Goal: Task Accomplishment & Management: Manage account settings

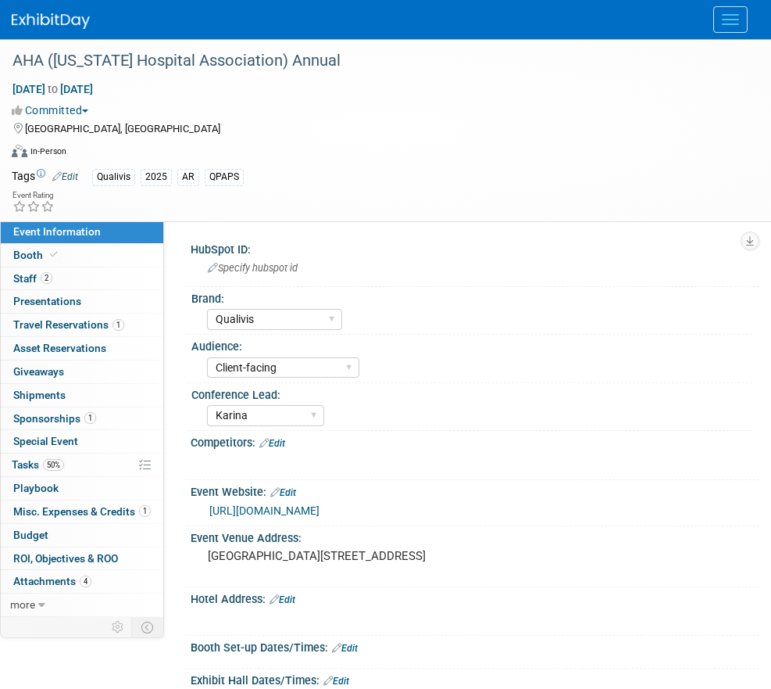
select select "Qualivis"
select select "Client-facing"
select select "Karina"
click at [739, 20] on span "Menu" at bounding box center [730, 20] width 17 height 2
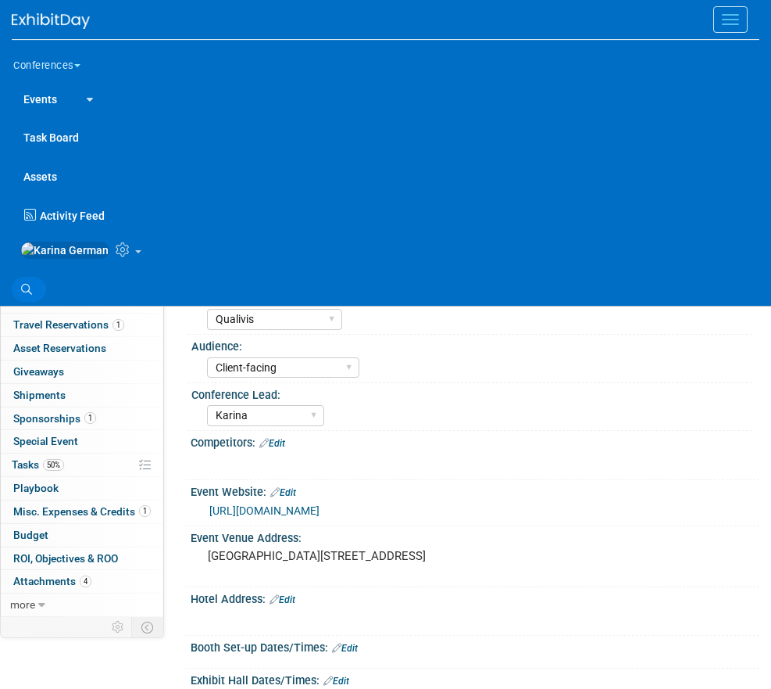
click at [25, 294] on icon at bounding box center [26, 289] width 11 height 11
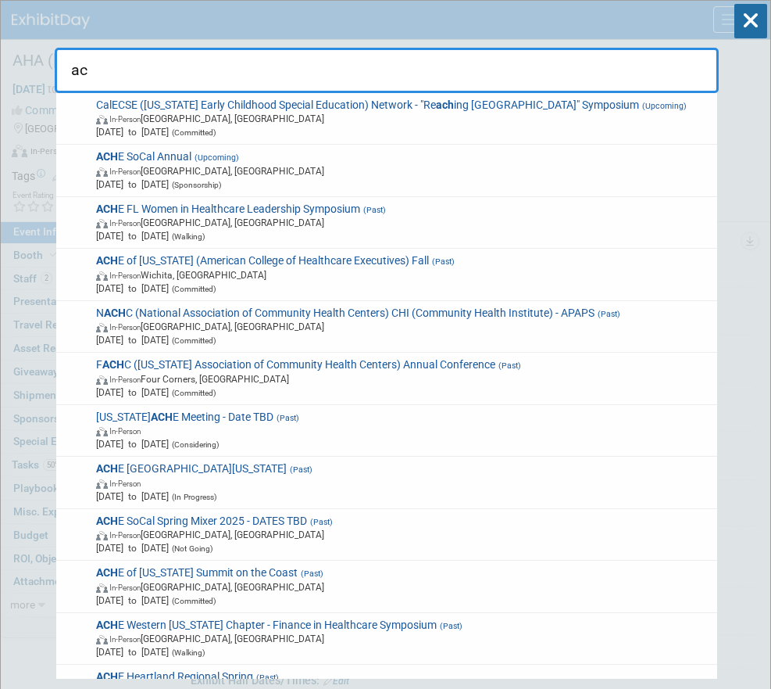
type input "a"
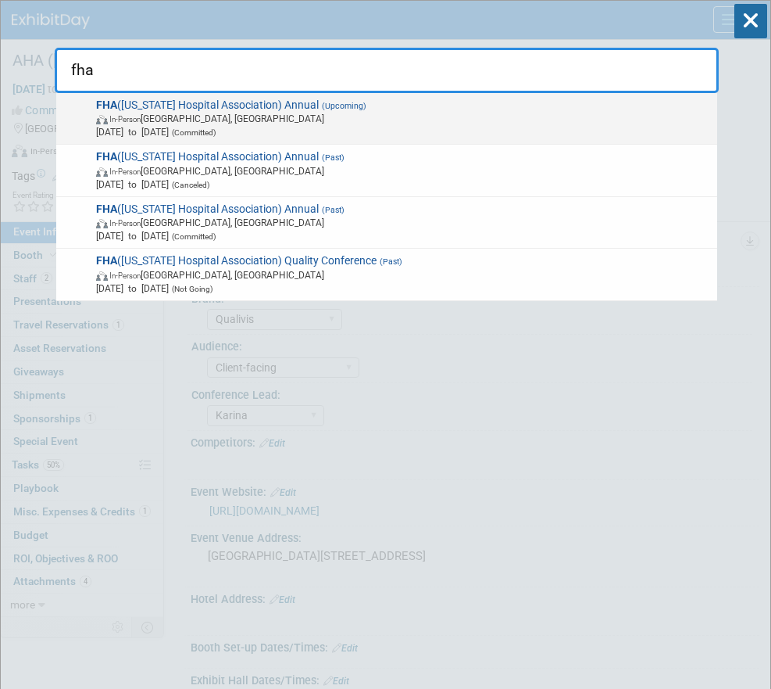
type input "fha"
click at [280, 123] on span "In-Person Orlando, FL" at bounding box center [404, 118] width 616 height 13
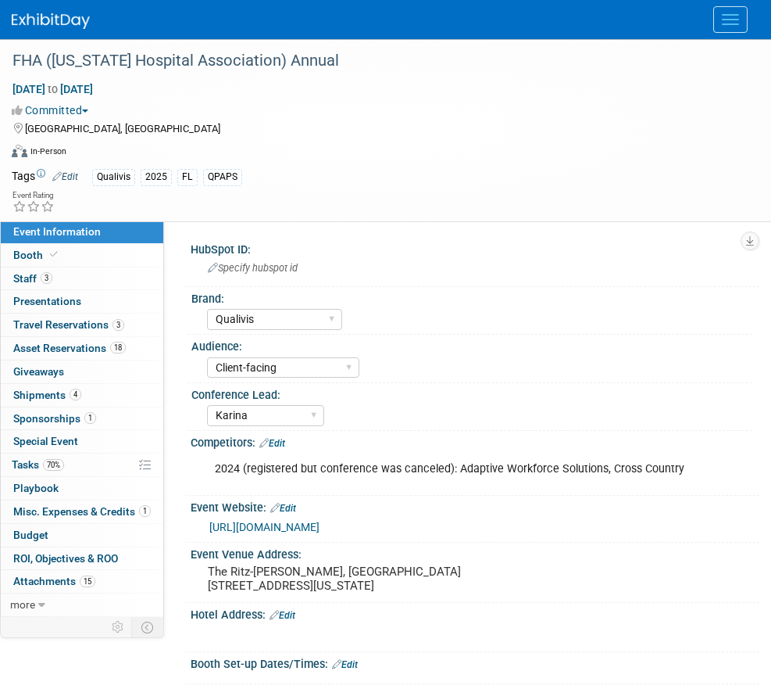
select select "Qualivis"
select select "Client-facing"
select select "Karina"
click at [80, 516] on span "Misc. Expenses & Credits 1" at bounding box center [82, 511] width 138 height 13
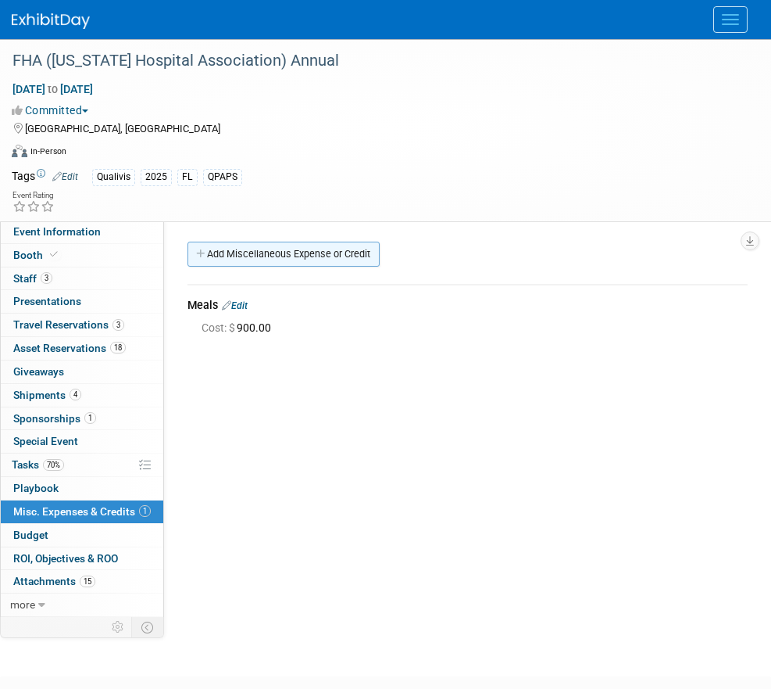
click at [312, 263] on link "Add Miscellaneous Expense or Credit" at bounding box center [284, 253] width 192 height 25
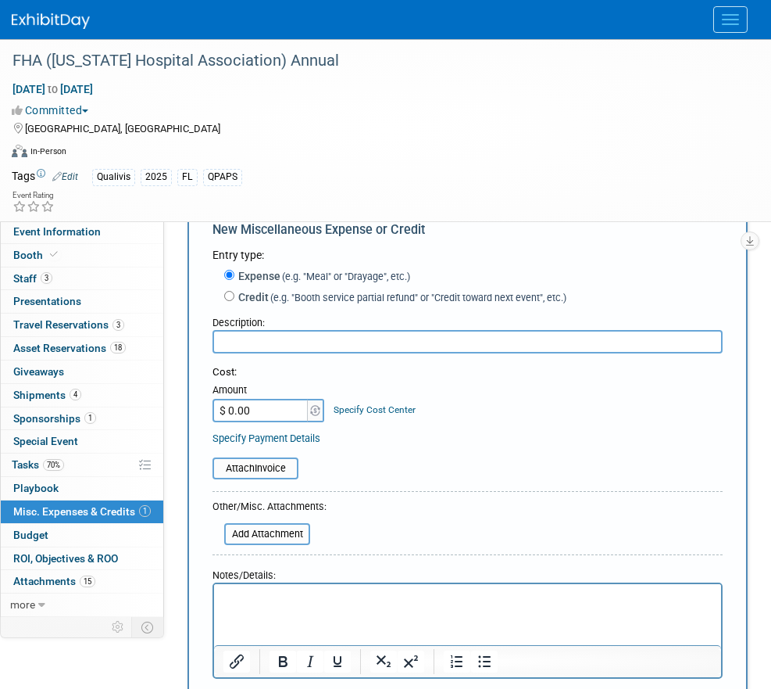
scroll to position [55, 0]
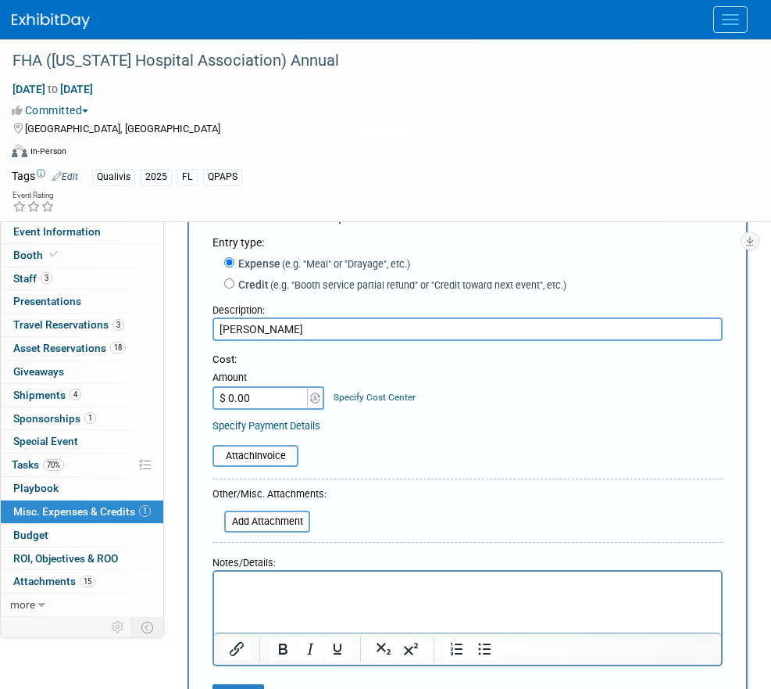
type input "ACHE Brunch"
click at [289, 404] on input "$ 0.00" at bounding box center [262, 397] width 98 height 23
type input "$ 194.68"
click at [448, 437] on div "Attach Invoice" at bounding box center [468, 447] width 510 height 38
click at [389, 402] on link "Specify Cost Center" at bounding box center [375, 397] width 82 height 11
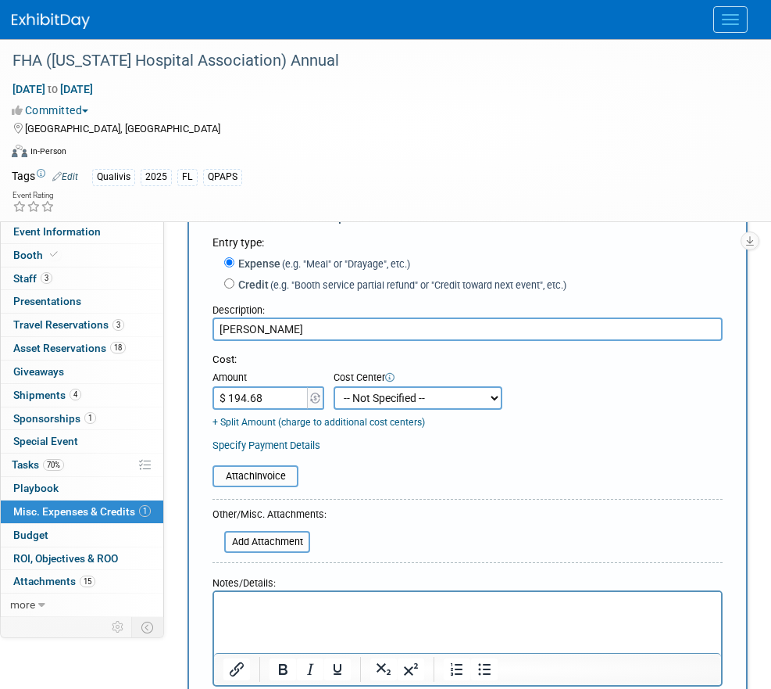
click at [389, 402] on select "-- Not Specified -- Aya Education Aya Healthcare Aya Locums Bespoke Corporate D…" at bounding box center [418, 397] width 169 height 23
select select "18965874"
click at [311, 327] on input "ACHE Brunch" at bounding box center [468, 328] width 510 height 23
click at [417, 496] on form "Entry type: Expense (e.g. "Meal" or "Drayage", etc.) Credit (e.g. "Booth servic…" at bounding box center [468, 499] width 510 height 531
click at [341, 327] on input "ACHE Brunch for Andrea and Aaron" at bounding box center [468, 328] width 510 height 23
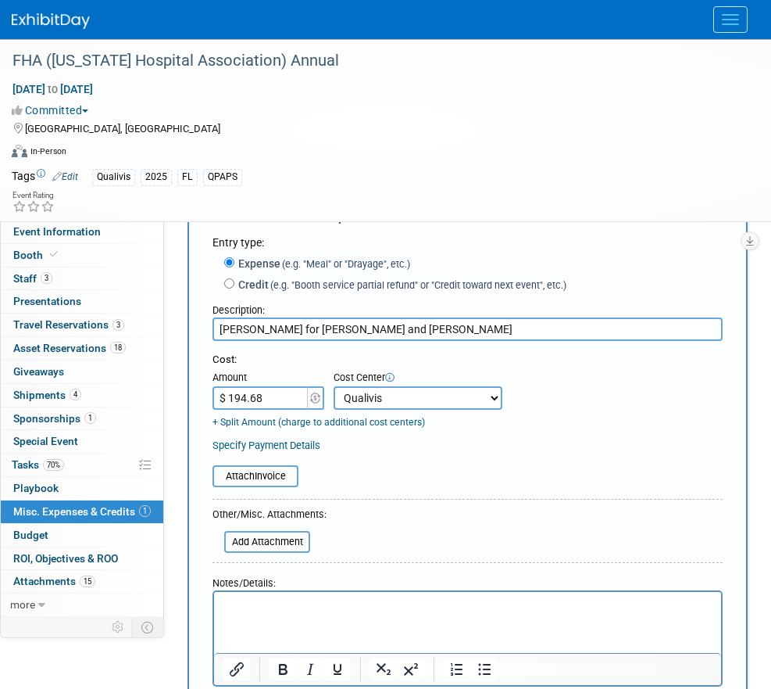
click at [456, 330] on input "ACHE Brunch for Andrea Fisher and Aaron" at bounding box center [468, 328] width 510 height 23
type input "ACHE Brunch for Andrea Fisher and Aaron Barton"
click at [432, 533] on form "Entry type: Expense (e.g. "Meal" or "Drayage", etc.) Credit (e.g. "Booth servic…" at bounding box center [468, 499] width 510 height 531
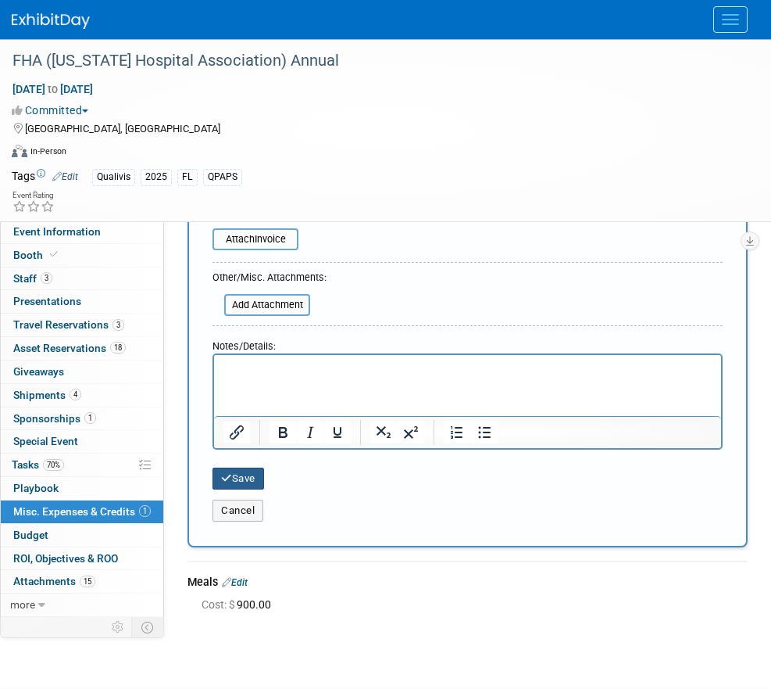
click at [253, 485] on button "Save" at bounding box center [239, 478] width 52 height 22
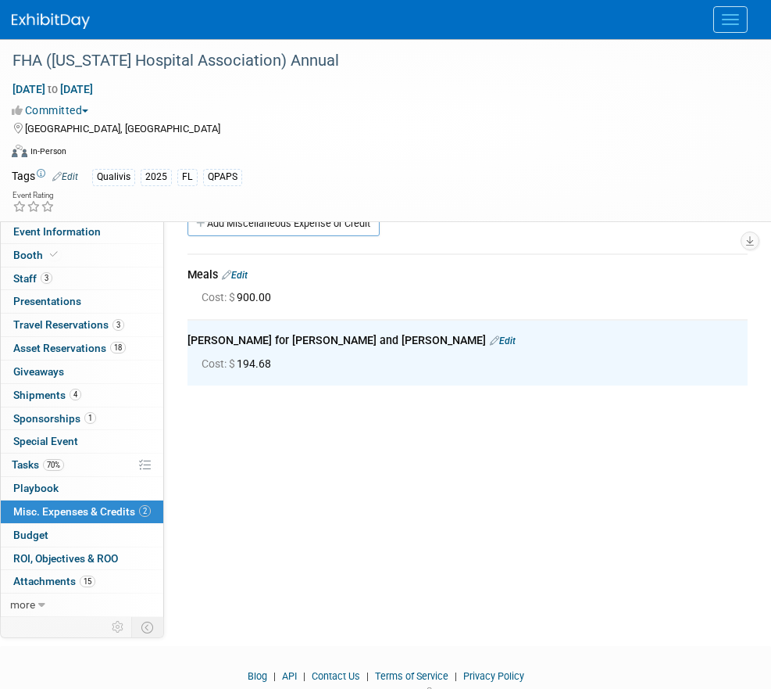
scroll to position [0, 0]
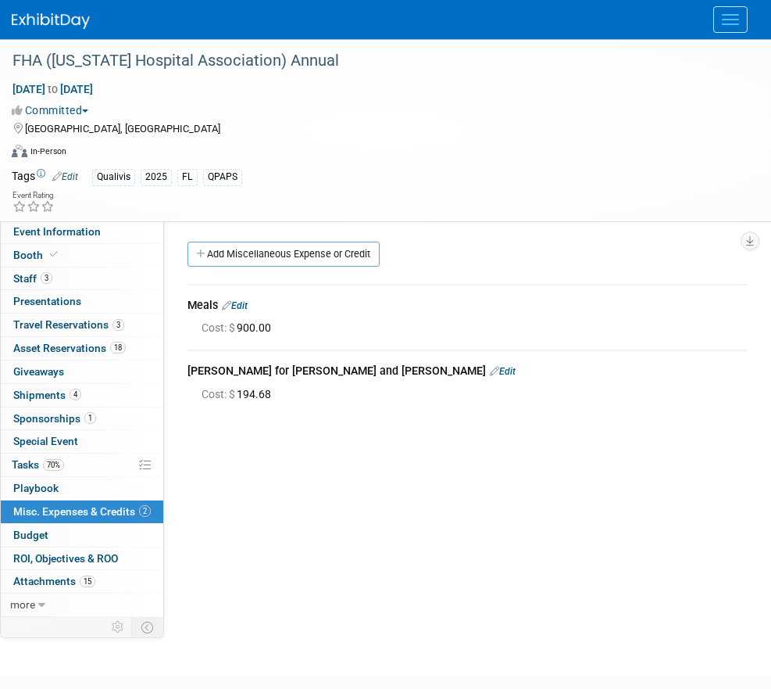
click at [490, 369] on link "Edit" at bounding box center [503, 371] width 26 height 11
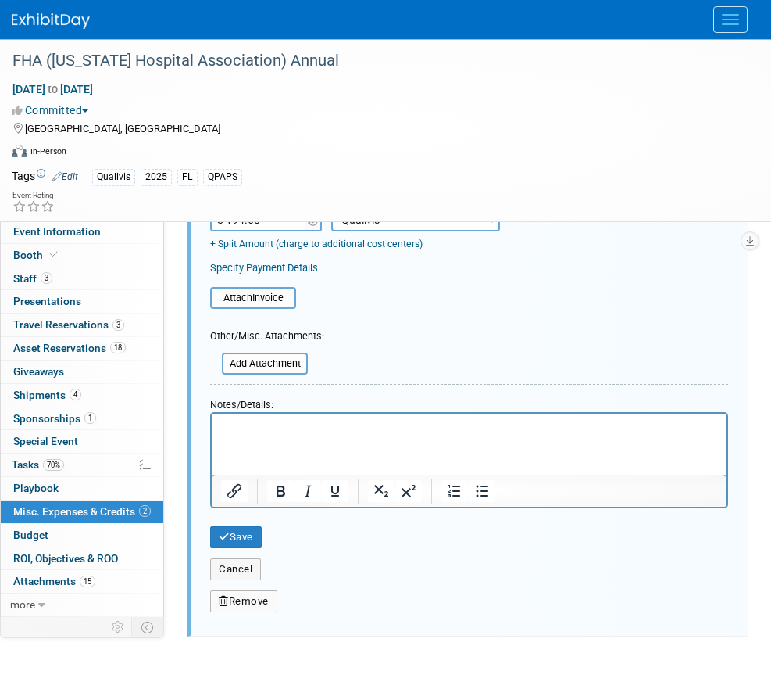
scroll to position [317, 0]
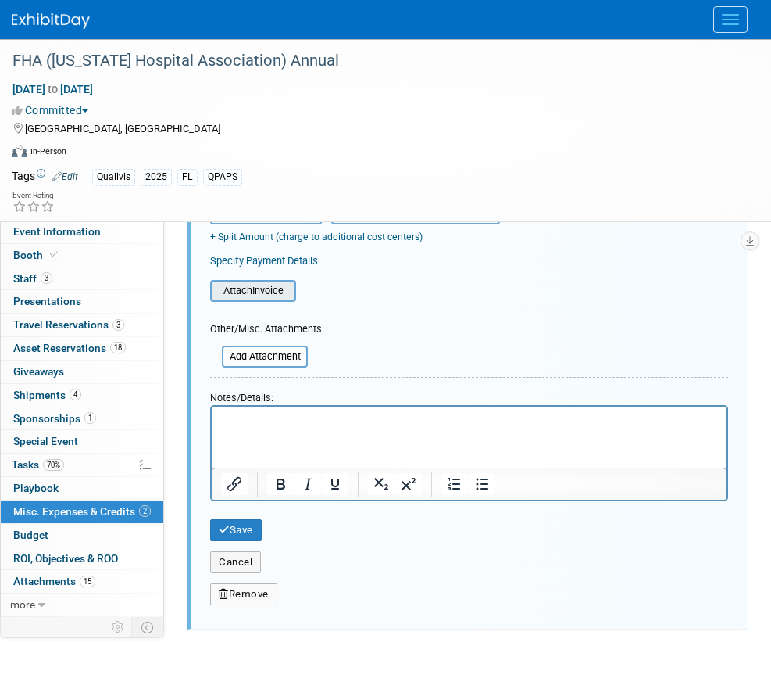
click at [263, 291] on input "file" at bounding box center [202, 290] width 186 height 19
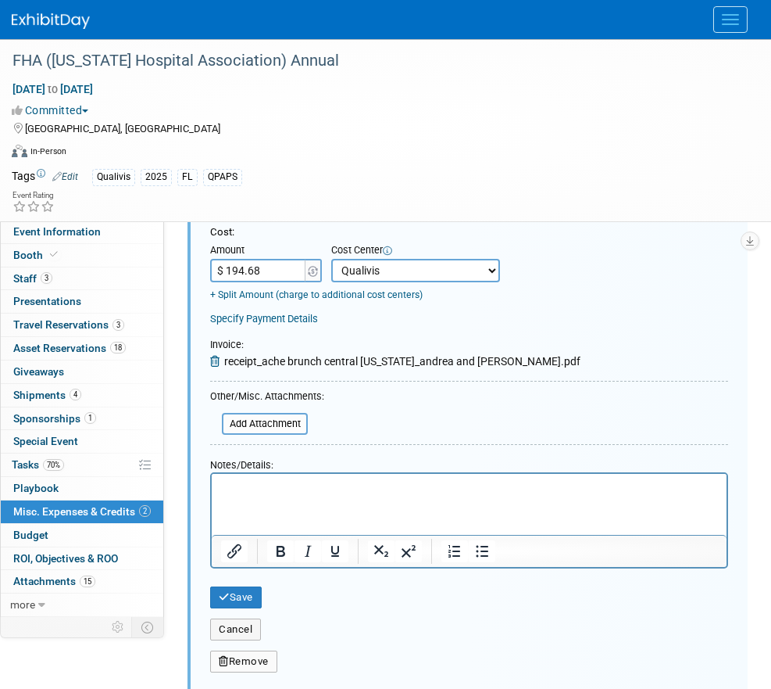
scroll to position [299, 0]
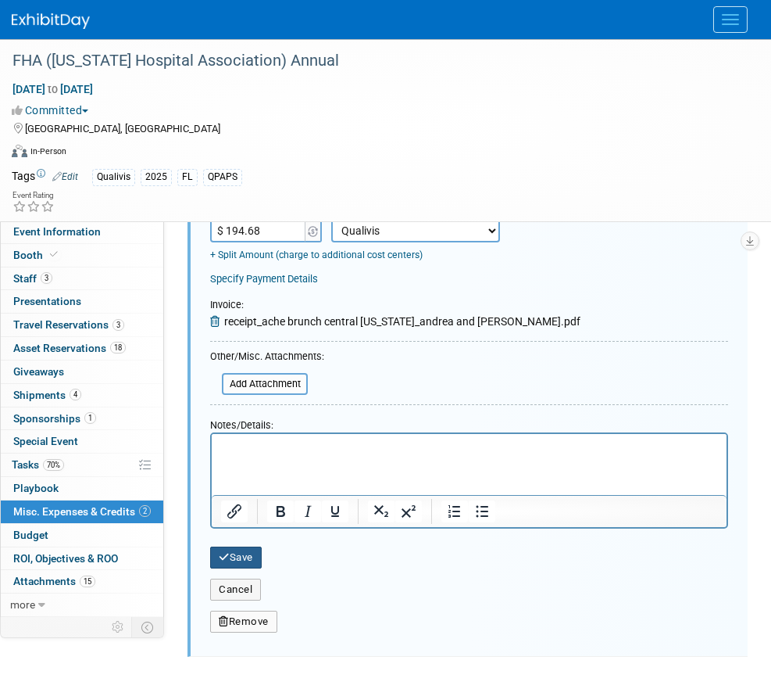
click at [245, 557] on button "Save" at bounding box center [236, 557] width 52 height 22
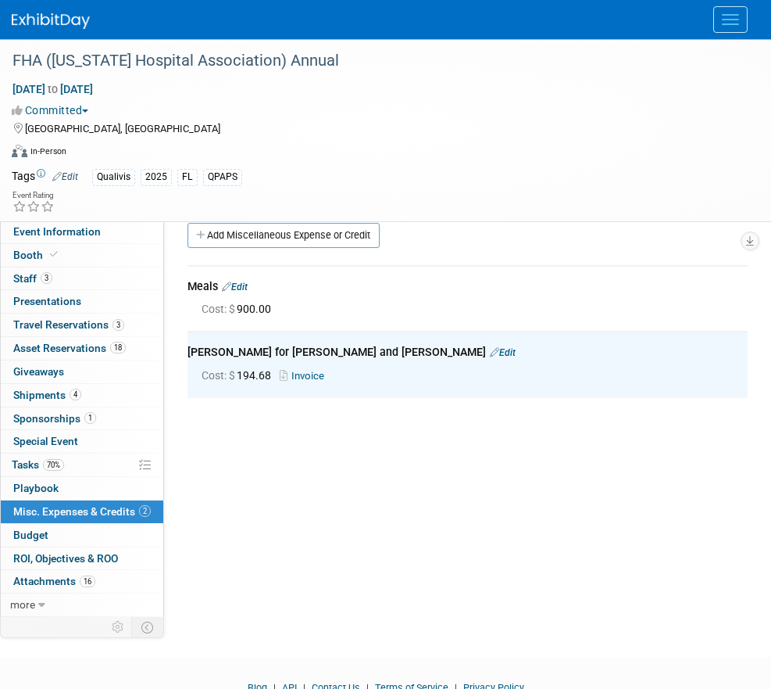
scroll to position [0, 0]
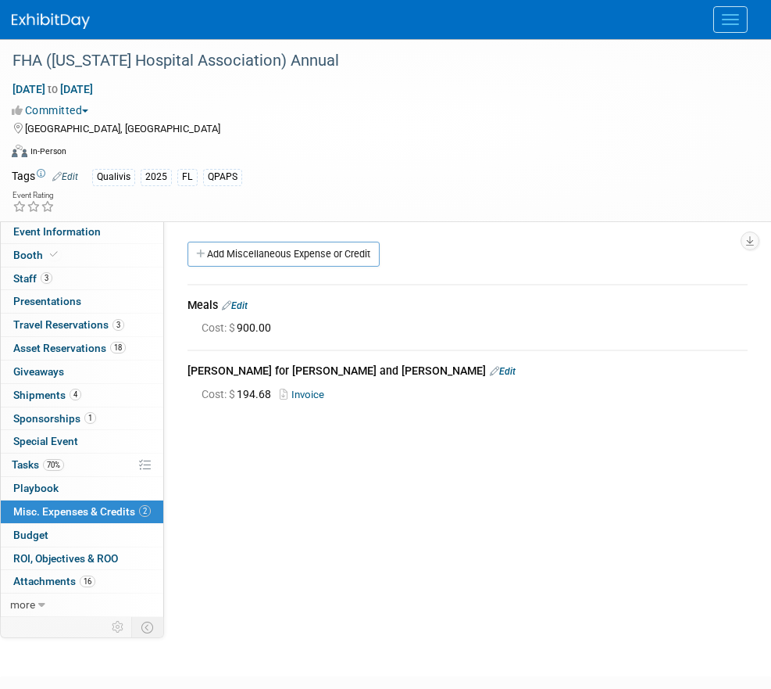
click at [731, 18] on button "Menu" at bounding box center [731, 19] width 34 height 27
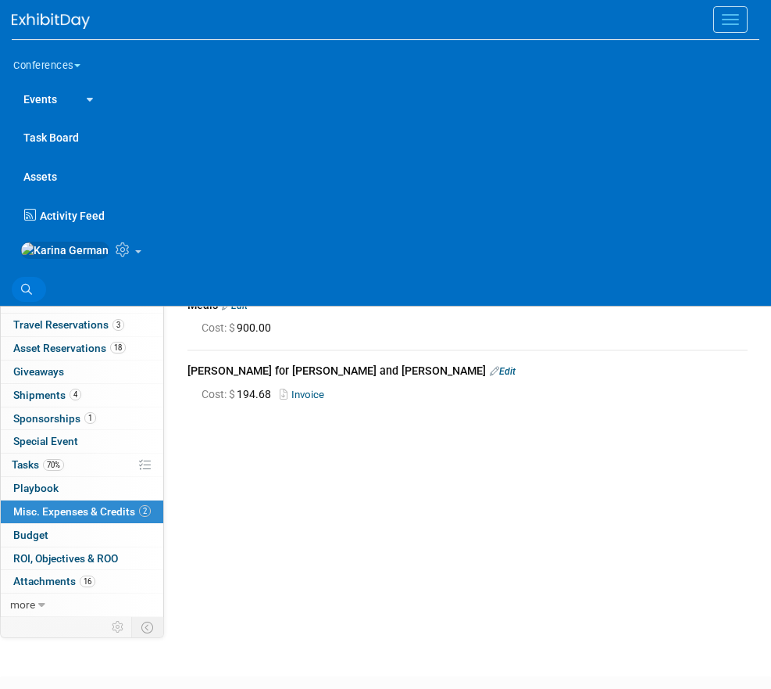
click at [23, 292] on icon at bounding box center [26, 289] width 11 height 11
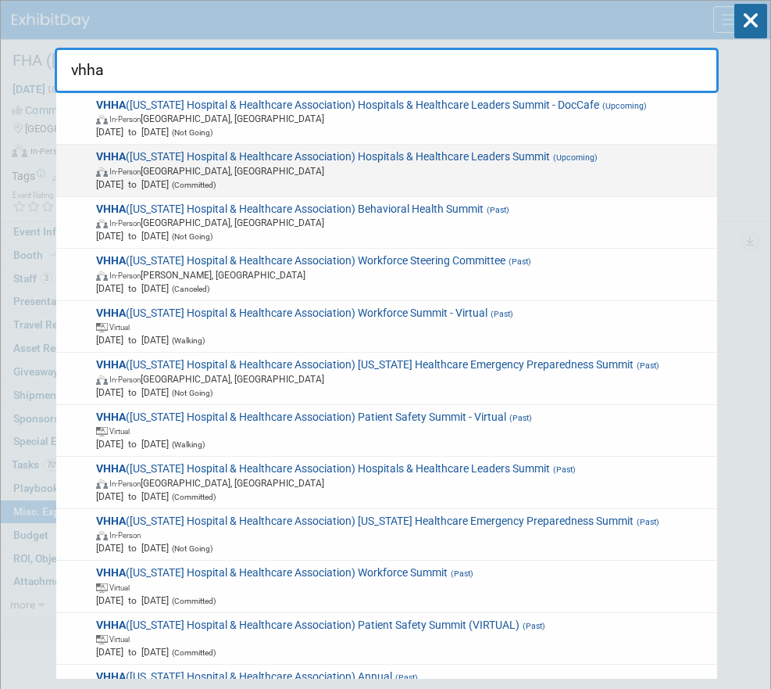
type input "vhha"
click at [429, 173] on span "In-Person Hot Springs, VA" at bounding box center [404, 170] width 616 height 13
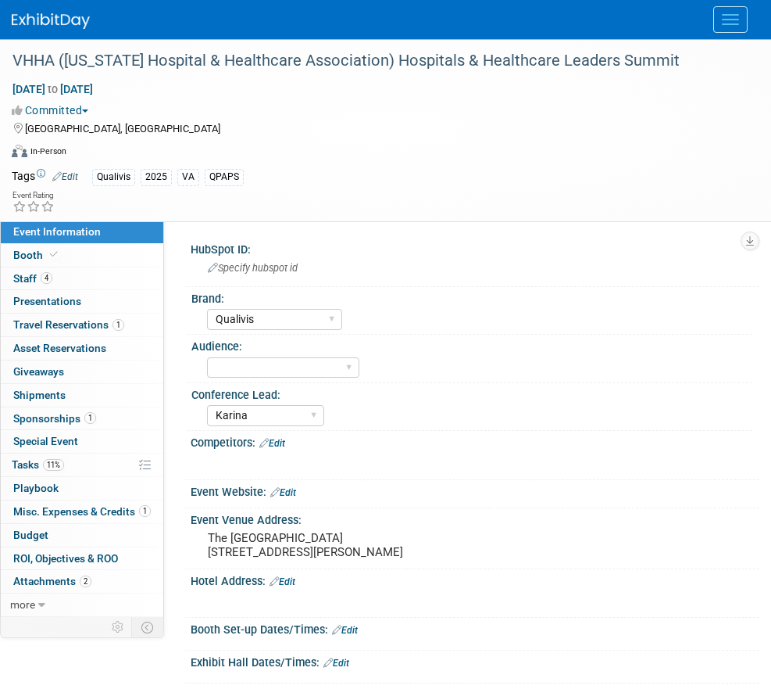
select select "Qualivis"
select select "Karina"
click at [59, 261] on link "Booth" at bounding box center [82, 255] width 163 height 23
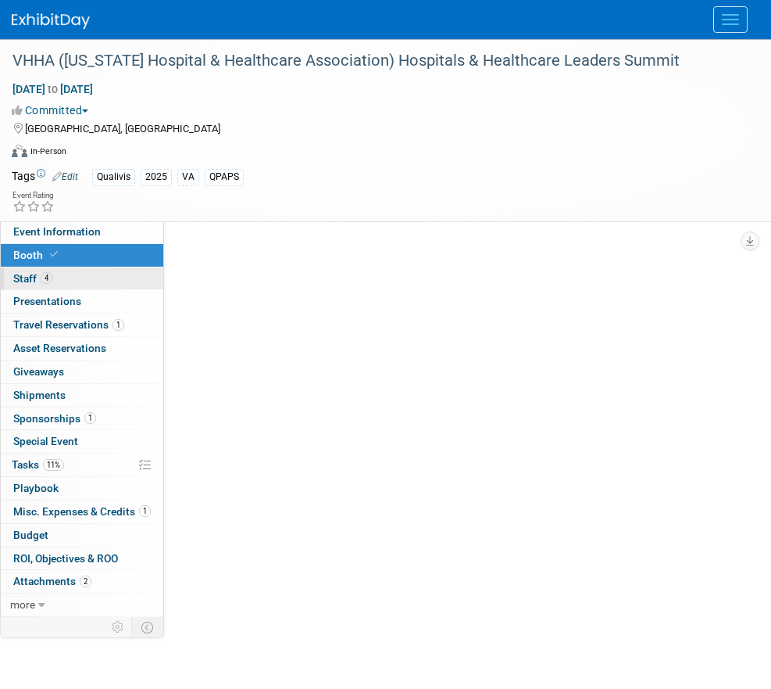
select select "6' tabletop"
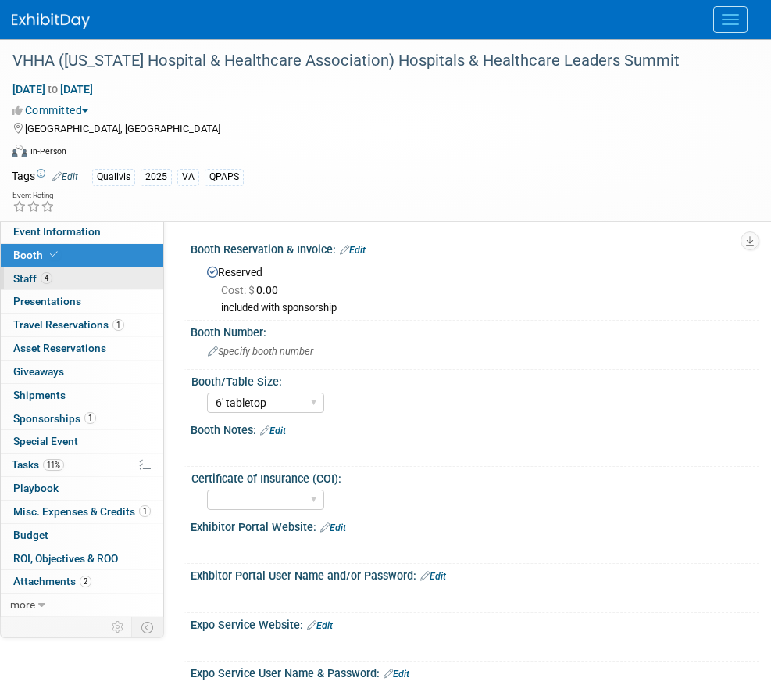
click at [57, 286] on link "4 Staff 4" at bounding box center [82, 278] width 163 height 23
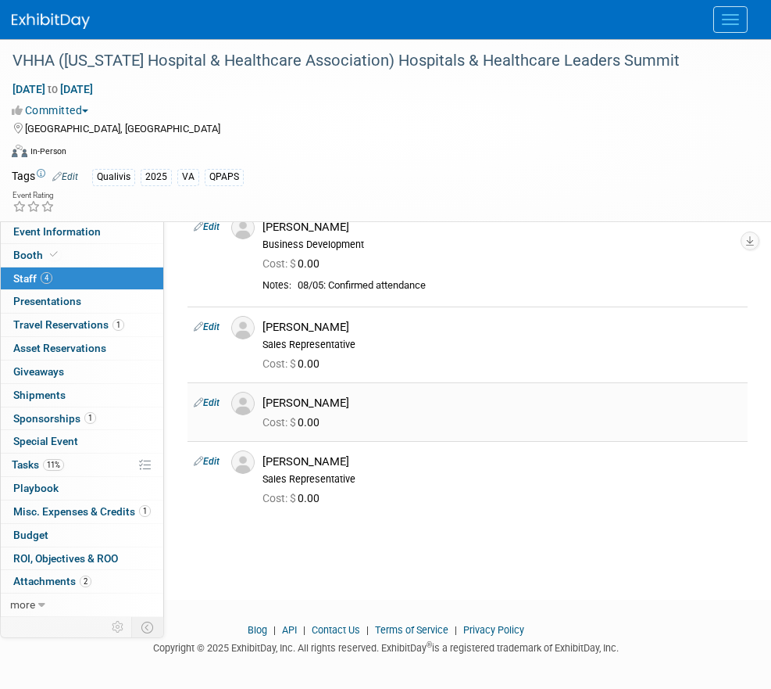
scroll to position [97, 0]
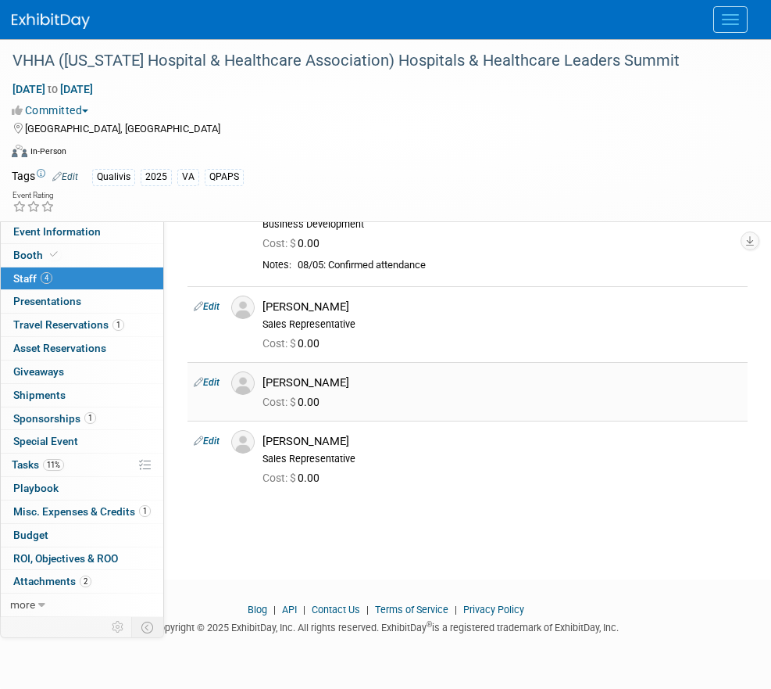
click at [213, 382] on link "Edit" at bounding box center [207, 382] width 26 height 11
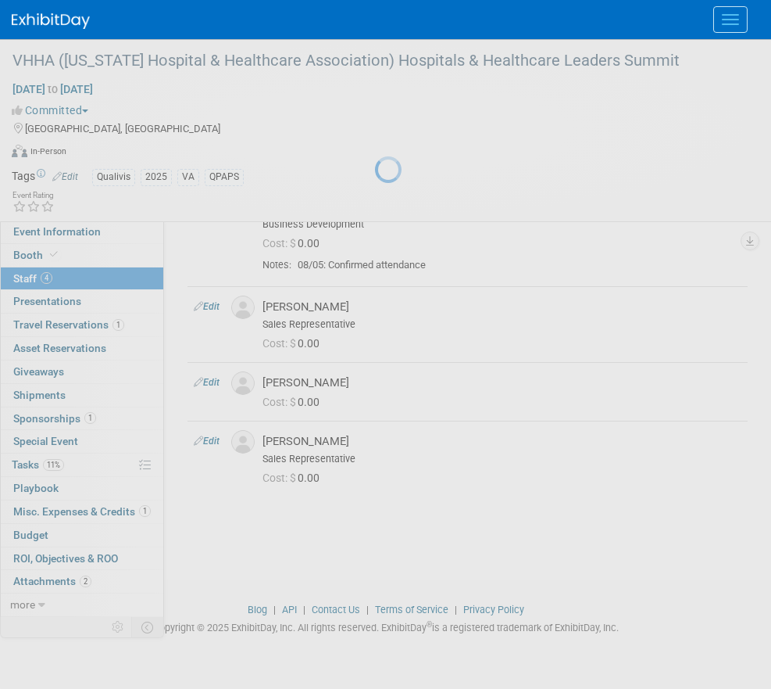
select select "f124ac83-c1df-4c0d-b2d7-a08d25ab59ae"
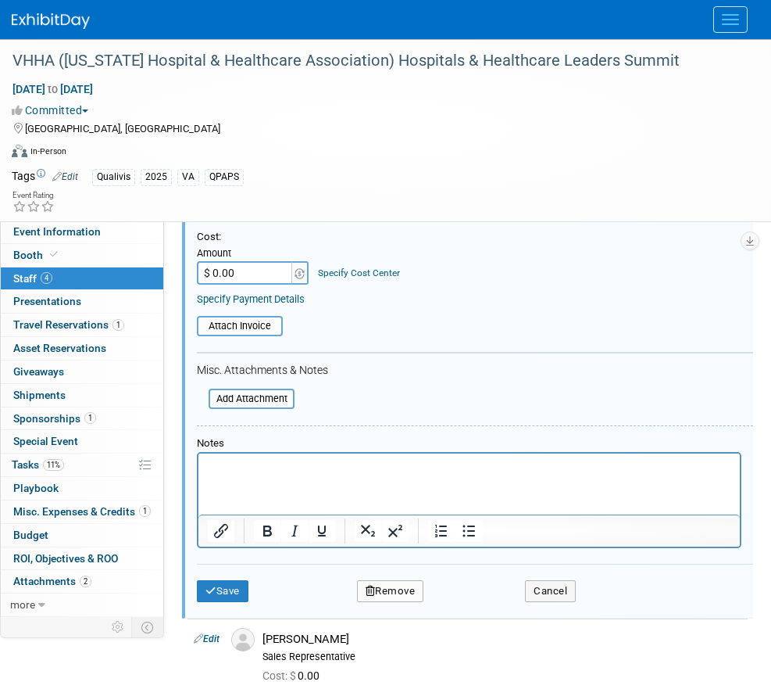
scroll to position [550, 0]
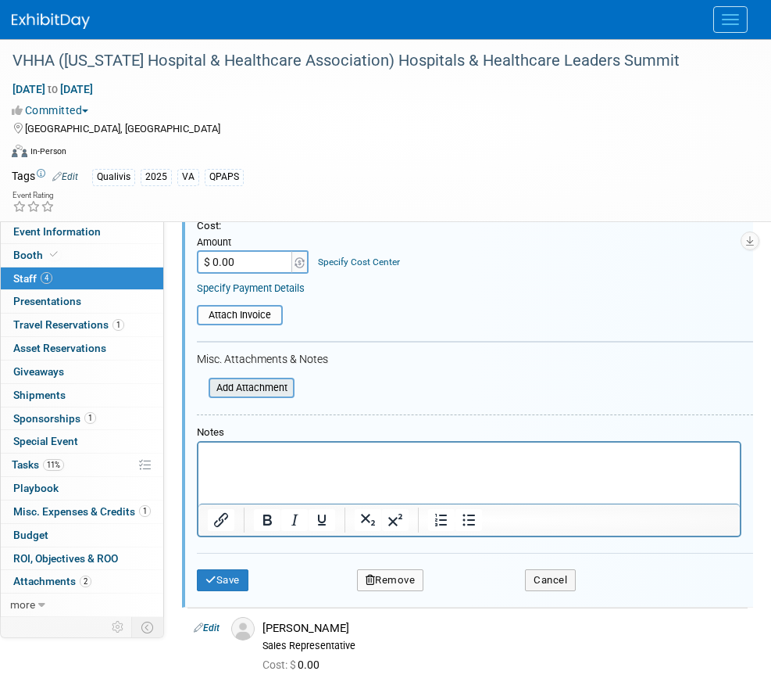
click at [262, 392] on input "file" at bounding box center [200, 387] width 186 height 17
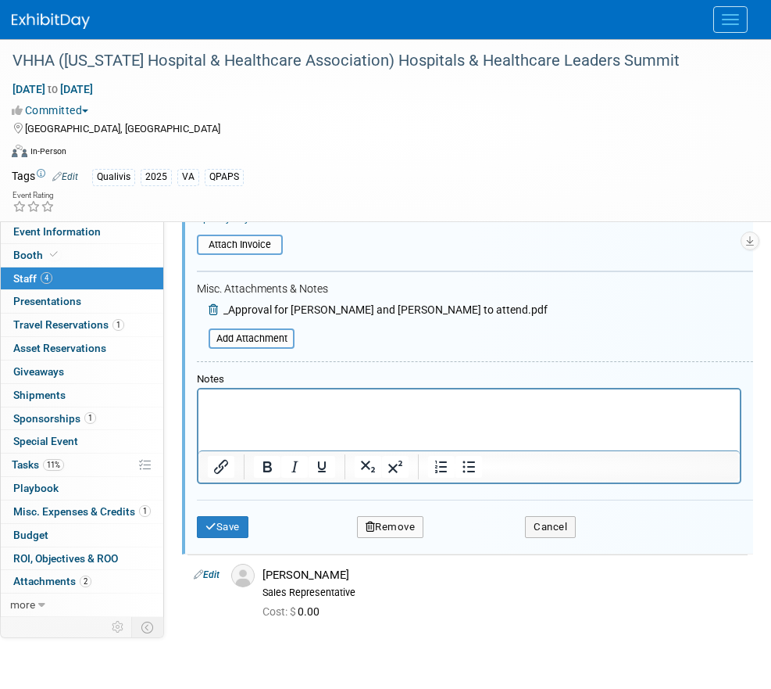
scroll to position [643, 0]
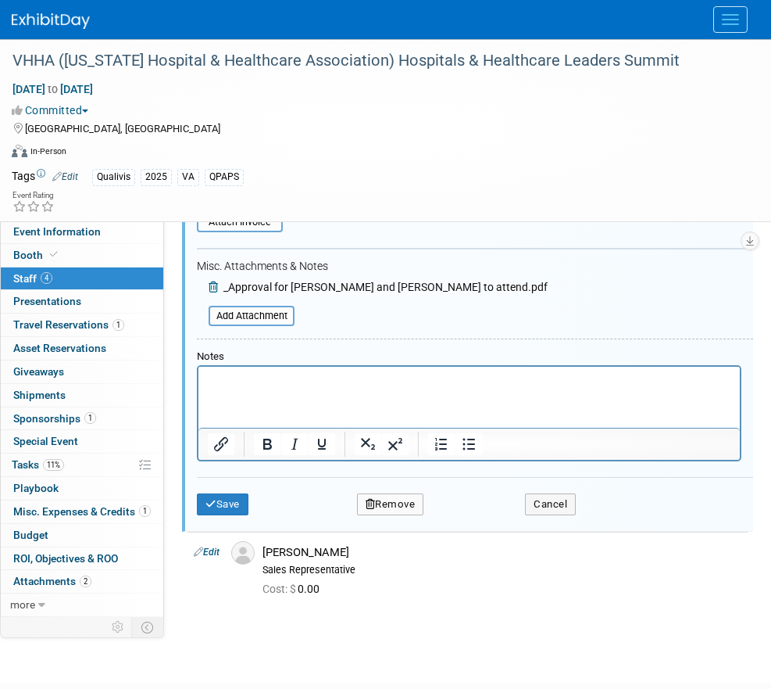
click at [254, 388] on p "Rich Text Area. Press ALT-0 for help." at bounding box center [470, 381] width 524 height 16
drag, startPoint x: 346, startPoint y: 385, endPoint x: 307, endPoint y: 379, distance: 39.6
click at [307, 379] on p "Approved by Maggie Dinan" at bounding box center [470, 381] width 524 height 16
click at [223, 513] on button "Save" at bounding box center [223, 504] width 52 height 22
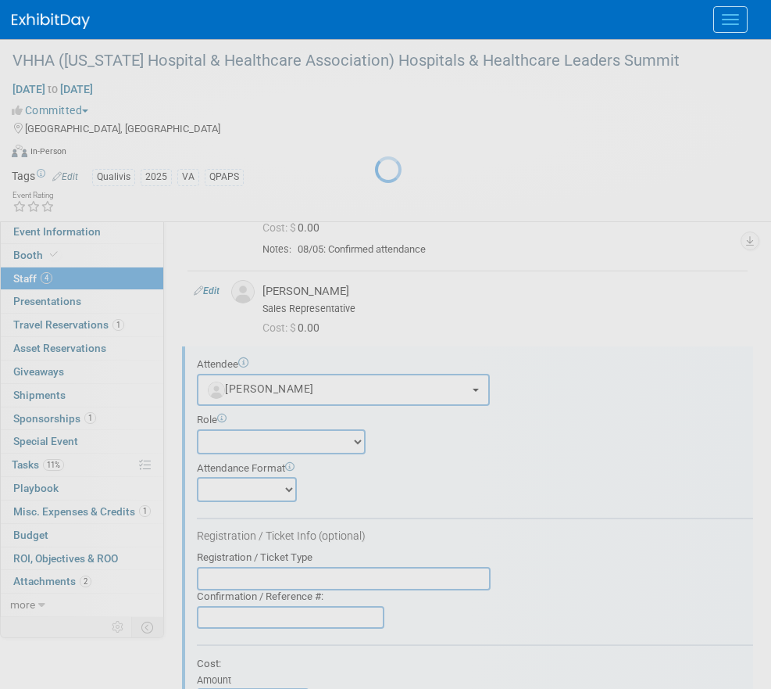
scroll to position [148, 0]
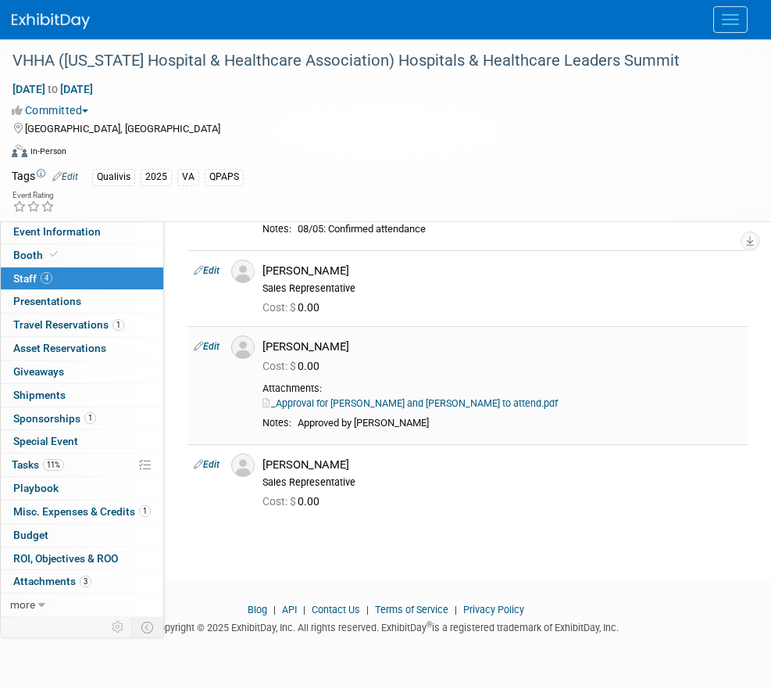
drag, startPoint x: 299, startPoint y: 408, endPoint x: 471, endPoint y: 410, distance: 171.9
click at [471, 417] on div "Approved by Maggie" at bounding box center [520, 423] width 444 height 13
copy div "Approved by Maggie"
click at [201, 456] on icon at bounding box center [198, 464] width 9 height 16
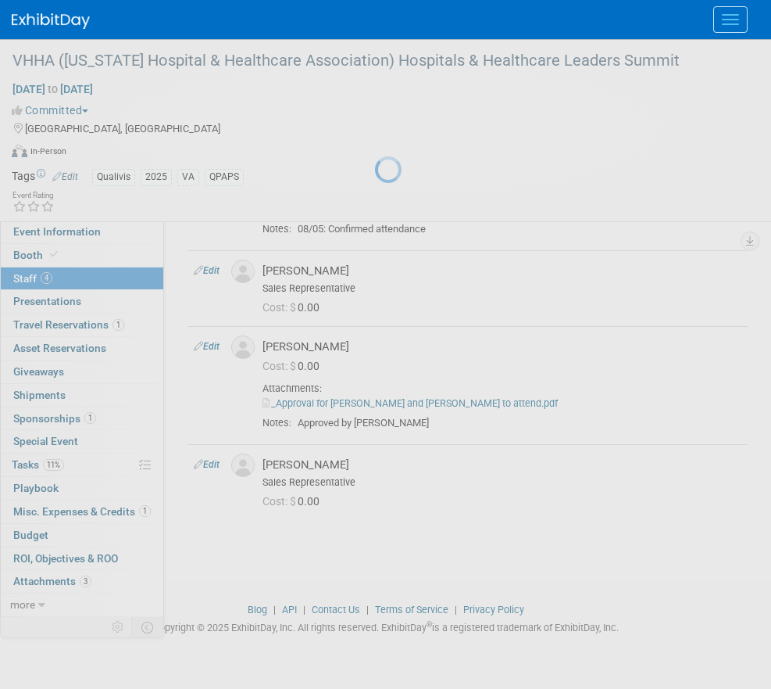
select select "df36d35c-d75f-4b07-b3f2-18c8740d69ef"
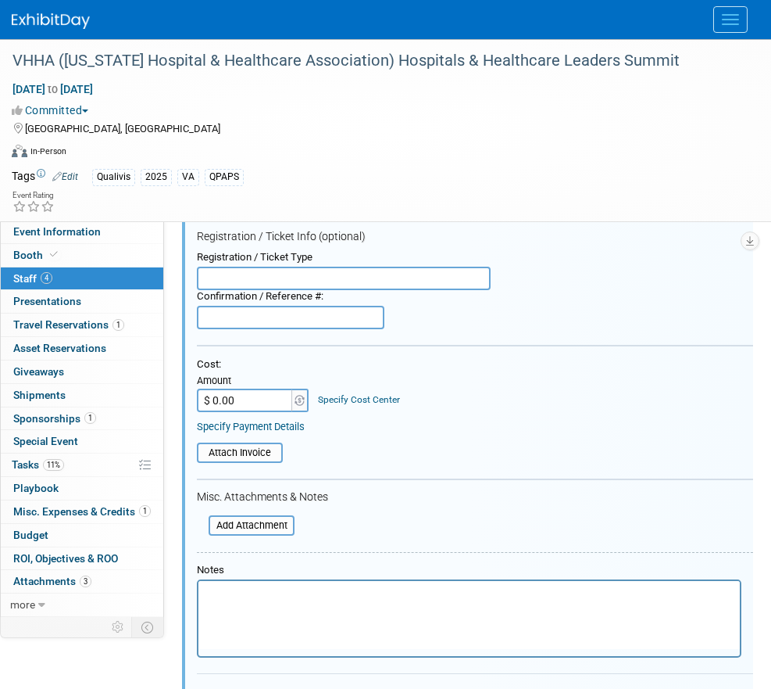
scroll to position [550, 0]
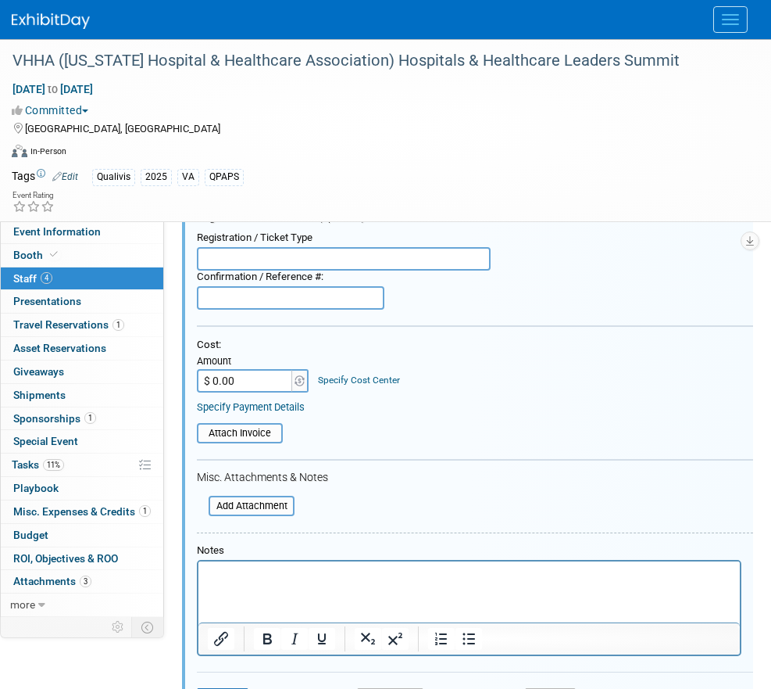
click at [289, 560] on div at bounding box center [469, 608] width 545 height 96
click at [280, 580] on p "Rich Text Area. Press ALT-0 for help." at bounding box center [470, 575] width 524 height 16
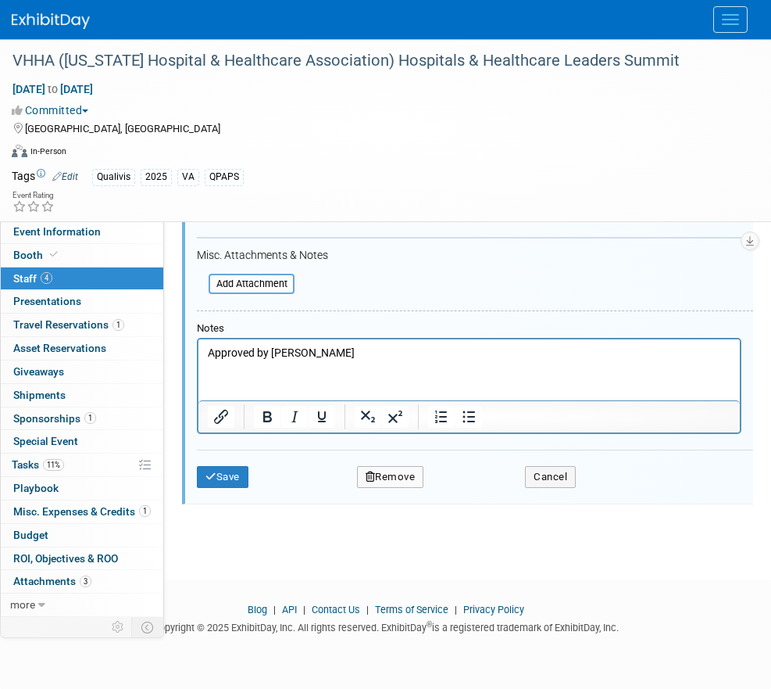
click at [249, 488] on div "Save Remove Cancel" at bounding box center [475, 474] width 556 height 50
click at [224, 478] on button "Save" at bounding box center [223, 477] width 52 height 22
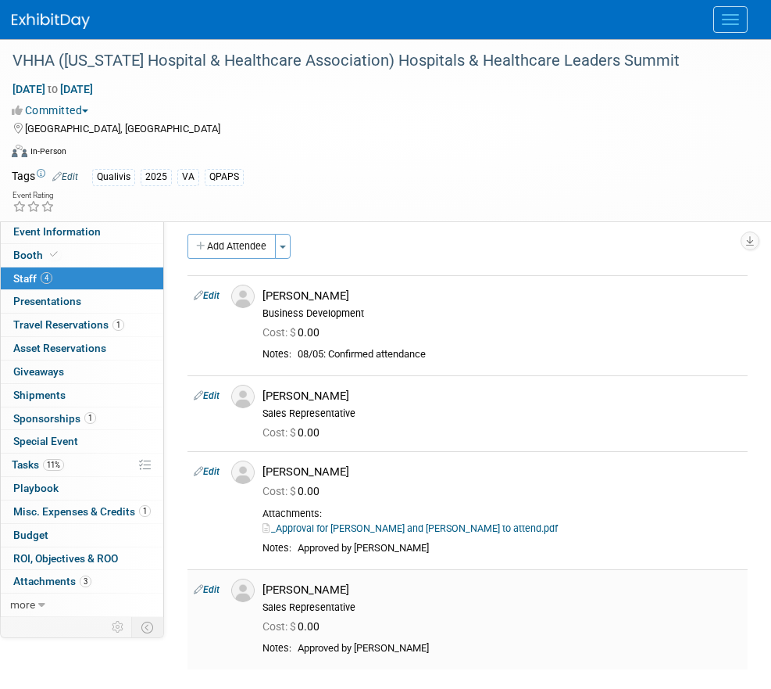
scroll to position [0, 0]
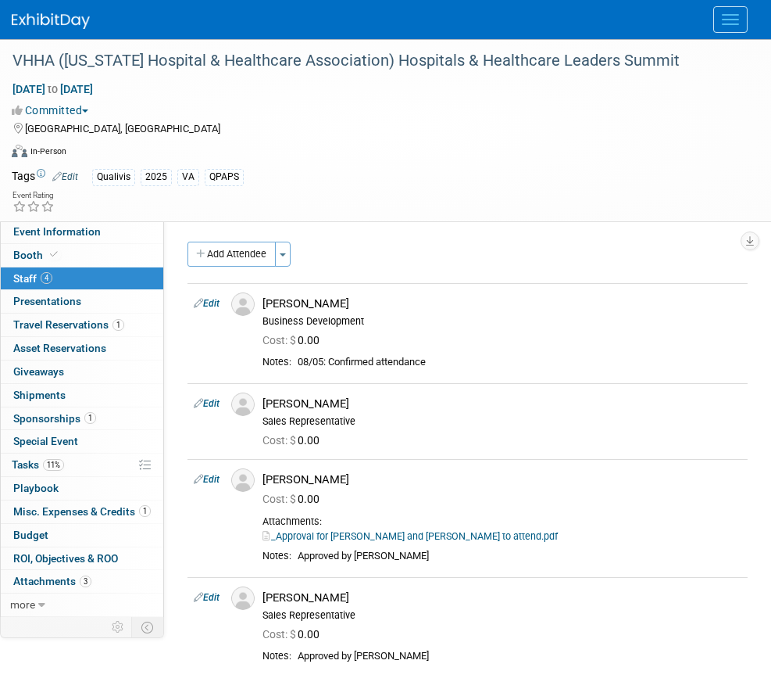
click at [71, 21] on img at bounding box center [51, 21] width 78 height 16
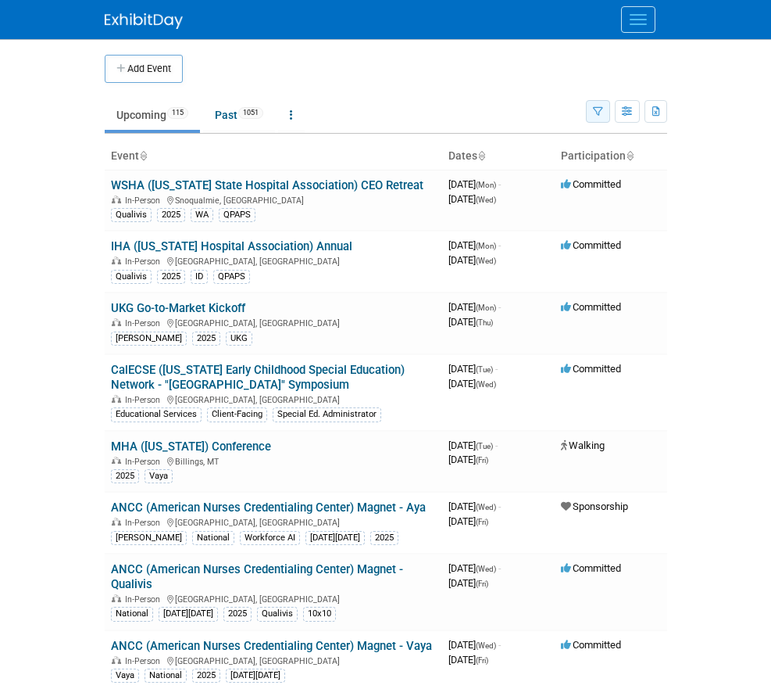
click at [593, 112] on icon "button" at bounding box center [598, 112] width 10 height 10
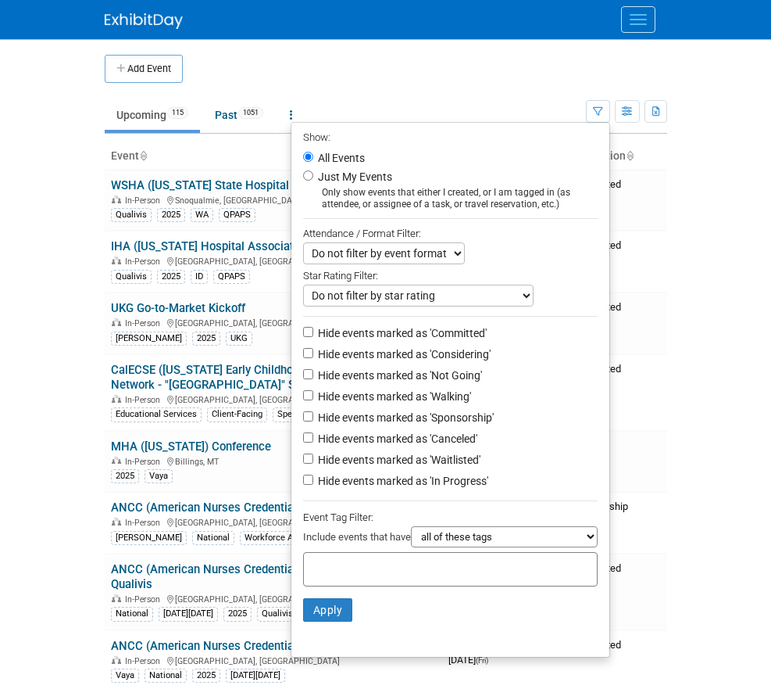
click at [331, 562] on div at bounding box center [450, 569] width 295 height 34
click at [342, 568] on input "text" at bounding box center [372, 567] width 125 height 16
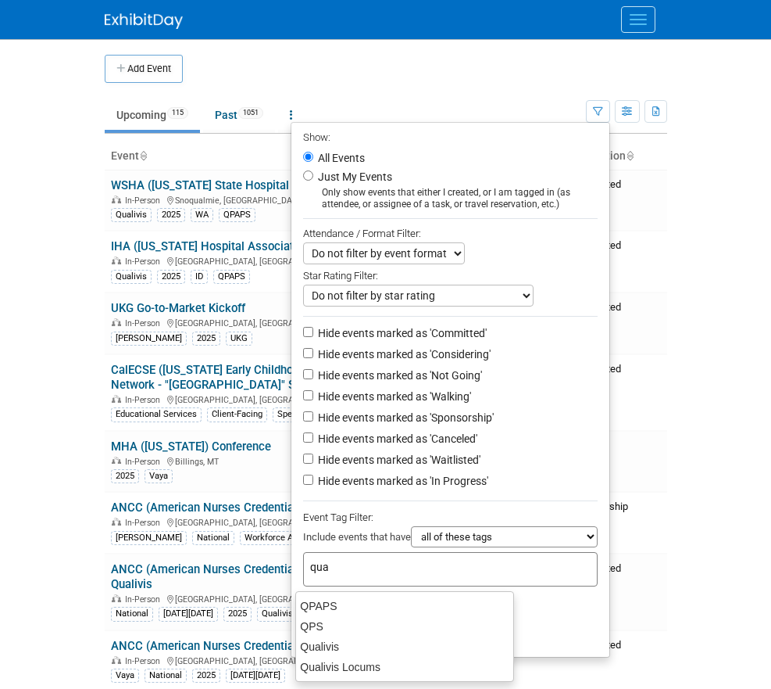
type input "qual"
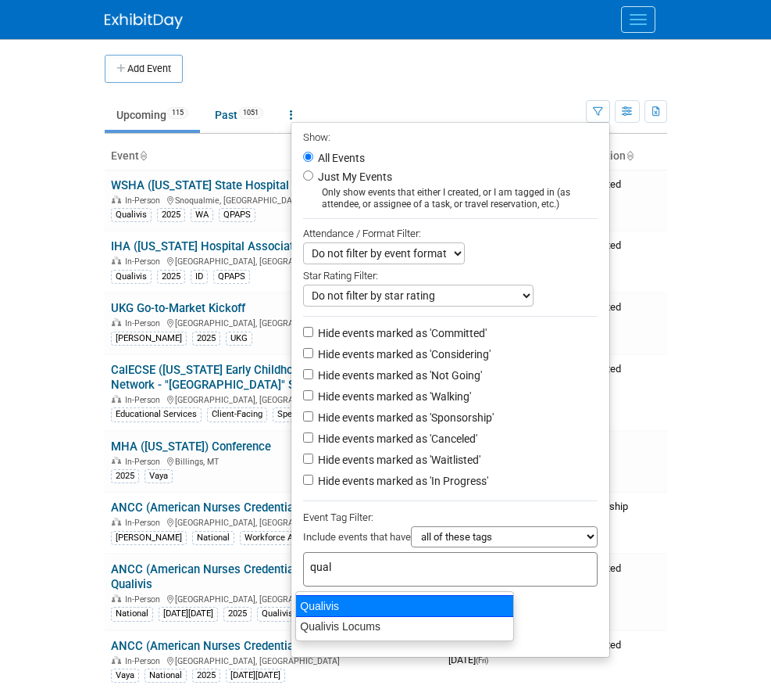
click at [339, 599] on div "Qualivis" at bounding box center [404, 606] width 219 height 22
type input "Qualivis"
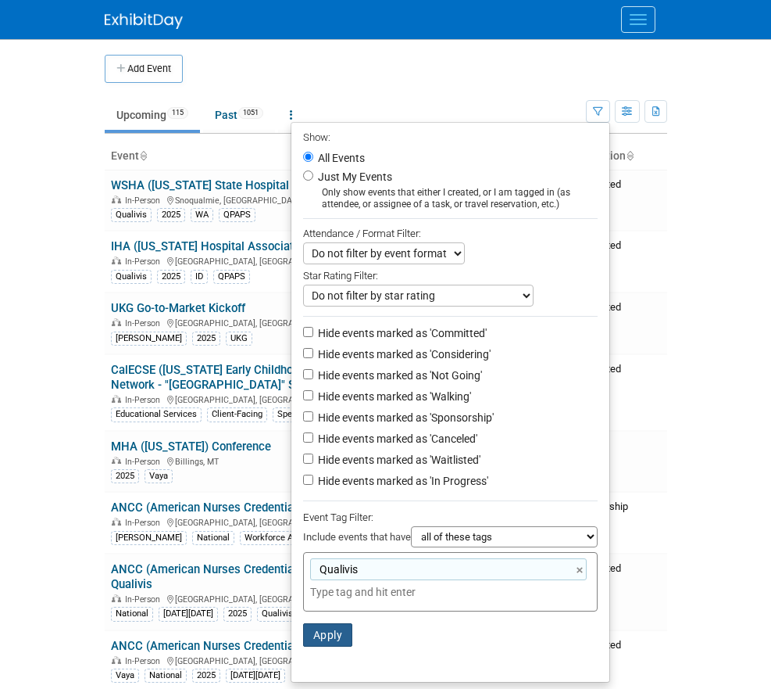
click at [327, 635] on button "Apply" at bounding box center [328, 634] width 50 height 23
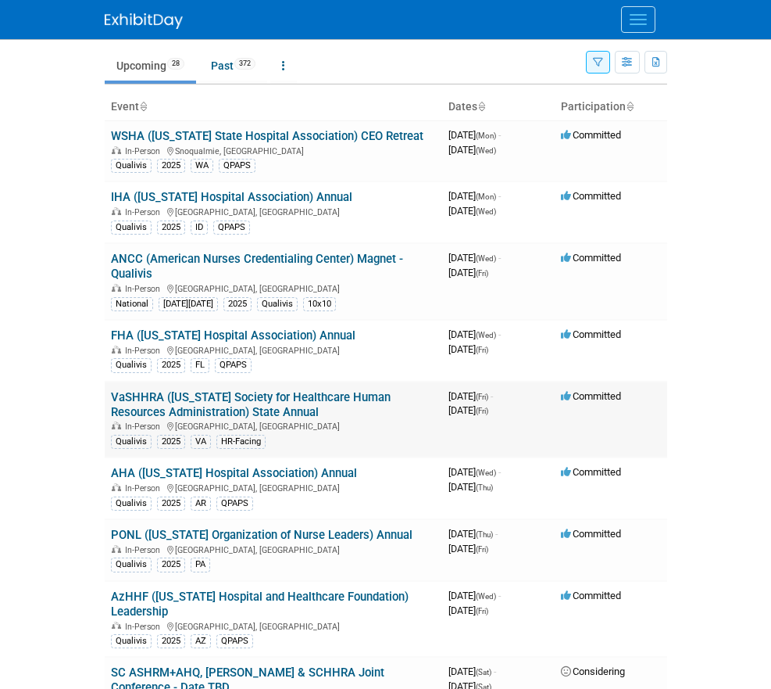
scroll to position [52, 0]
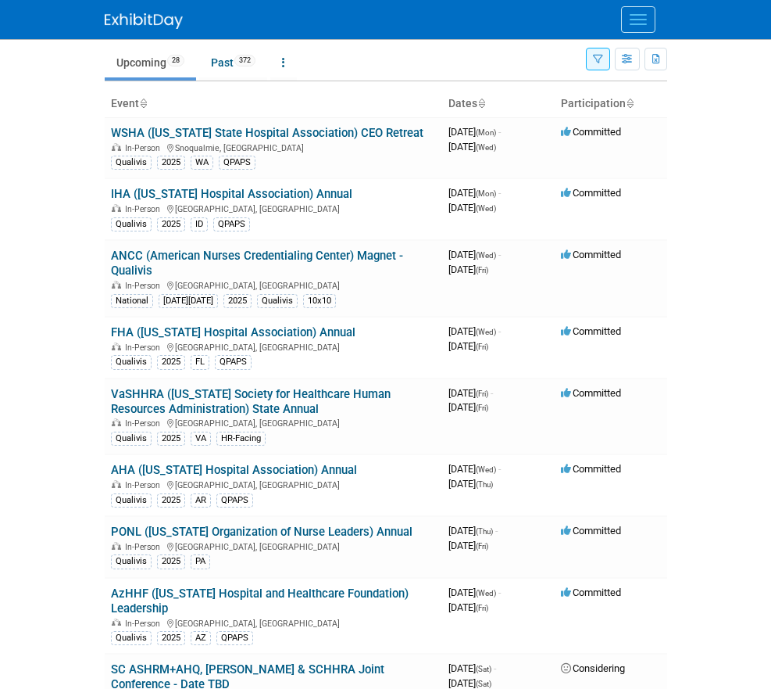
click at [646, 15] on span "Menu" at bounding box center [638, 15] width 17 height 2
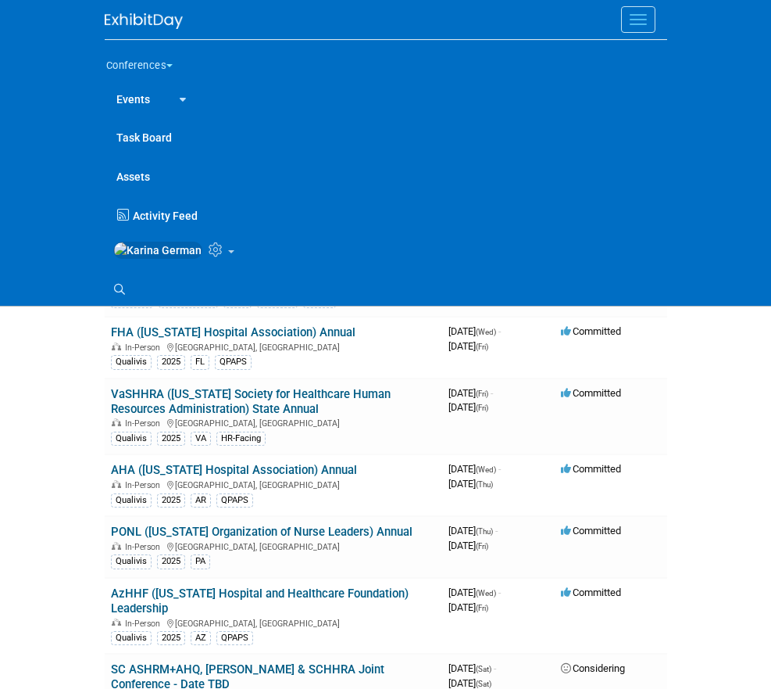
click at [120, 279] on ul "Search" at bounding box center [386, 288] width 563 height 36
click at [119, 295] on icon at bounding box center [119, 289] width 11 height 11
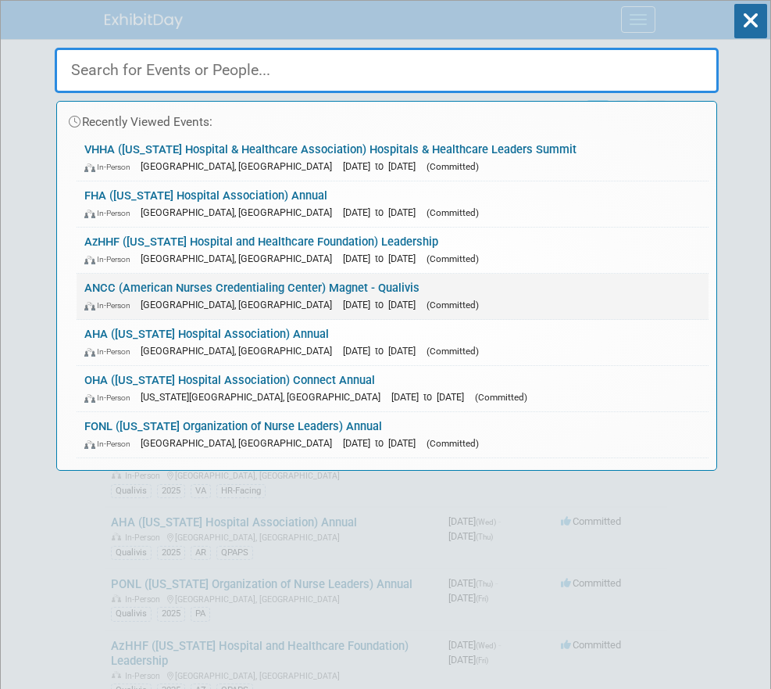
type input "j"
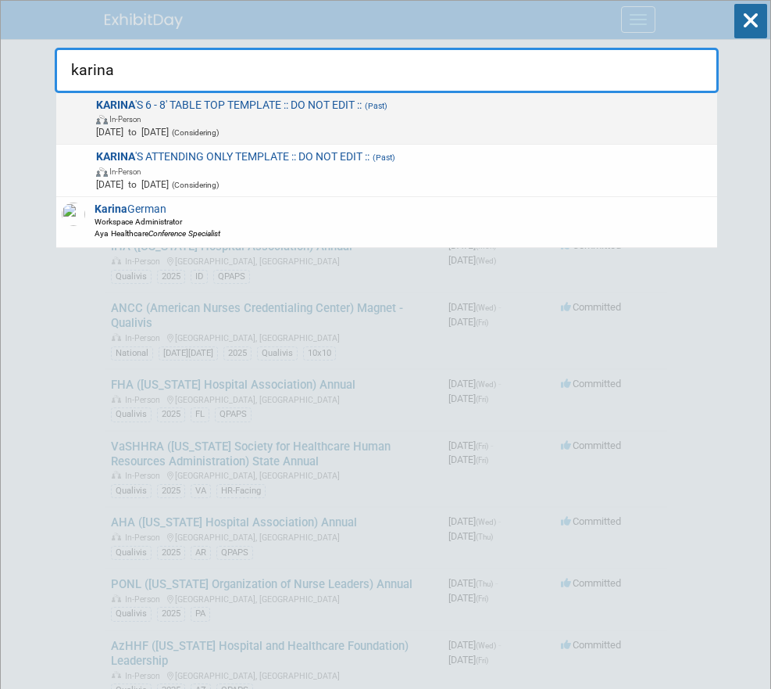
type input "karina"
click at [374, 133] on span "Jan 1, 2025 to Jan 1, 2025 (Considering)" at bounding box center [404, 131] width 616 height 13
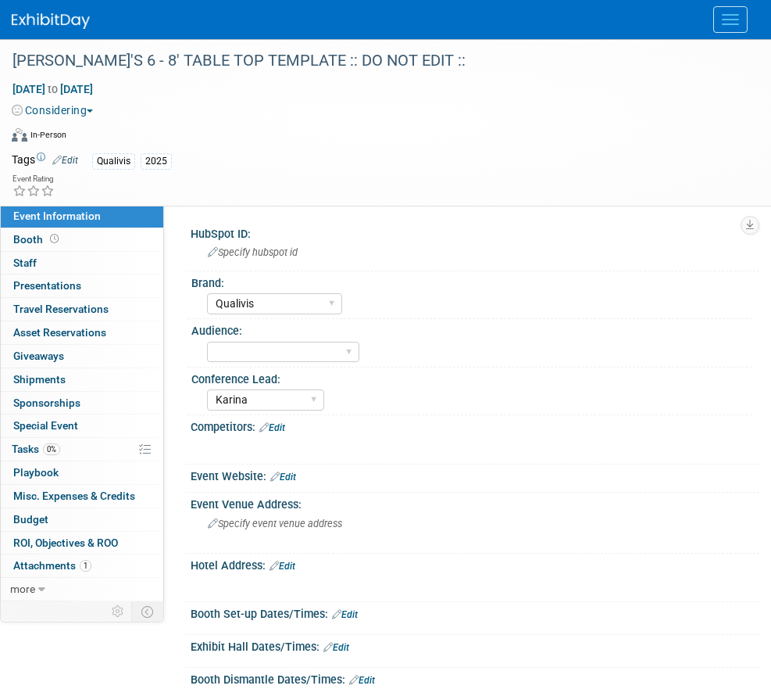
select select "Qualivis"
select select "Karina"
click at [66, 587] on link "more" at bounding box center [82, 589] width 163 height 23
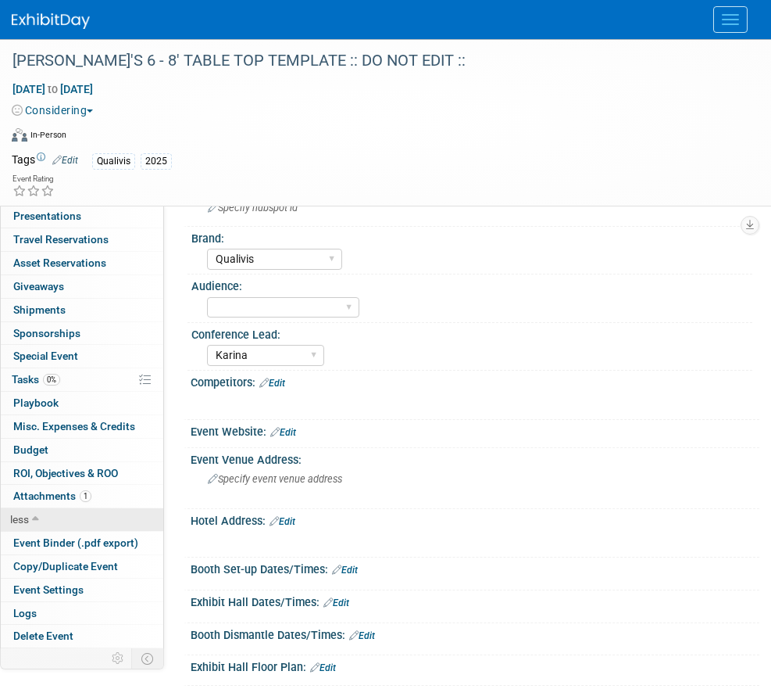
scroll to position [52, 0]
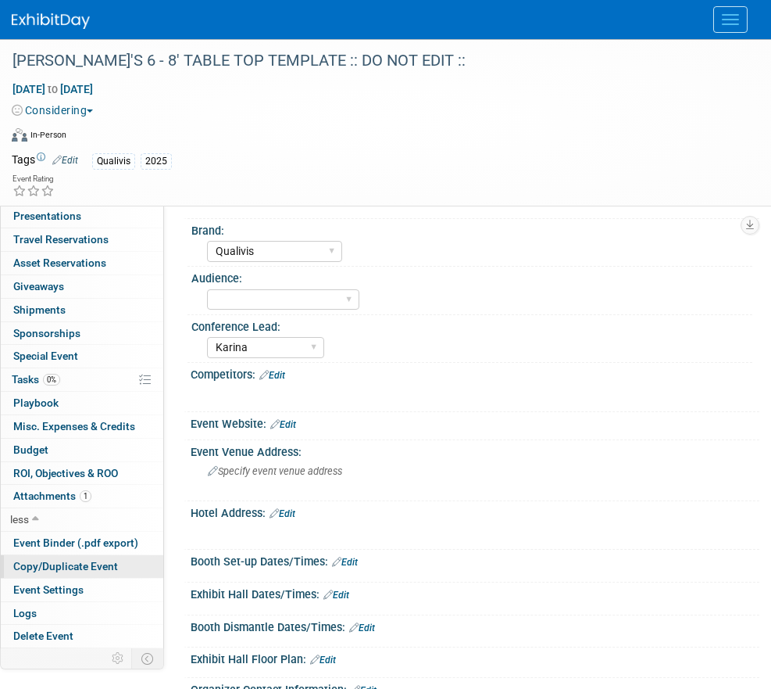
click at [79, 567] on span "Copy/Duplicate Event" at bounding box center [65, 566] width 105 height 13
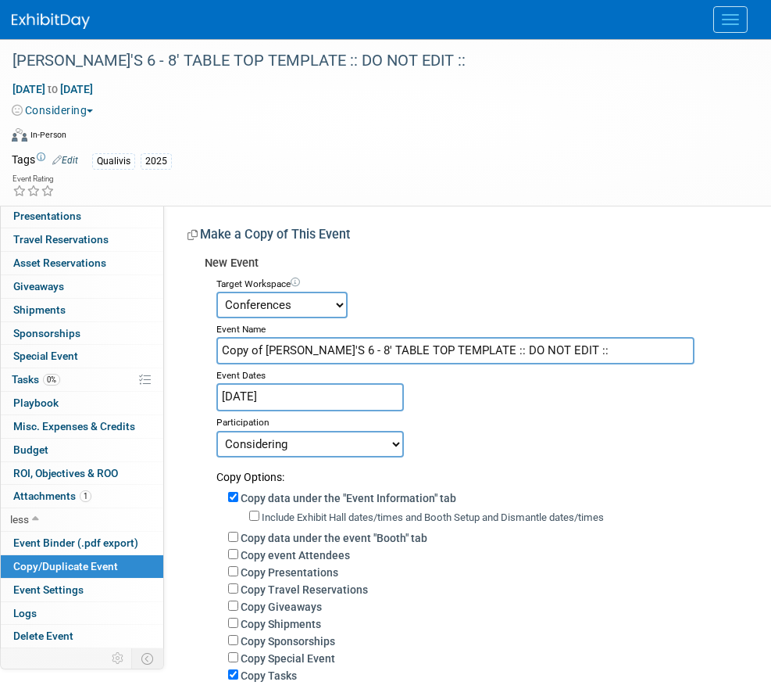
click at [442, 349] on input "Copy of [PERSON_NAME]'S 6 - 8' TABLE TOP TEMPLATE :: DO NOT EDIT ::" at bounding box center [455, 350] width 478 height 27
click at [442, 349] on input "Copy of KARINA'S 6 - 8' TABLE TOP TEMPLATE :: DO NOT EDIT ::" at bounding box center [455, 350] width 478 height 27
type input "THA ([US_STATE] Hospital Association) Workforce Summit"
click at [309, 418] on div "Participation" at bounding box center [481, 420] width 531 height 19
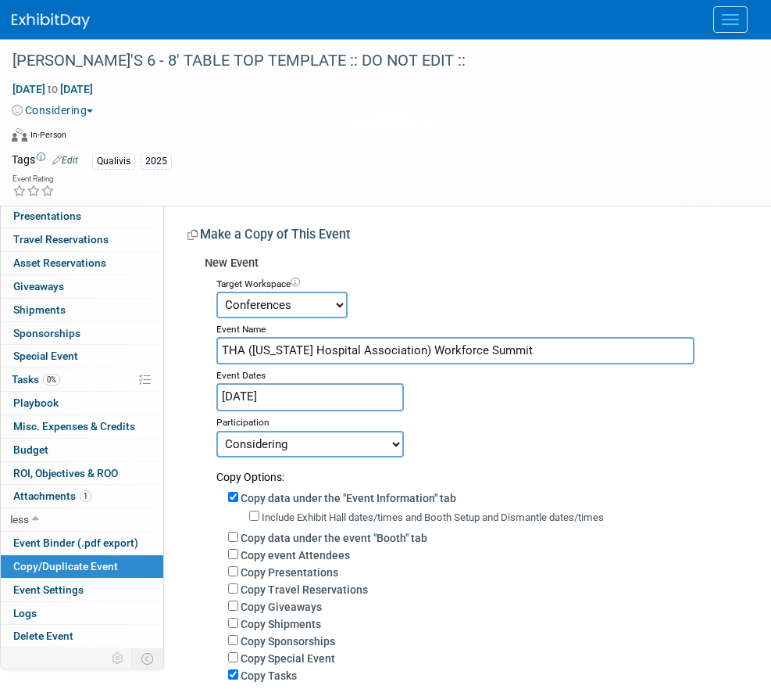
click at [289, 403] on input "Jan 1, 2025" at bounding box center [310, 396] width 188 height 27
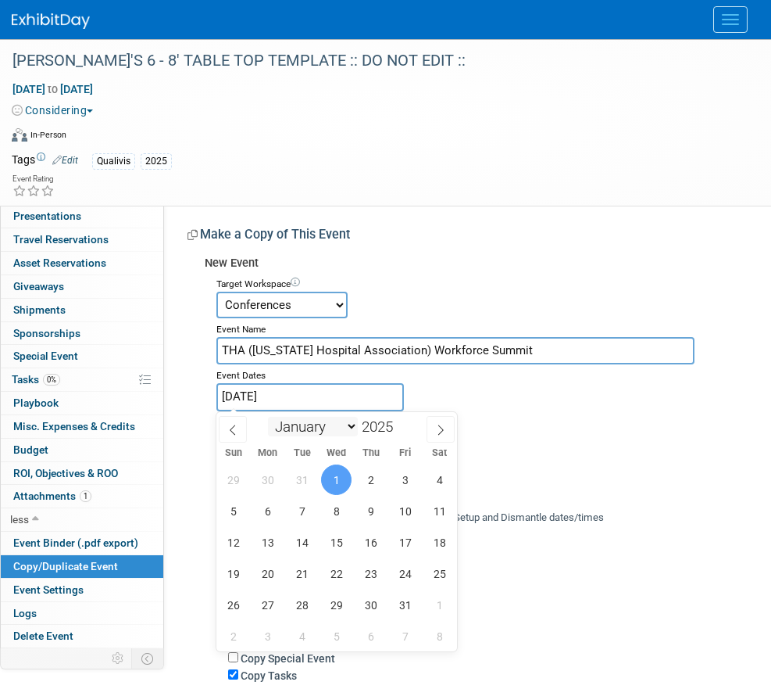
click at [334, 426] on select "January February March April May June July August September October November De…" at bounding box center [313, 427] width 90 height 20
select select "3"
click at [388, 424] on input "2025" at bounding box center [381, 426] width 47 height 18
click at [402, 424] on span at bounding box center [399, 421] width 11 height 9
type input "2026"
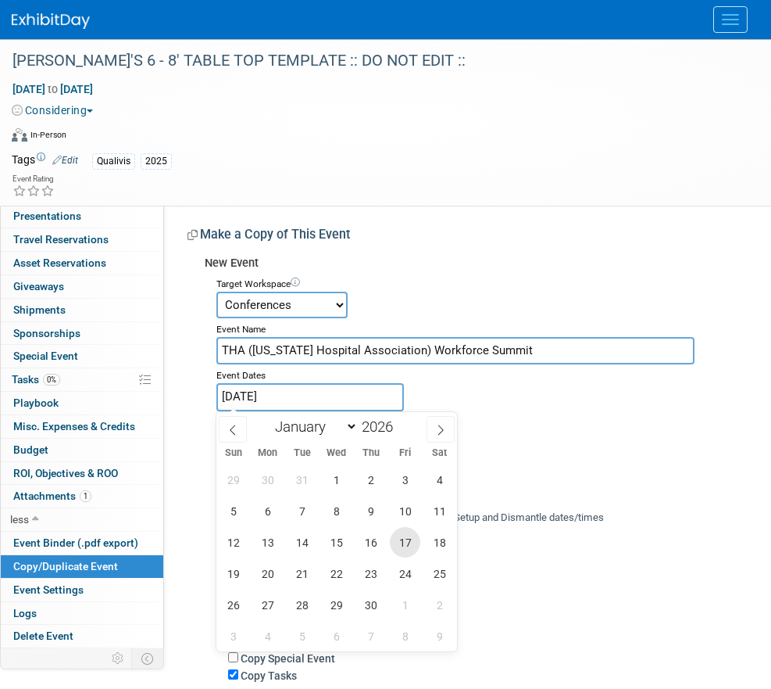
click at [411, 549] on span "17" at bounding box center [405, 542] width 30 height 30
type input "[DATE]"
click at [403, 540] on span "17" at bounding box center [405, 542] width 30 height 30
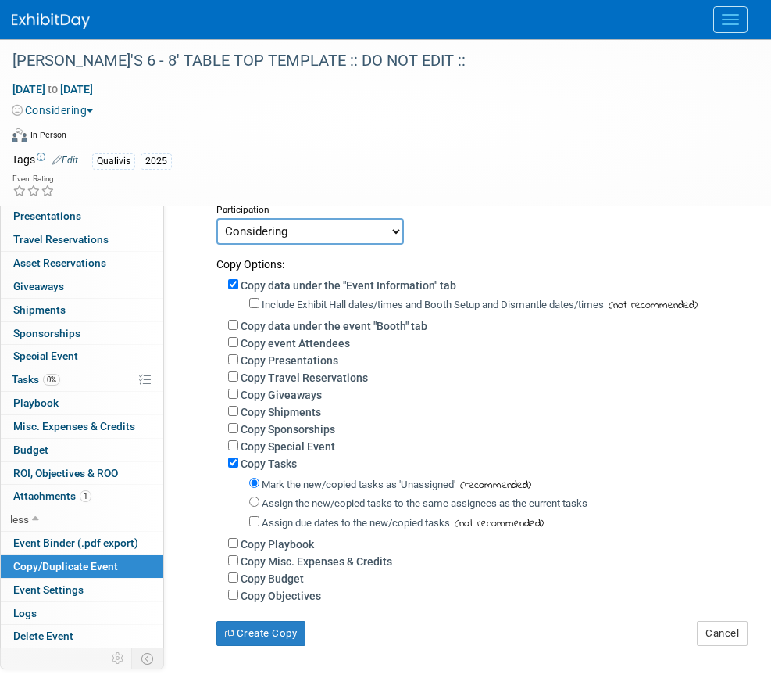
scroll to position [239, 0]
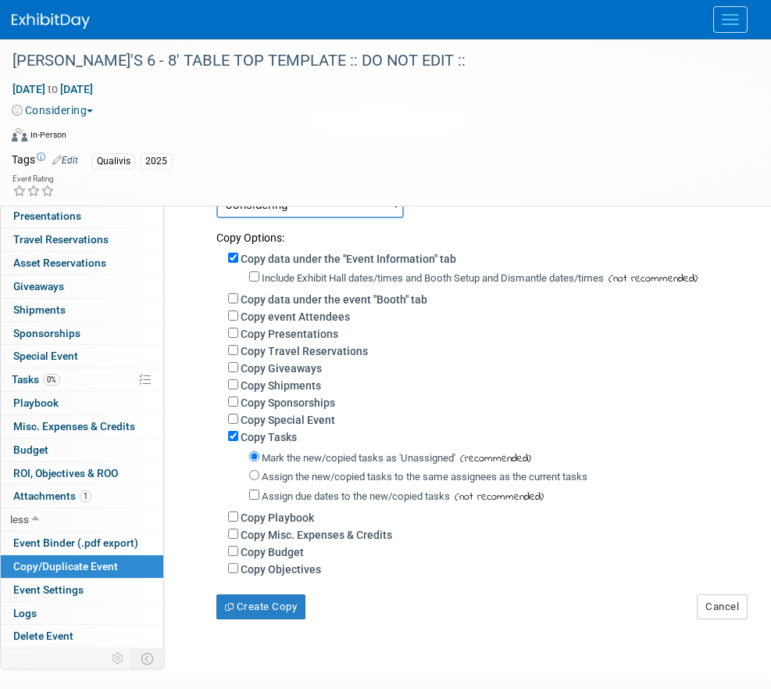
click at [307, 479] on label "Assign the new/copied tasks to the same assignees as the current tasks" at bounding box center [425, 476] width 326 height 12
click at [259, 479] on input "Assign the new/copied tasks to the same assignees as the current tasks" at bounding box center [254, 475] width 10 height 10
radio input "true"
click at [276, 555] on label "Copy Budget" at bounding box center [272, 551] width 63 height 13
click at [238, 555] on input "Copy Budget" at bounding box center [233, 550] width 10 height 10
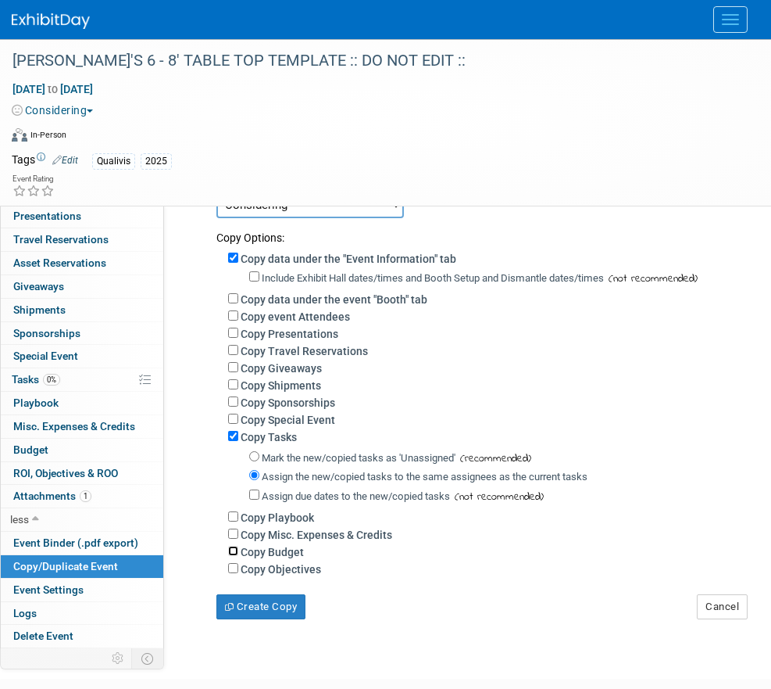
checkbox input "true"
click at [275, 615] on button "Create Copy" at bounding box center [260, 606] width 89 height 25
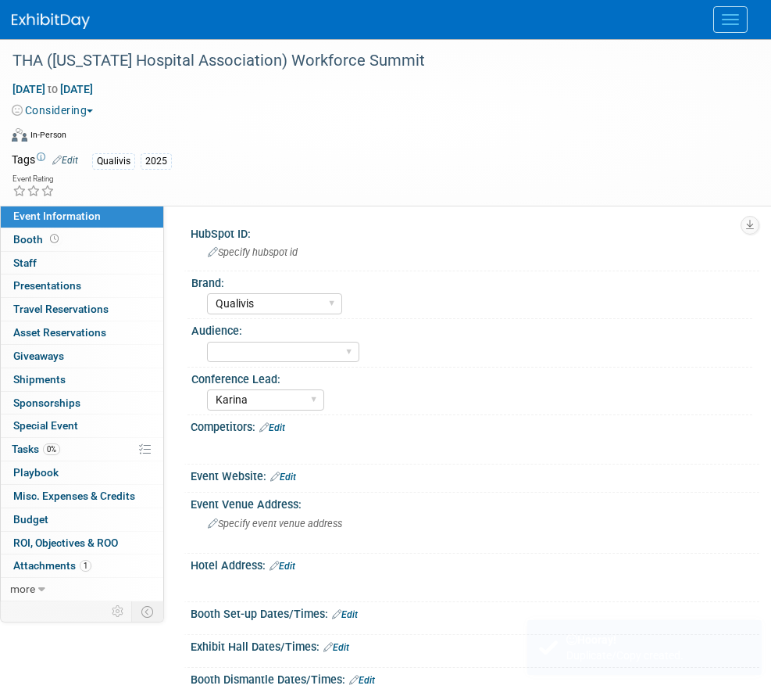
select select "Qualivis"
select select "Karina"
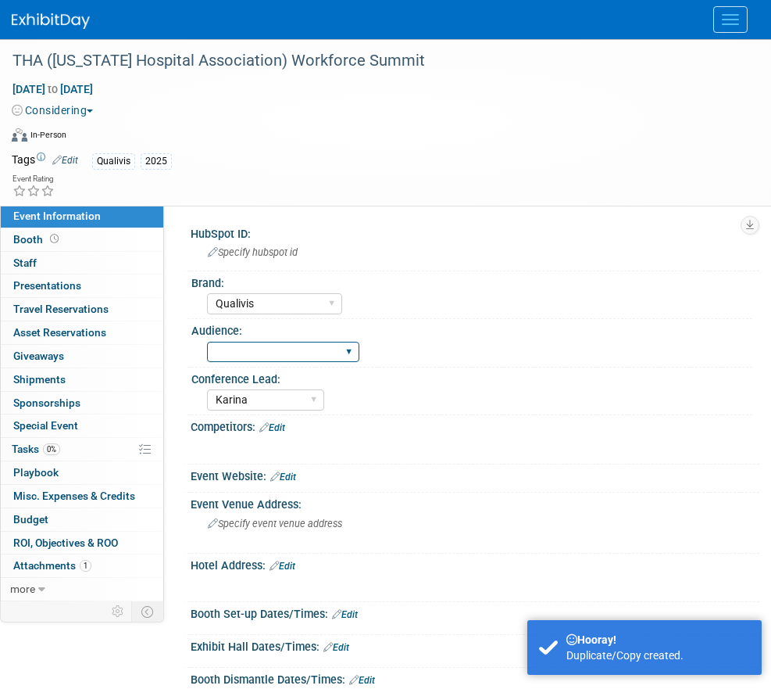
click at [305, 342] on select "Client-facing Clinician/Provider-facing Both N/a" at bounding box center [283, 352] width 152 height 21
select select "Client-facing"
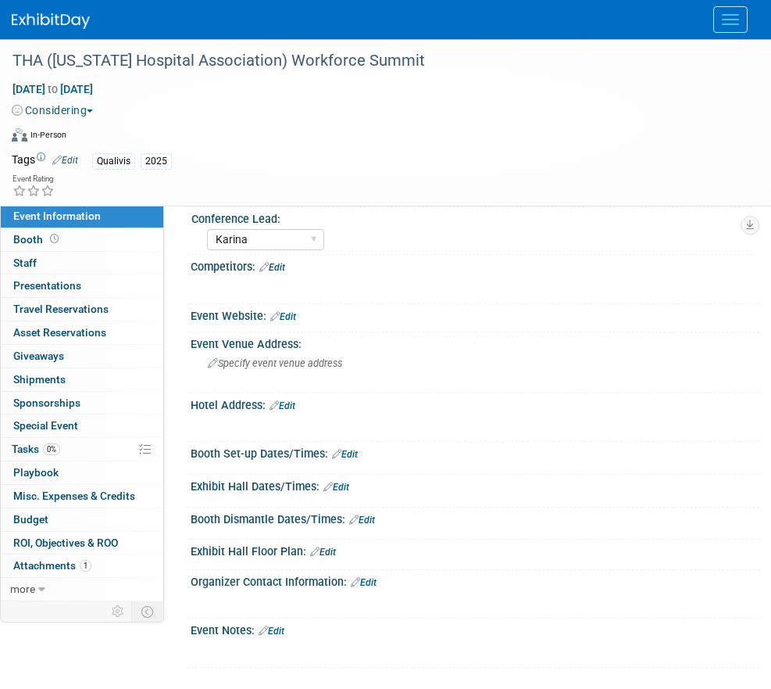
scroll to position [139, 0]
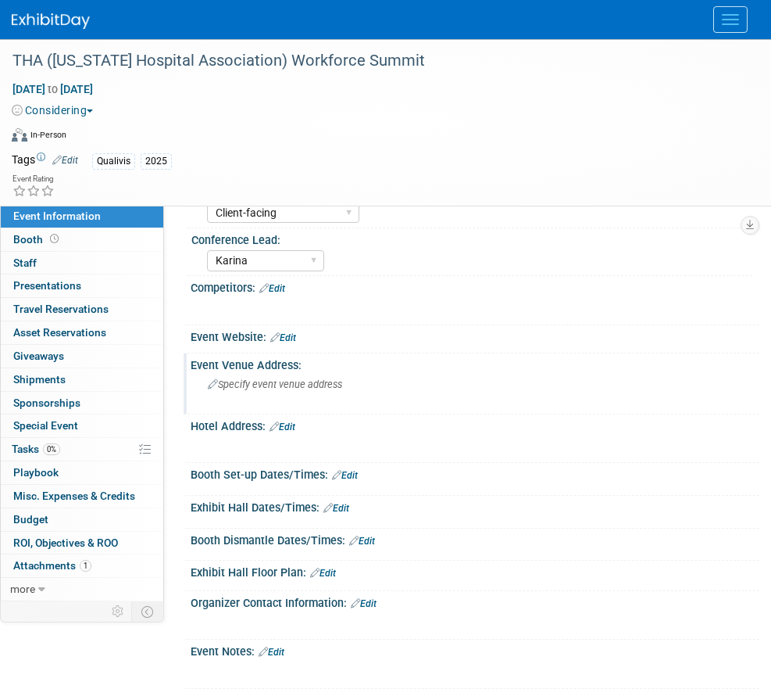
click at [253, 381] on span "Specify event venue address" at bounding box center [275, 384] width 134 height 12
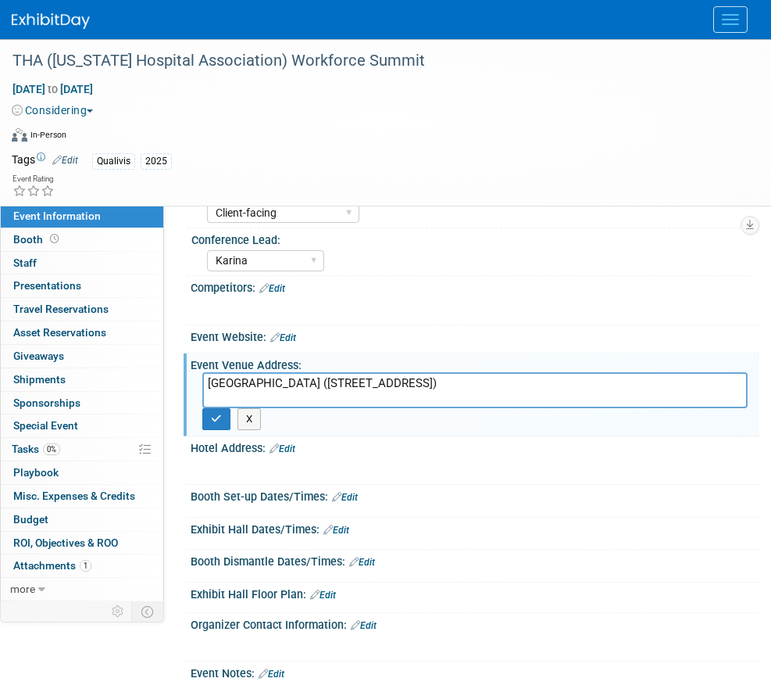
click at [371, 379] on textarea "[GEOGRAPHIC_DATA] ([STREET_ADDRESS])" at bounding box center [474, 390] width 545 height 36
click at [515, 402] on textarea "[GEOGRAPHIC_DATA] [STREET_ADDRESS])" at bounding box center [474, 390] width 545 height 36
click at [327, 395] on textarea "Franklin Marriott Cool Springs 700 Cool Springs Blvd, Franklin, TN 37067" at bounding box center [474, 390] width 545 height 36
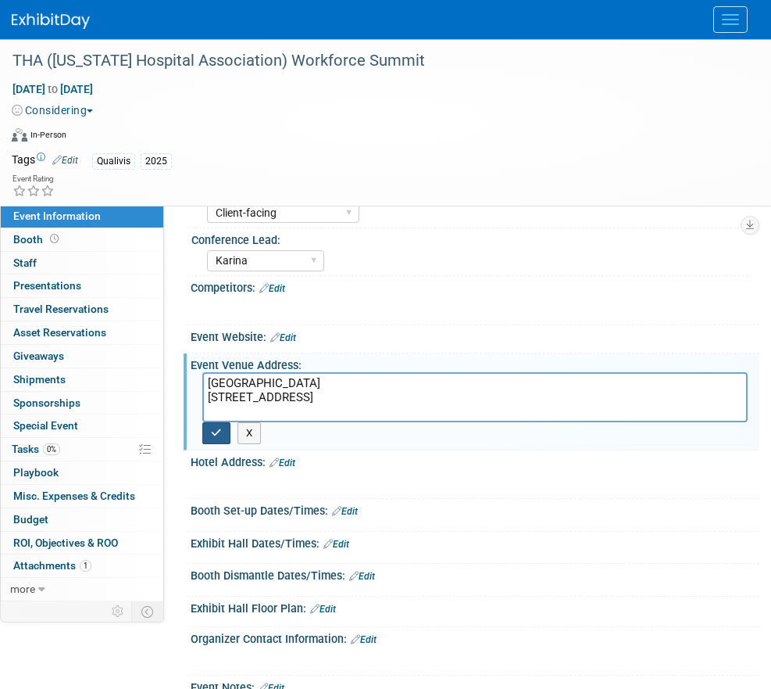
type textarea "Franklin Marriott Cool Springs 700 Cool Springs Blvd, Franklin, TN 37067"
click at [210, 438] on button "button" at bounding box center [216, 433] width 28 height 22
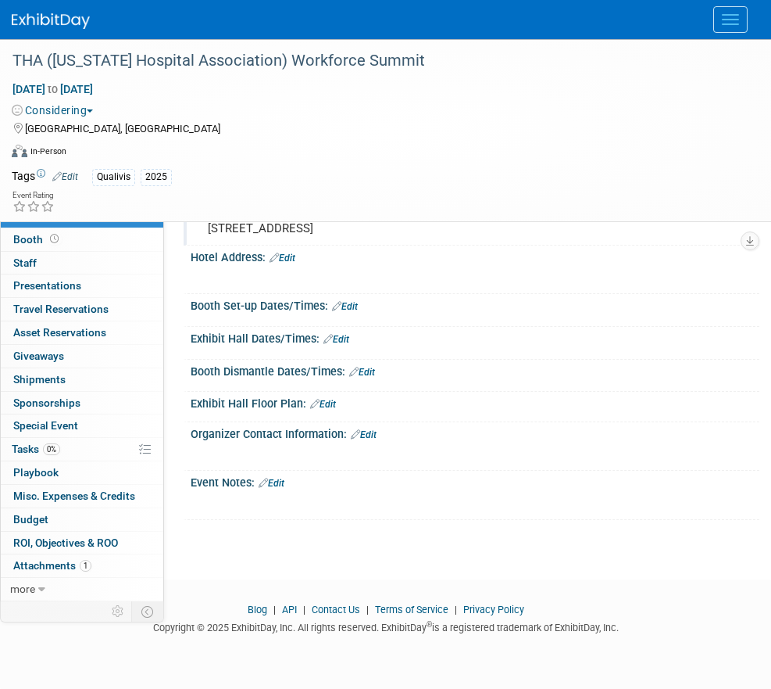
scroll to position [321, 0]
click at [373, 436] on link "Edit" at bounding box center [364, 434] width 26 height 11
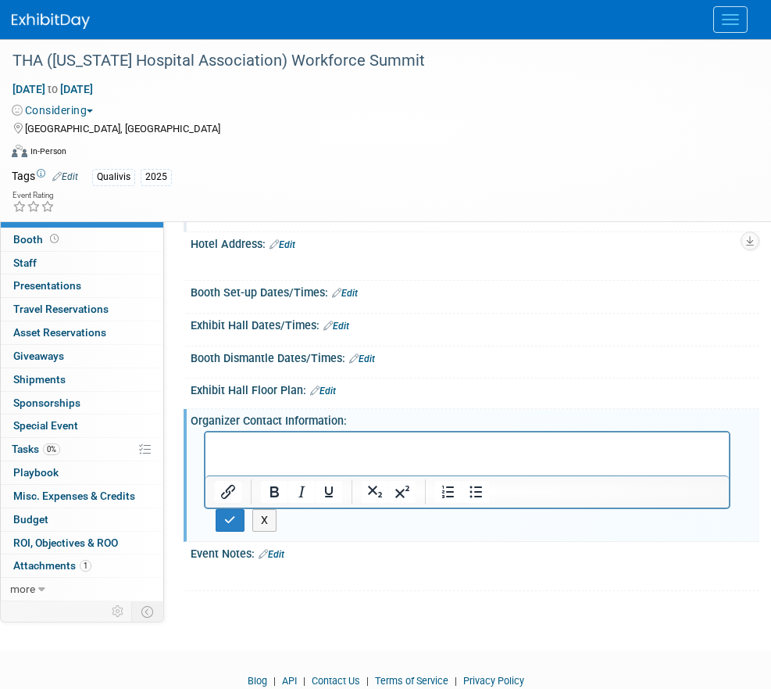
scroll to position [0, 0]
paste body "Rich Text Area. Press ALT-0 for help."
click at [292, 445] on p "Natalie Gregg <ngregg@THA.COM>" at bounding box center [468, 446] width 506 height 16
click at [319, 460] on p "ngregg@THA.COM>" at bounding box center [468, 462] width 506 height 16
click at [256, 457] on p "ngregg@THA.COM" at bounding box center [468, 462] width 506 height 16
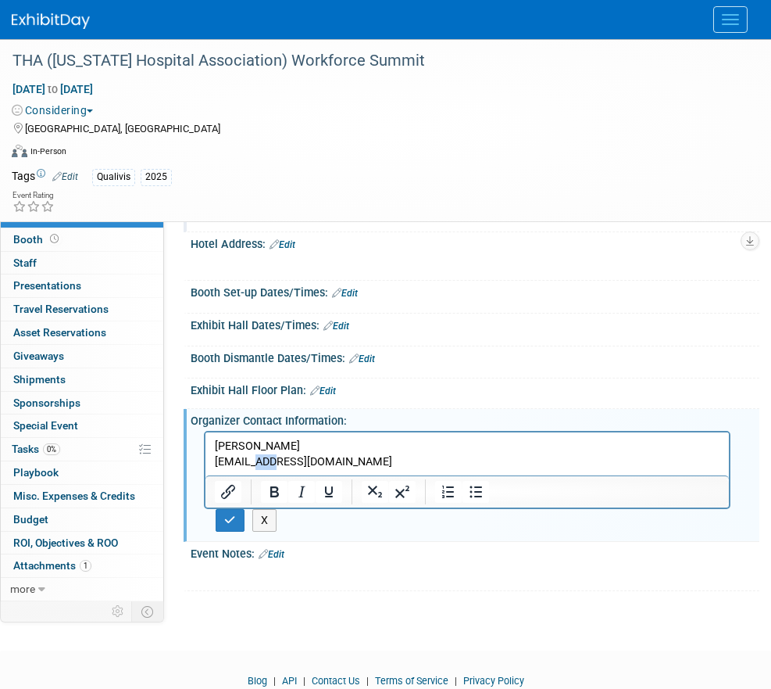
click at [256, 457] on p "ngregg@THA.COM" at bounding box center [468, 462] width 506 height 16
copy p "ngregg@THA.COM"
click at [231, 501] on icon "Insert/edit link" at bounding box center [228, 491] width 19 height 19
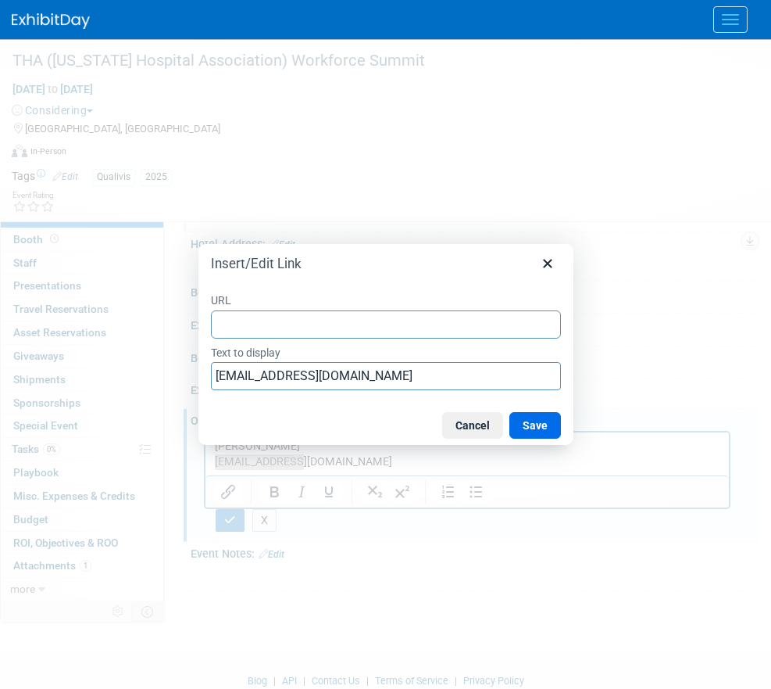
type input "ngregg@THA.COM"
click at [532, 417] on button "Save" at bounding box center [536, 425] width 52 height 27
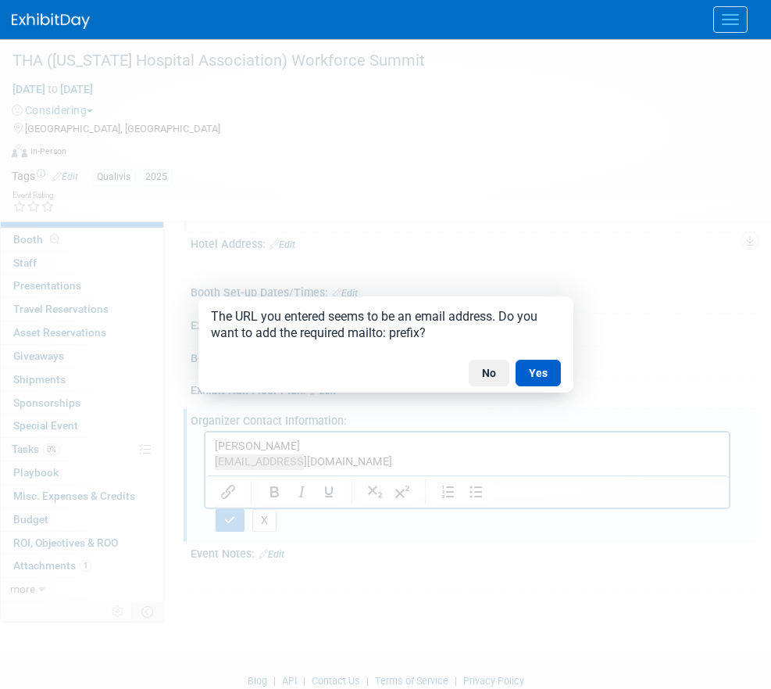
click at [539, 374] on button "Yes" at bounding box center [538, 372] width 45 height 27
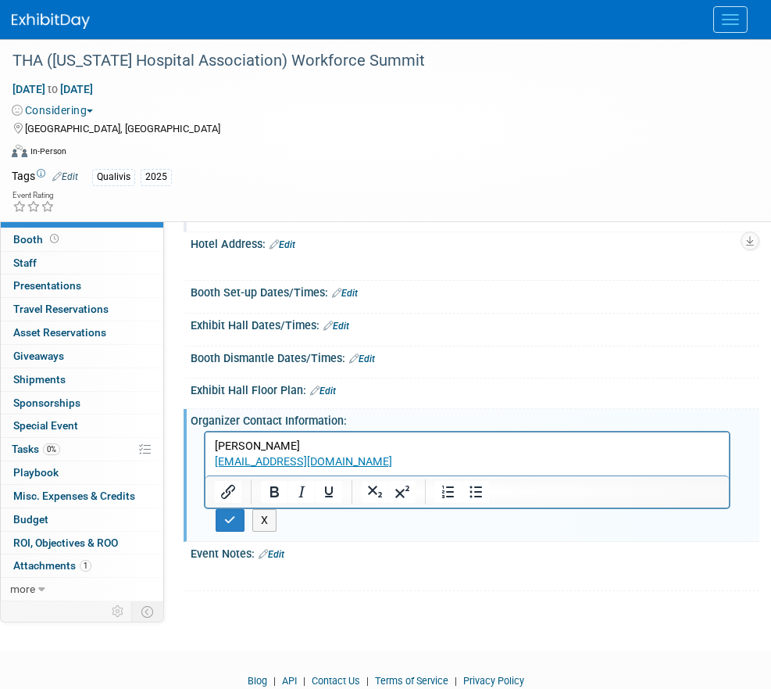
click at [559, 443] on p "Natalie Gregg" at bounding box center [468, 446] width 506 height 16
click at [268, 446] on p "Natalie Gregg" at bounding box center [468, 446] width 506 height 16
click at [276, 507] on div at bounding box center [468, 491] width 524 height 32
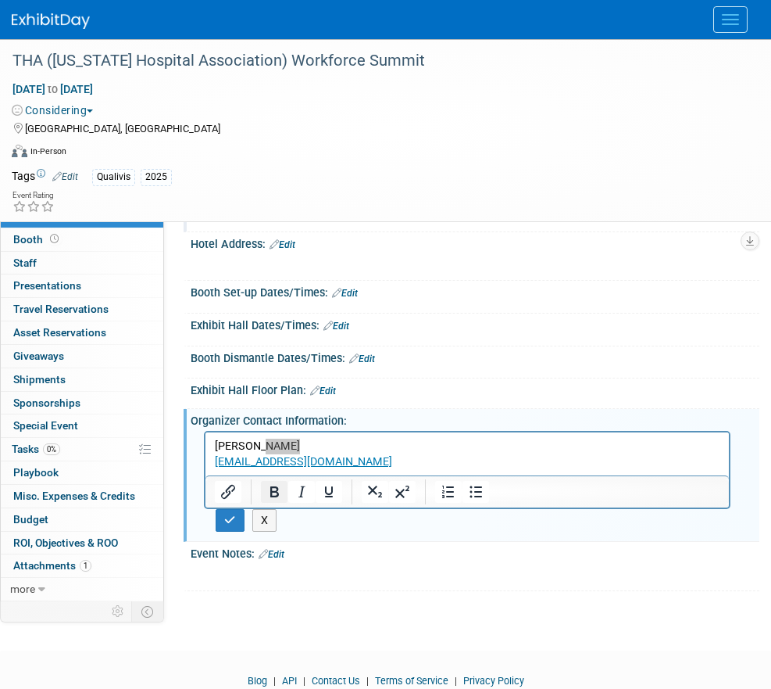
click at [269, 501] on icon "Bold" at bounding box center [274, 491] width 19 height 19
click at [374, 448] on p "Natalie Gregg" at bounding box center [468, 446] width 506 height 16
click at [225, 525] on icon "button" at bounding box center [230, 519] width 12 height 11
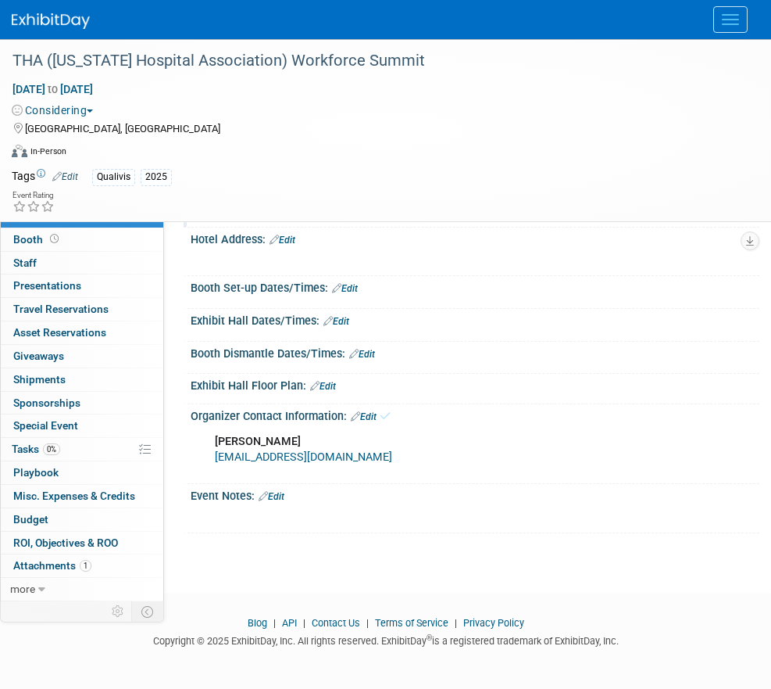
scroll to position [352, 0]
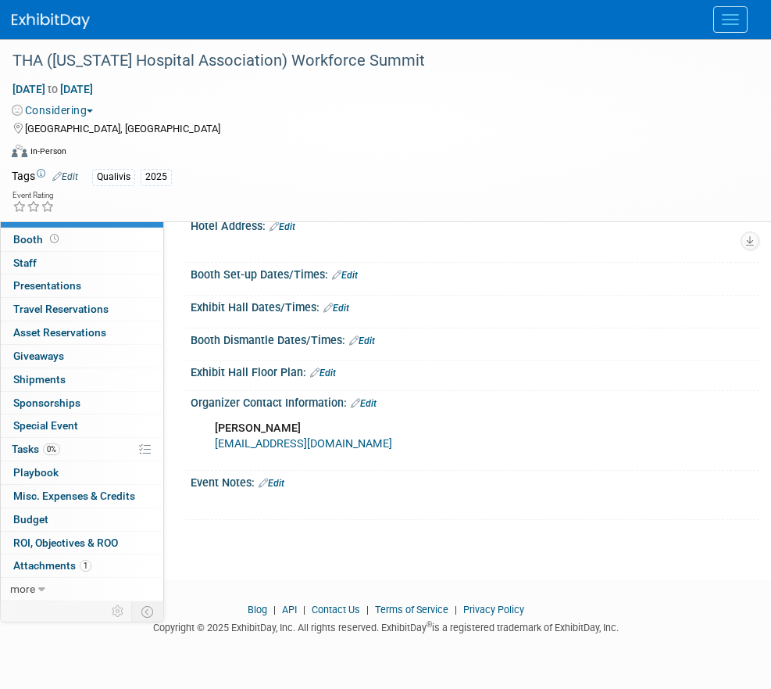
click at [284, 482] on link "Edit" at bounding box center [272, 482] width 26 height 11
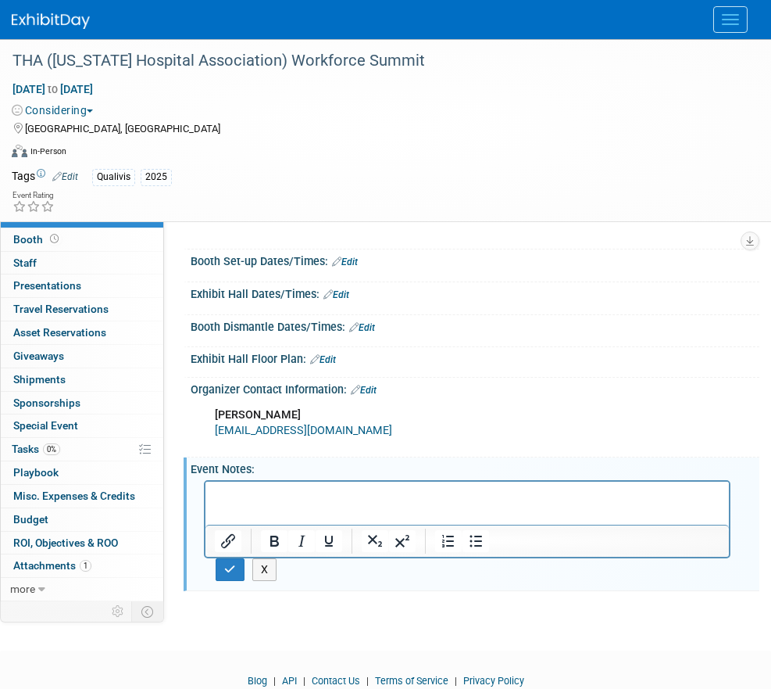
scroll to position [0, 0]
click at [232, 574] on icon "button" at bounding box center [230, 568] width 12 height 11
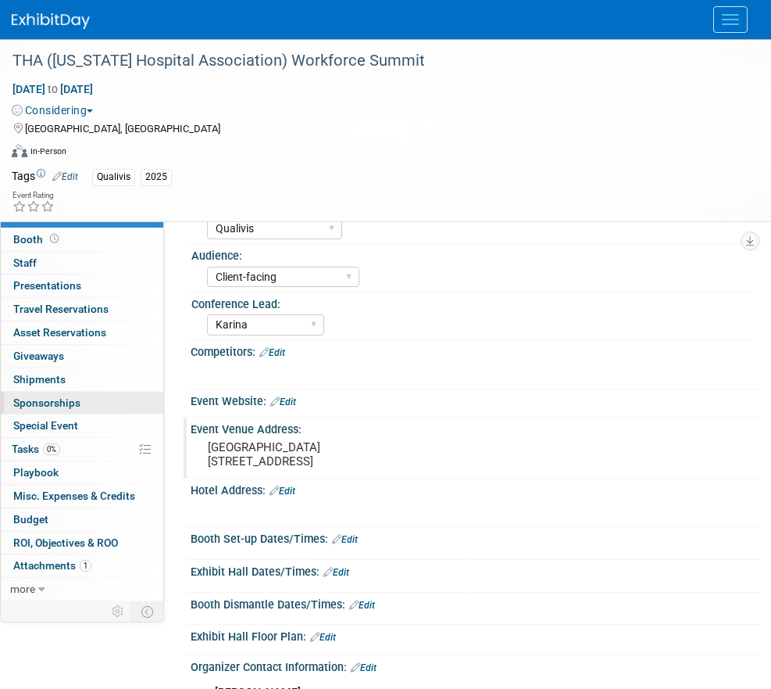
scroll to position [60, 0]
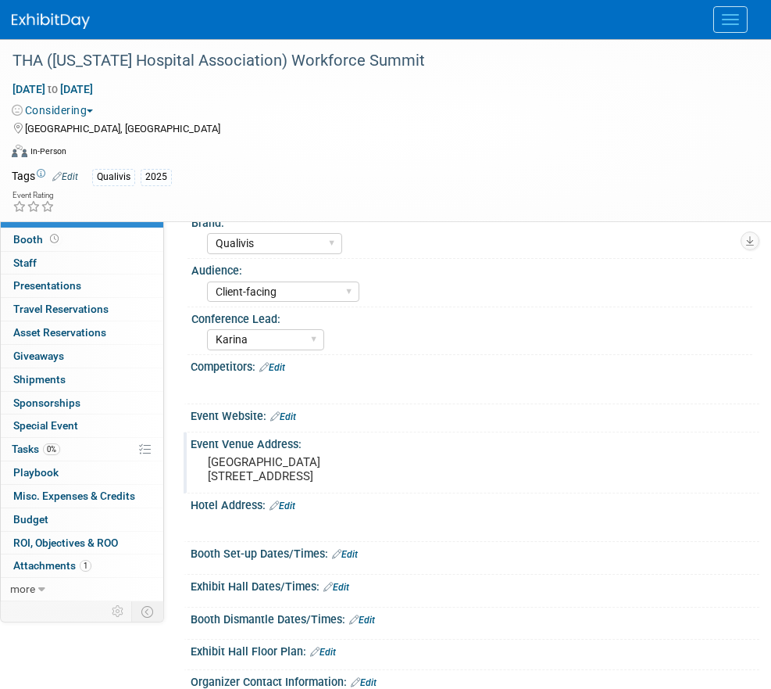
click at [64, 176] on link "Edit" at bounding box center [65, 176] width 26 height 11
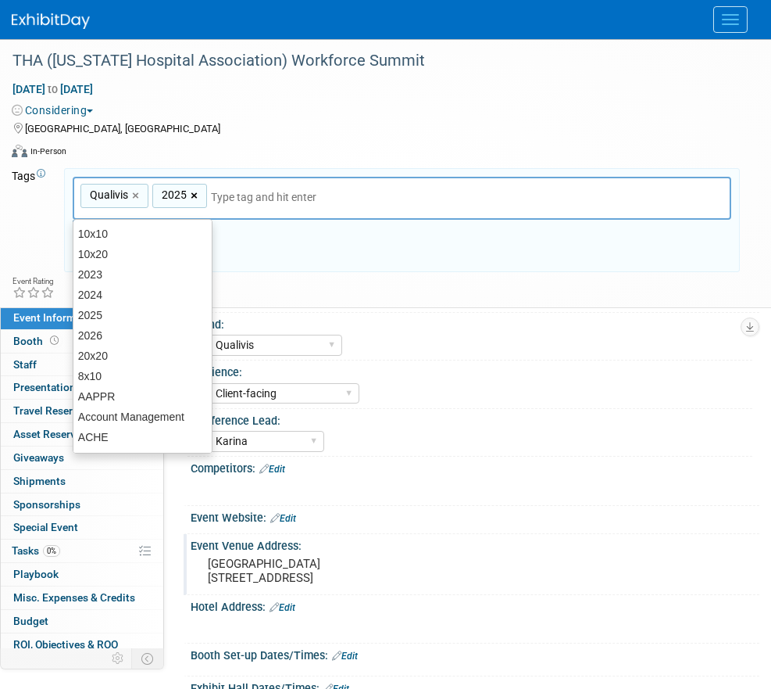
click at [196, 195] on link "×" at bounding box center [196, 196] width 10 height 18
type input "Qualivis"
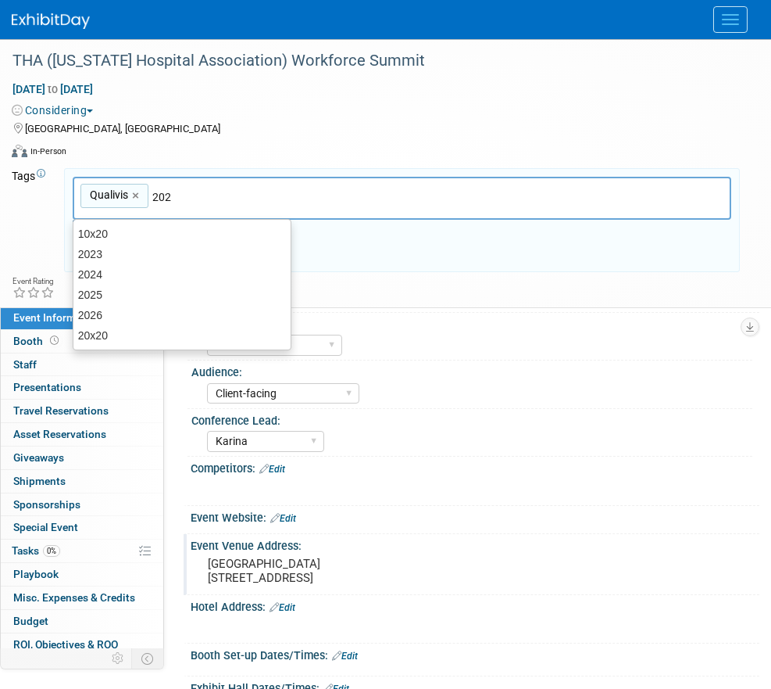
type input "2026"
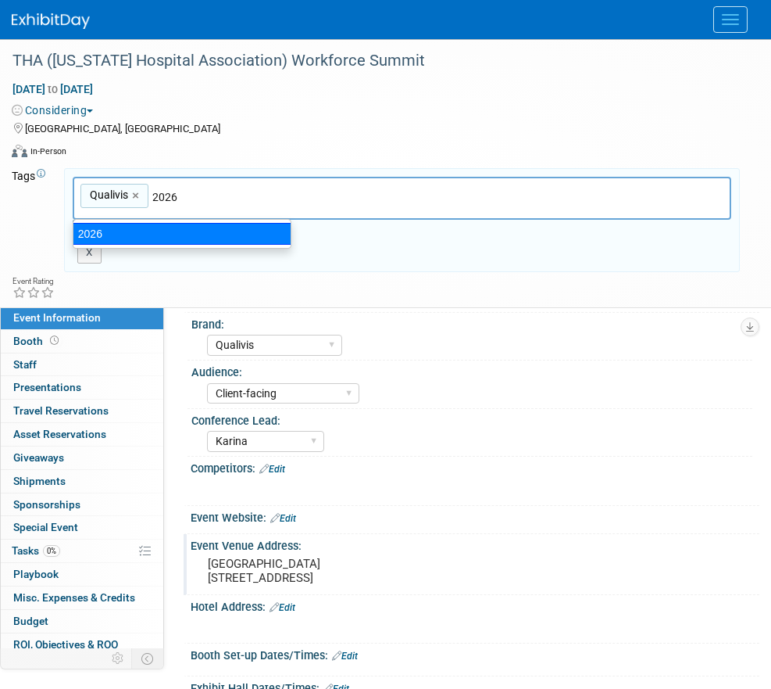
click at [110, 227] on div "2026" at bounding box center [182, 234] width 219 height 22
type input "Qualivis, 2026"
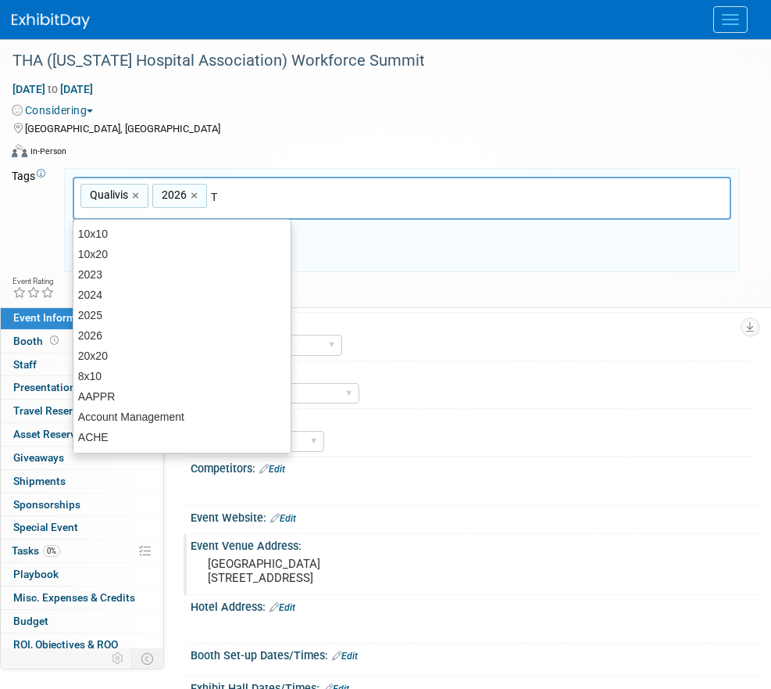
type input "TN"
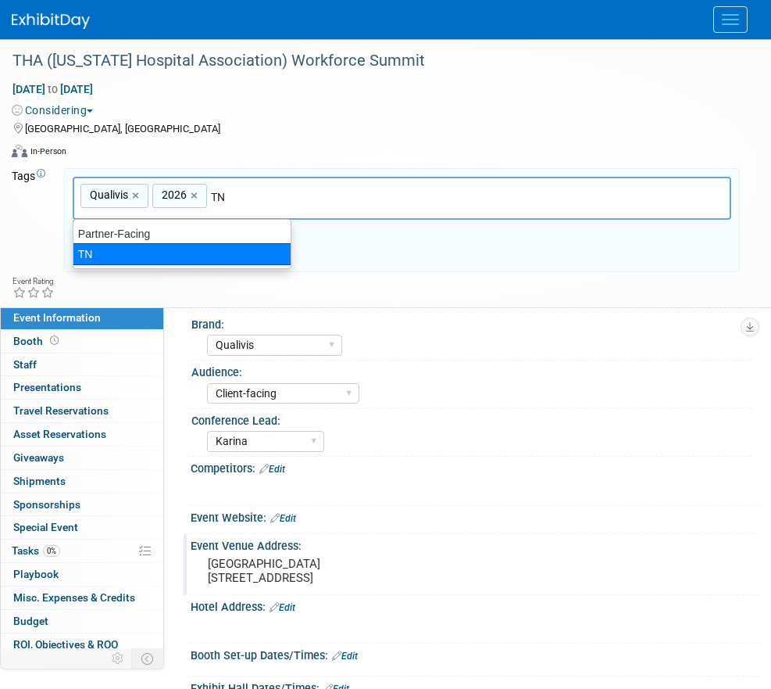
click at [132, 255] on div "TN" at bounding box center [182, 254] width 219 height 22
type input "Qualivis, 2026, TN"
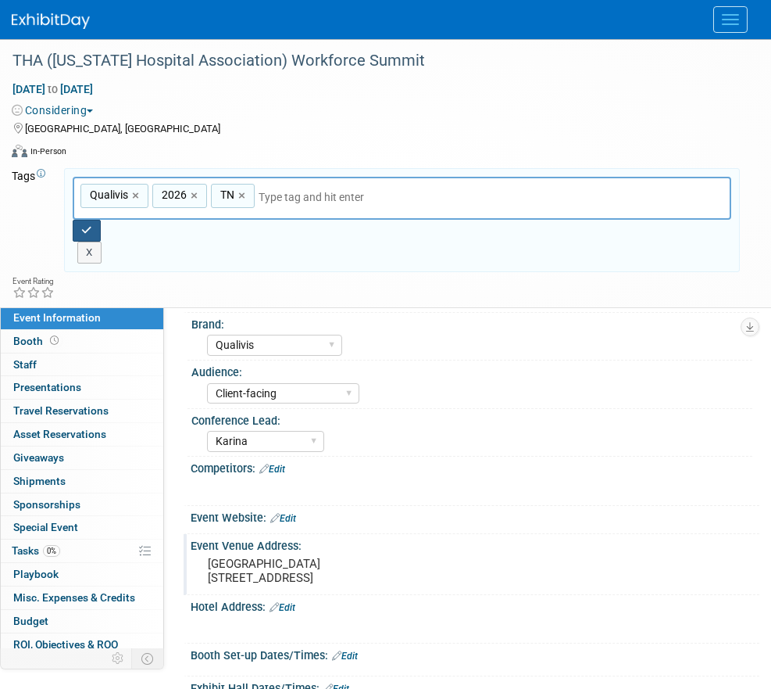
click at [87, 225] on icon "button" at bounding box center [86, 230] width 11 height 10
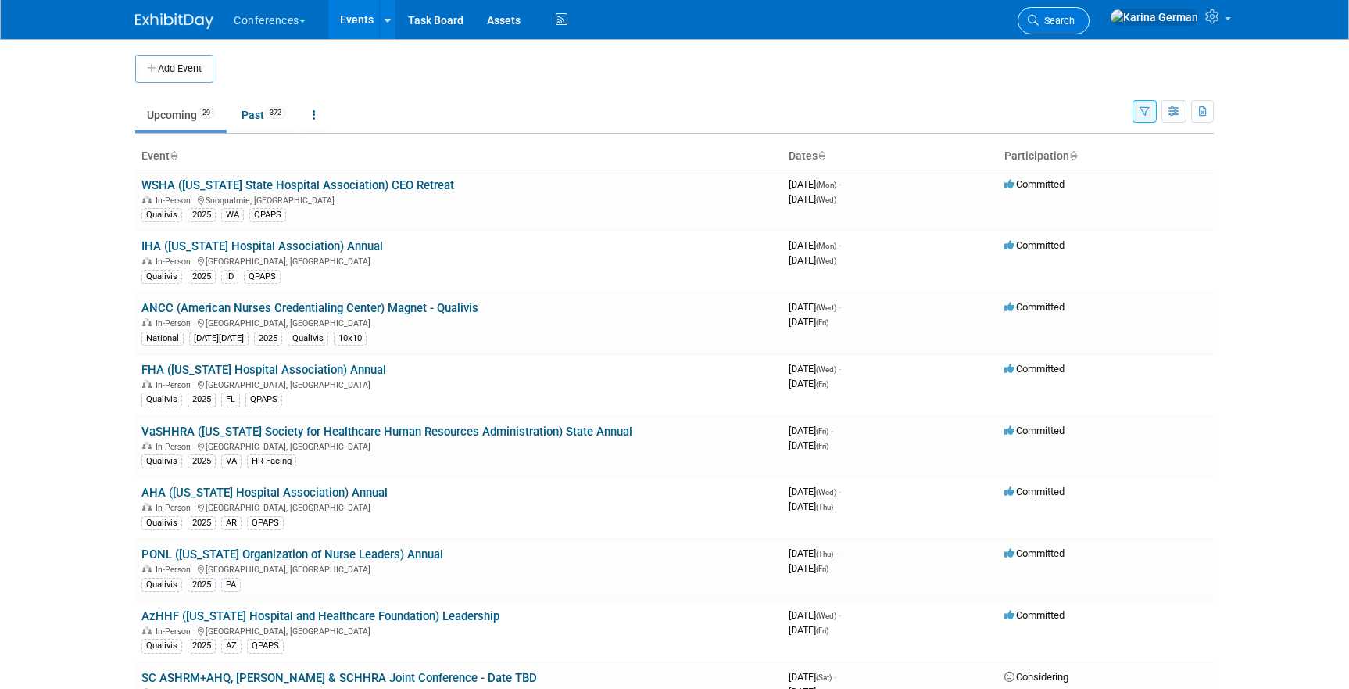
click at [1075, 23] on span "Search" at bounding box center [1057, 21] width 36 height 12
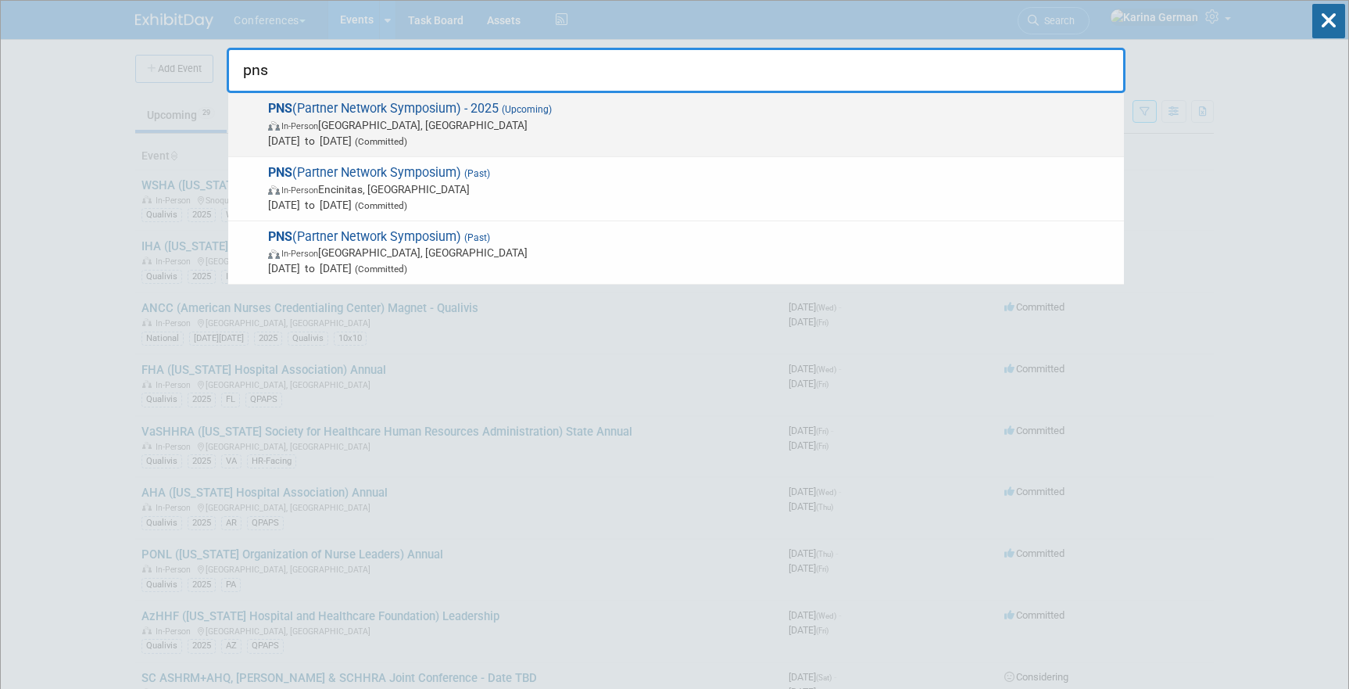
type input "pns"
click at [631, 137] on span "[DATE] to [DATE] (Committed)" at bounding box center [692, 141] width 848 height 16
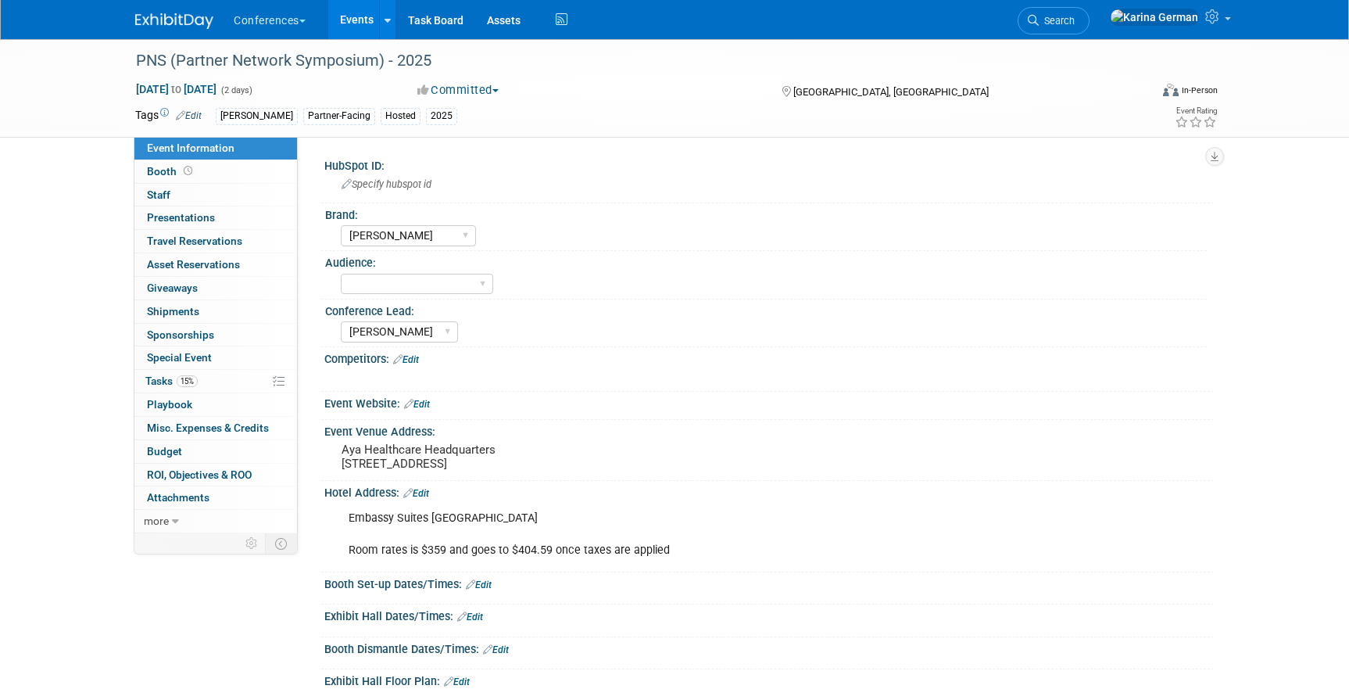
select select "[PERSON_NAME]"
click at [209, 380] on link "15% Tasks 15%" at bounding box center [215, 381] width 163 height 23
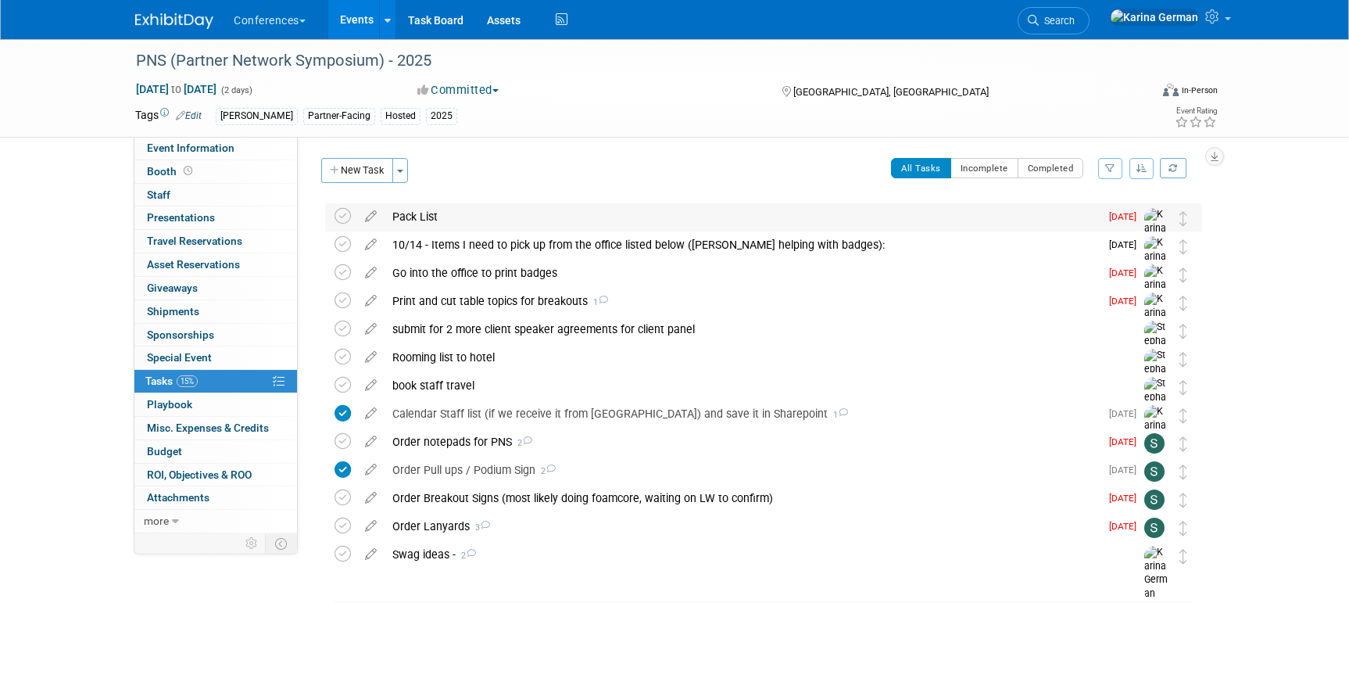
click at [449, 216] on div "Pack List" at bounding box center [741, 216] width 715 height 27
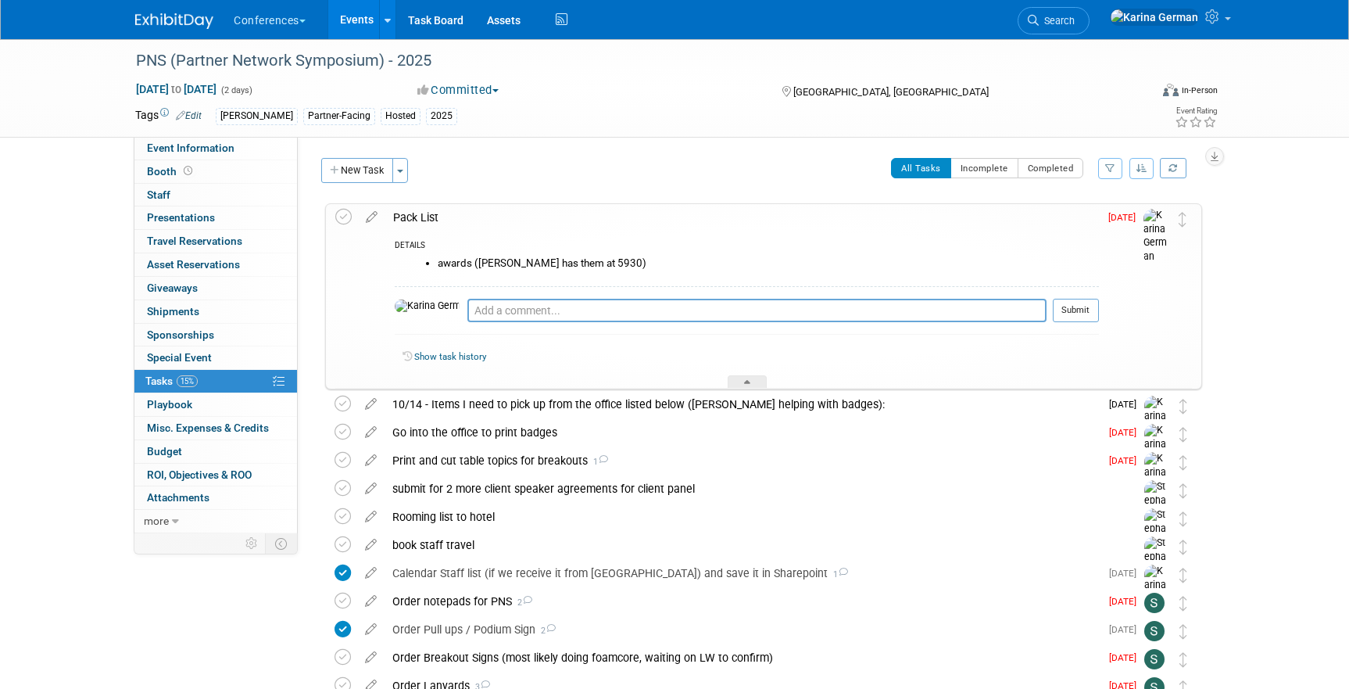
click at [449, 216] on div "Pack List" at bounding box center [742, 217] width 714 height 27
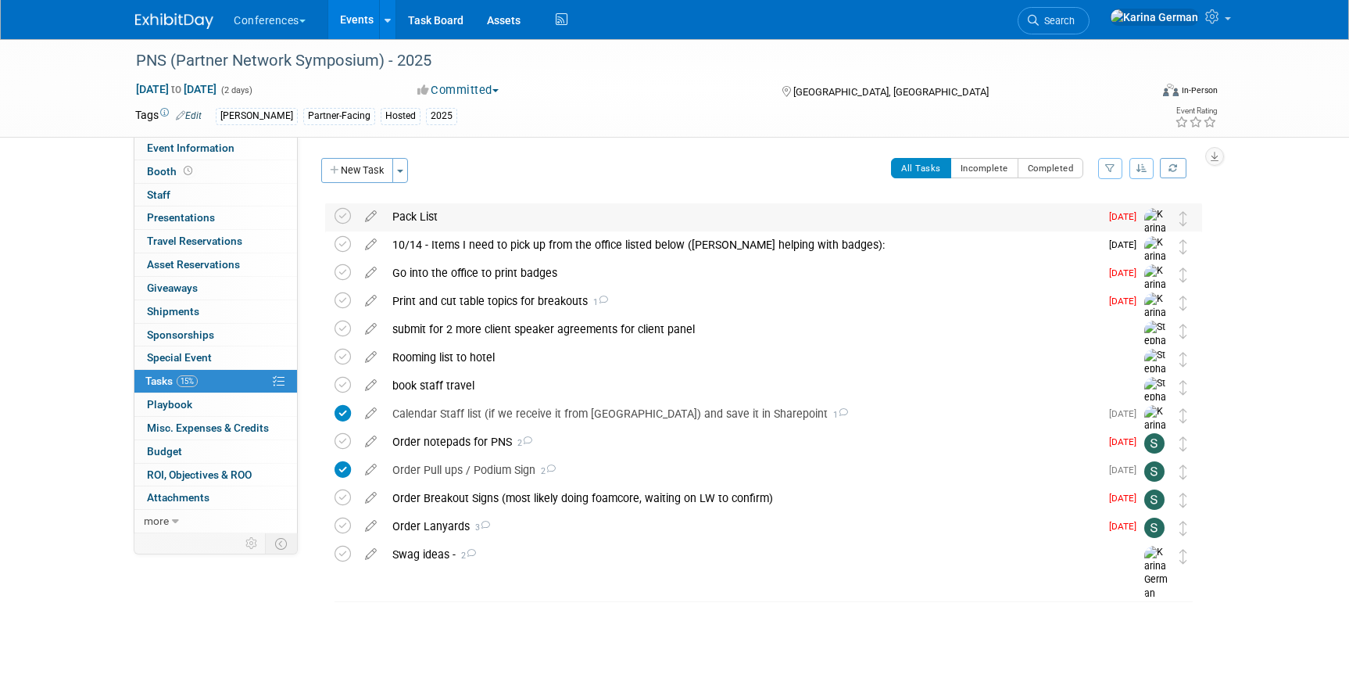
click at [450, 220] on div "Pack List" at bounding box center [741, 216] width 715 height 27
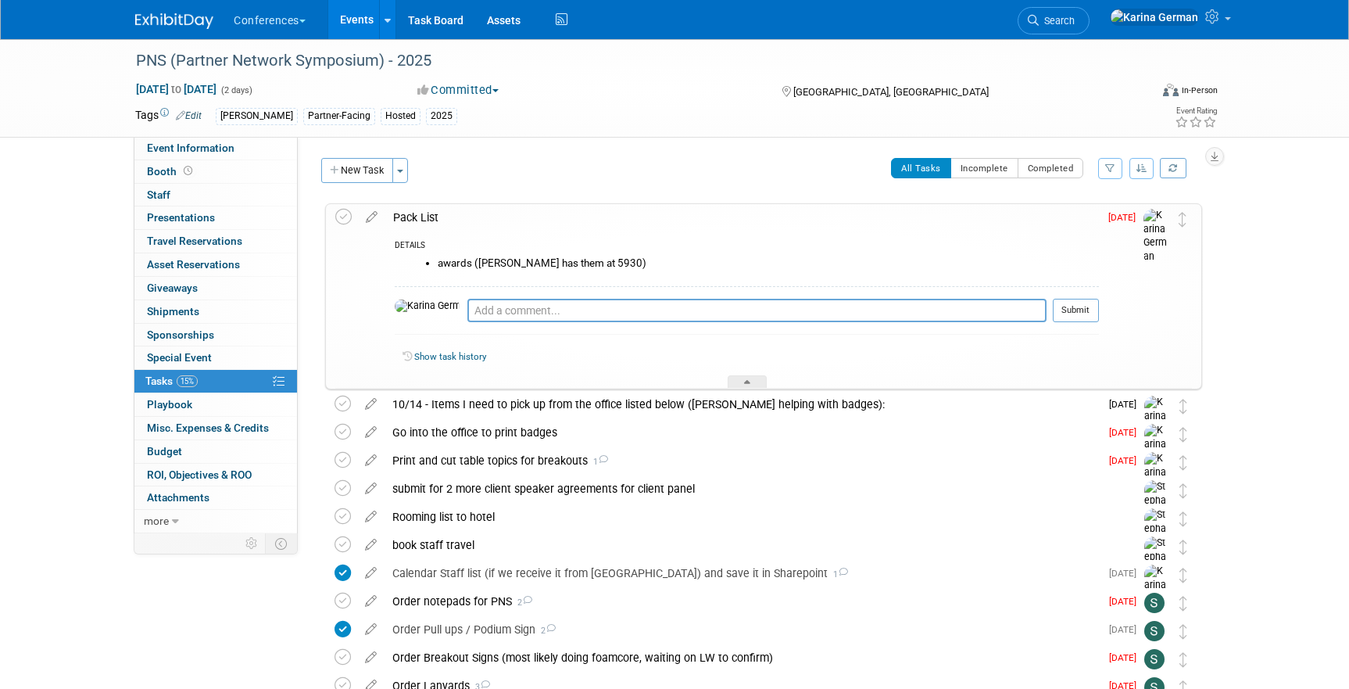
click at [450, 220] on div "Pack List" at bounding box center [742, 217] width 714 height 27
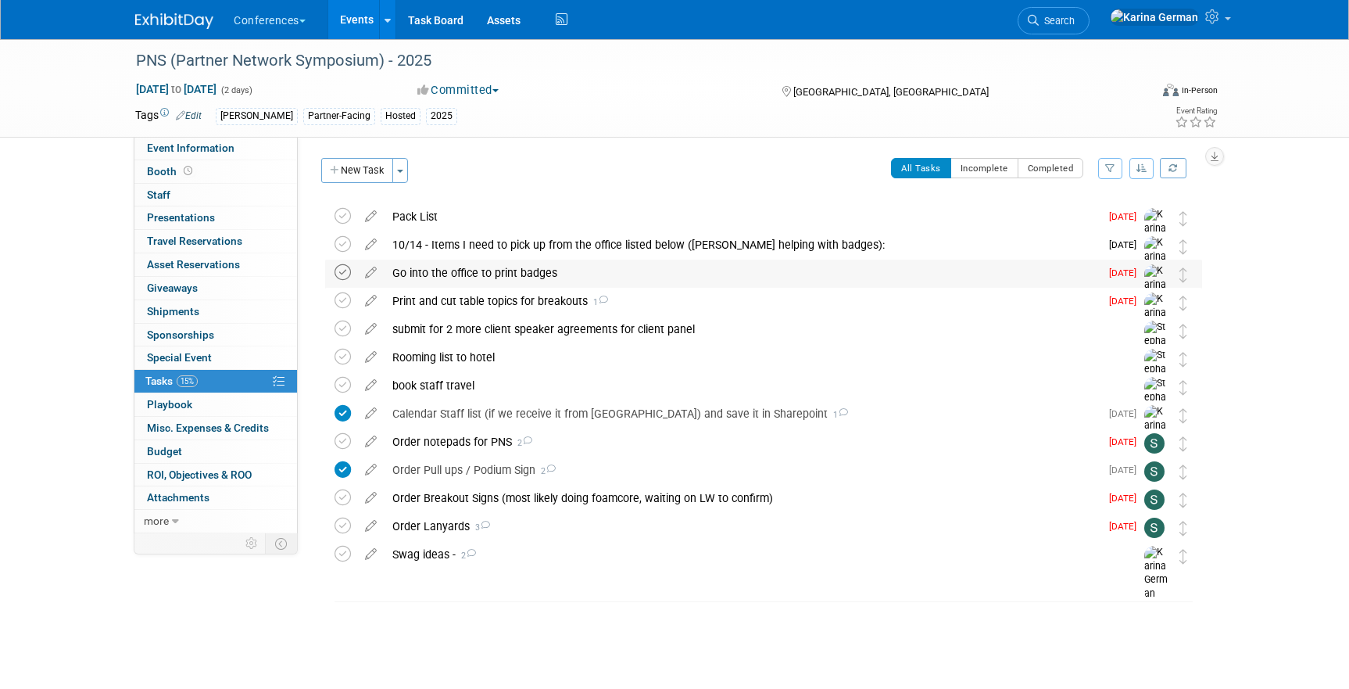
click at [342, 267] on icon at bounding box center [342, 272] width 16 height 16
click at [485, 309] on div "Print and cut table topics for breakouts 1" at bounding box center [741, 301] width 715 height 27
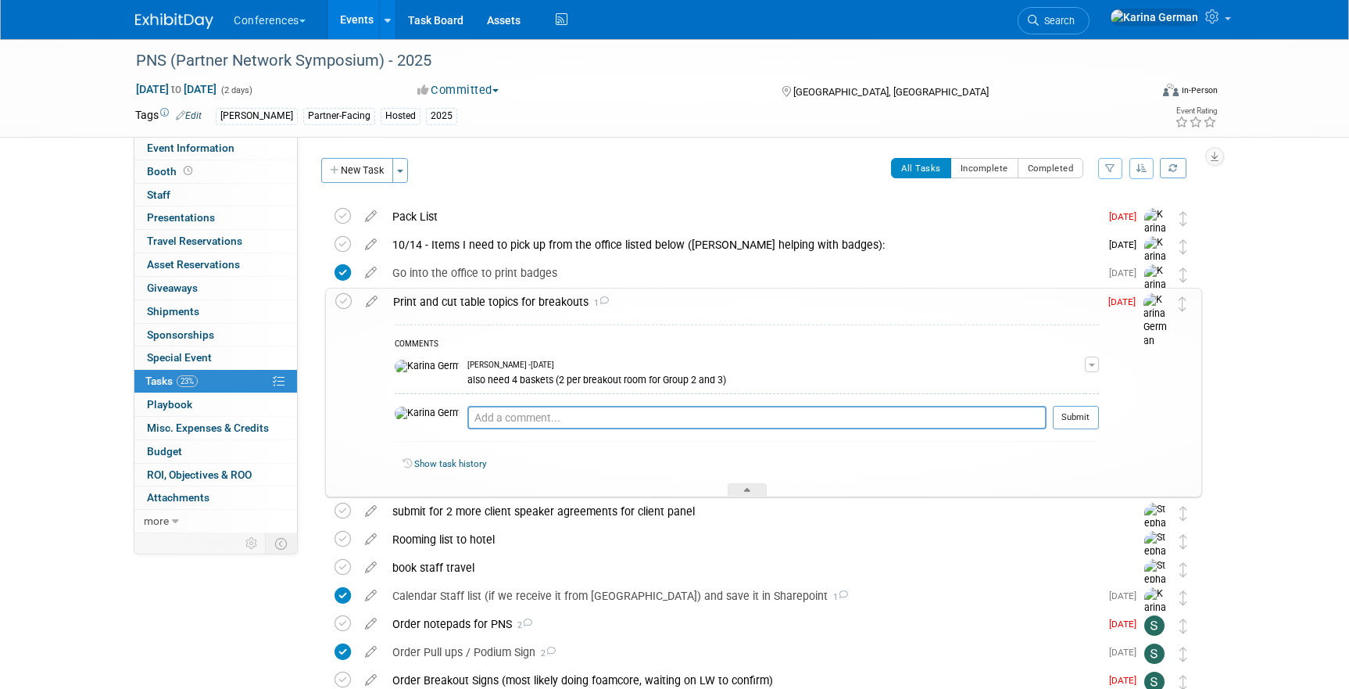
click at [485, 309] on div "Print and cut table topics for breakouts 1" at bounding box center [742, 301] width 714 height 27
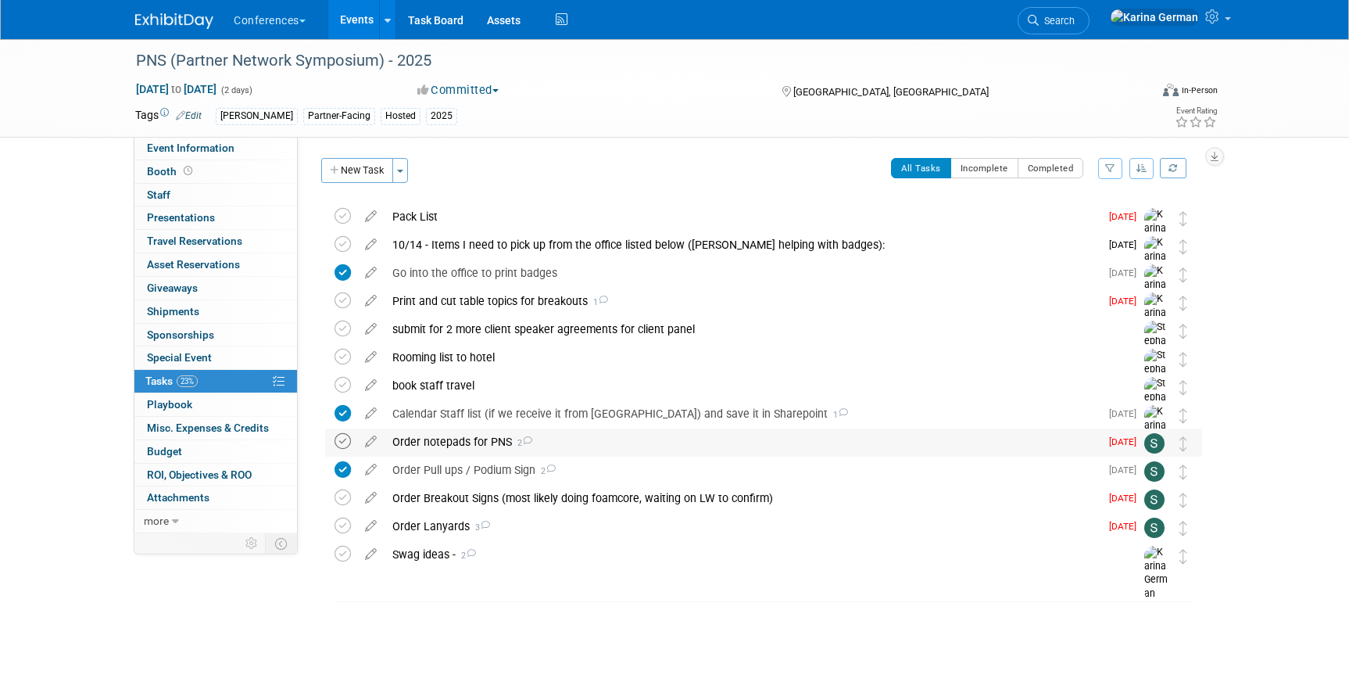
click at [346, 442] on icon at bounding box center [342, 441] width 16 height 16
click at [338, 524] on icon at bounding box center [342, 525] width 16 height 16
click at [362, 173] on button "New Task" at bounding box center [357, 170] width 72 height 25
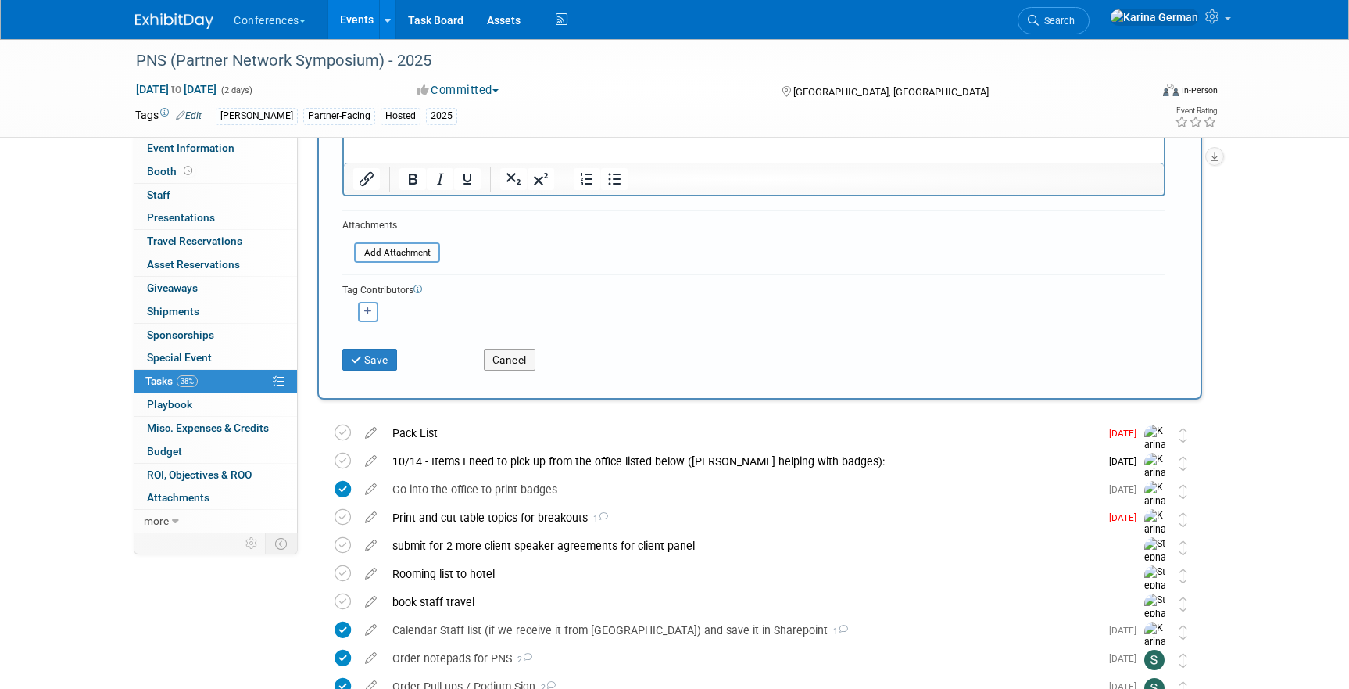
scroll to position [214, 0]
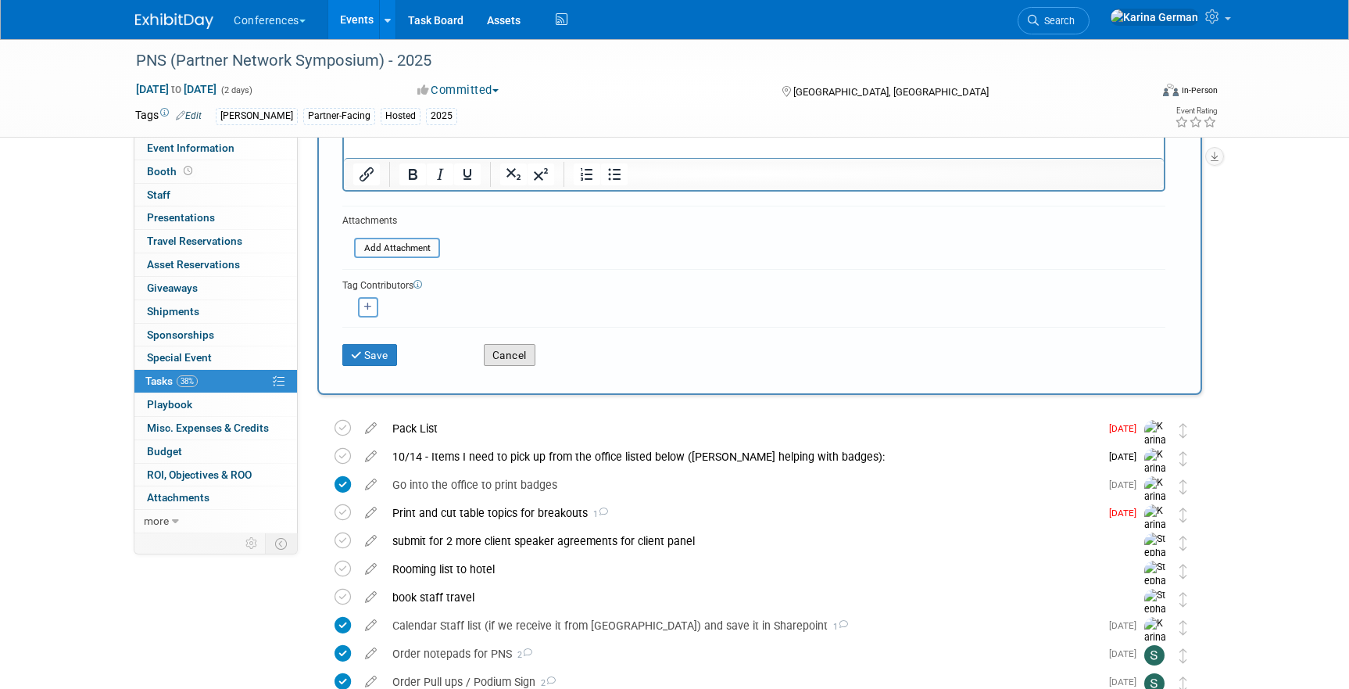
click at [519, 355] on button "Cancel" at bounding box center [510, 355] width 52 height 22
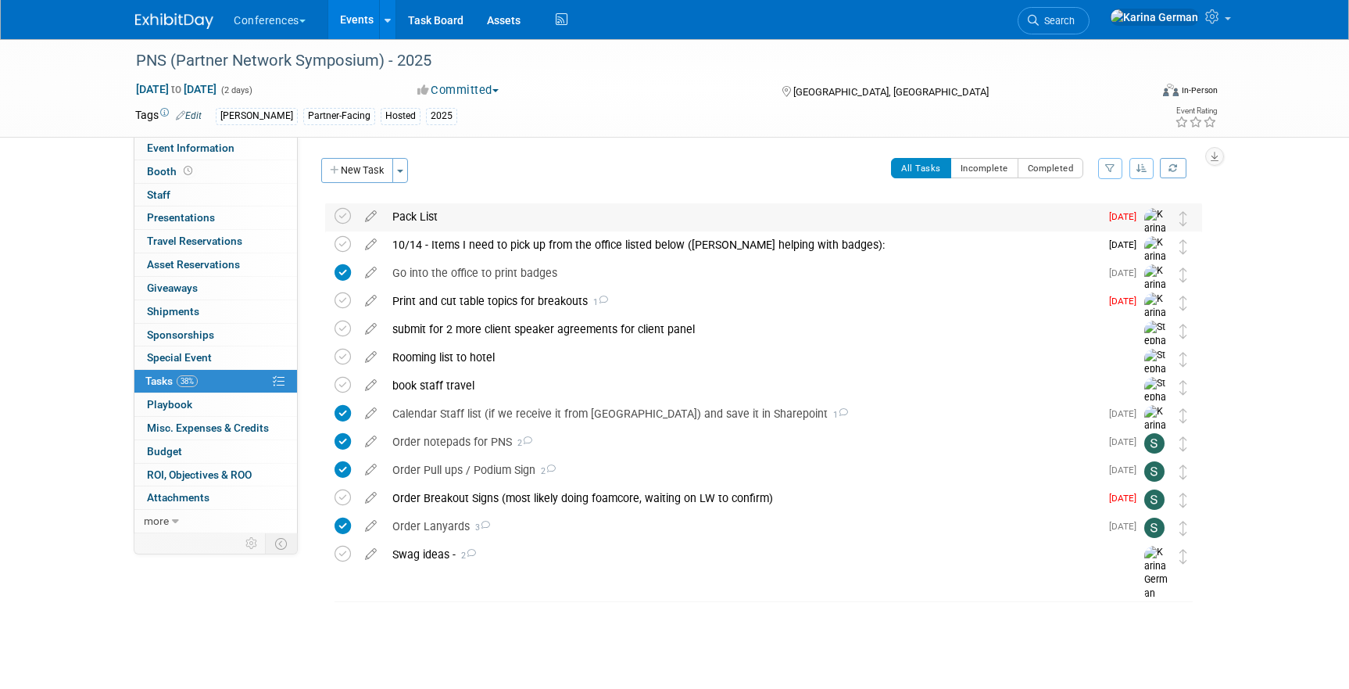
click at [427, 215] on div "Pack List" at bounding box center [741, 216] width 715 height 27
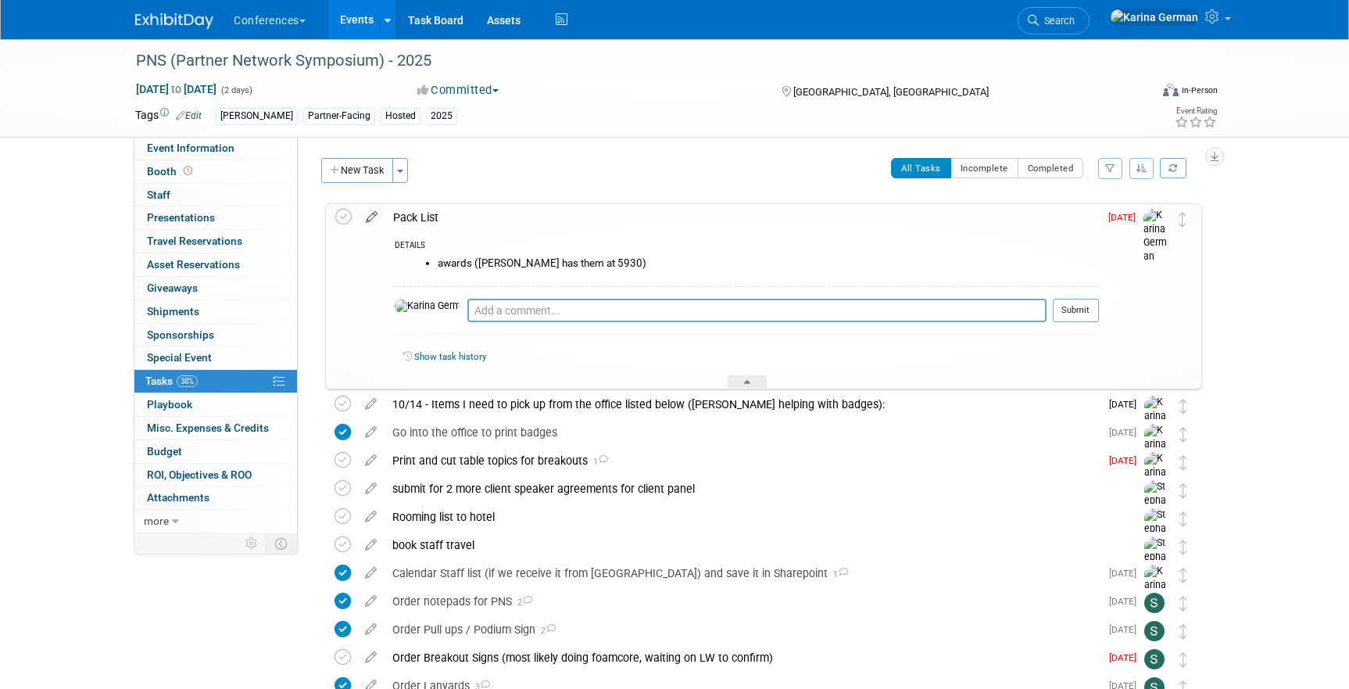
click at [368, 208] on icon at bounding box center [371, 214] width 27 height 20
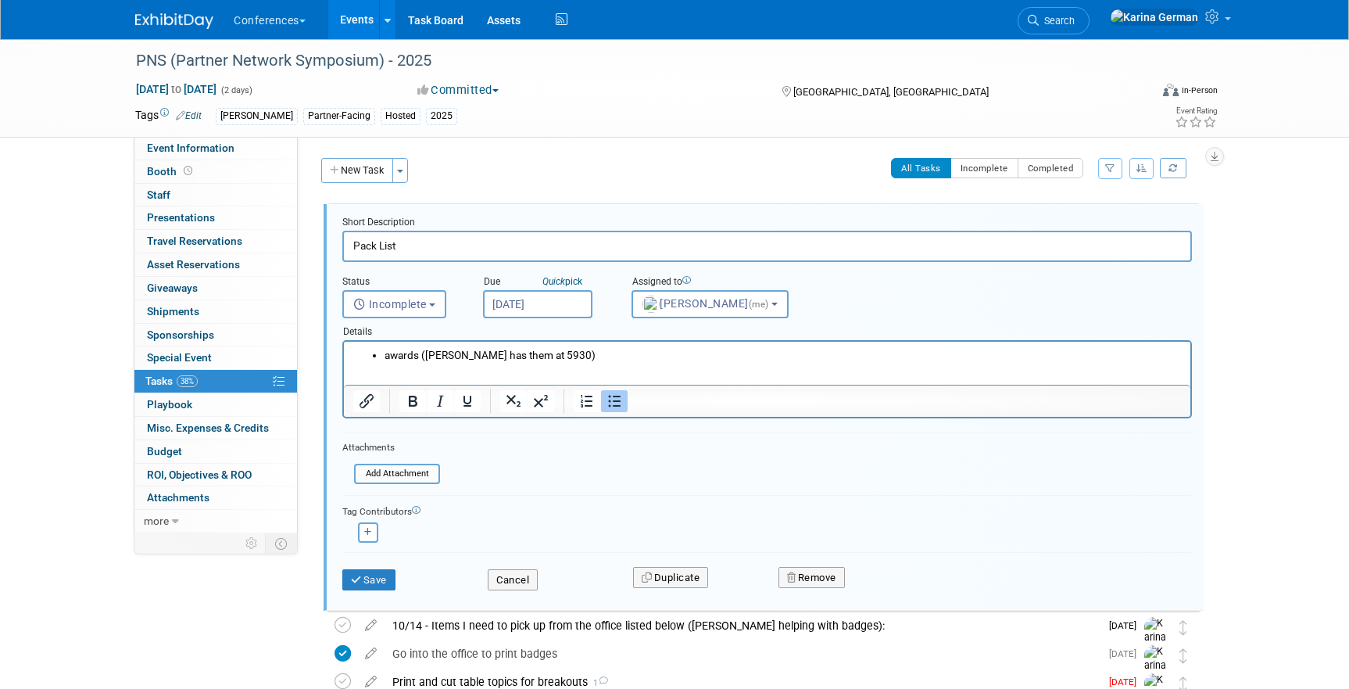
click at [560, 352] on li "awards (Taylor G has them at 5930)" at bounding box center [782, 355] width 797 height 15
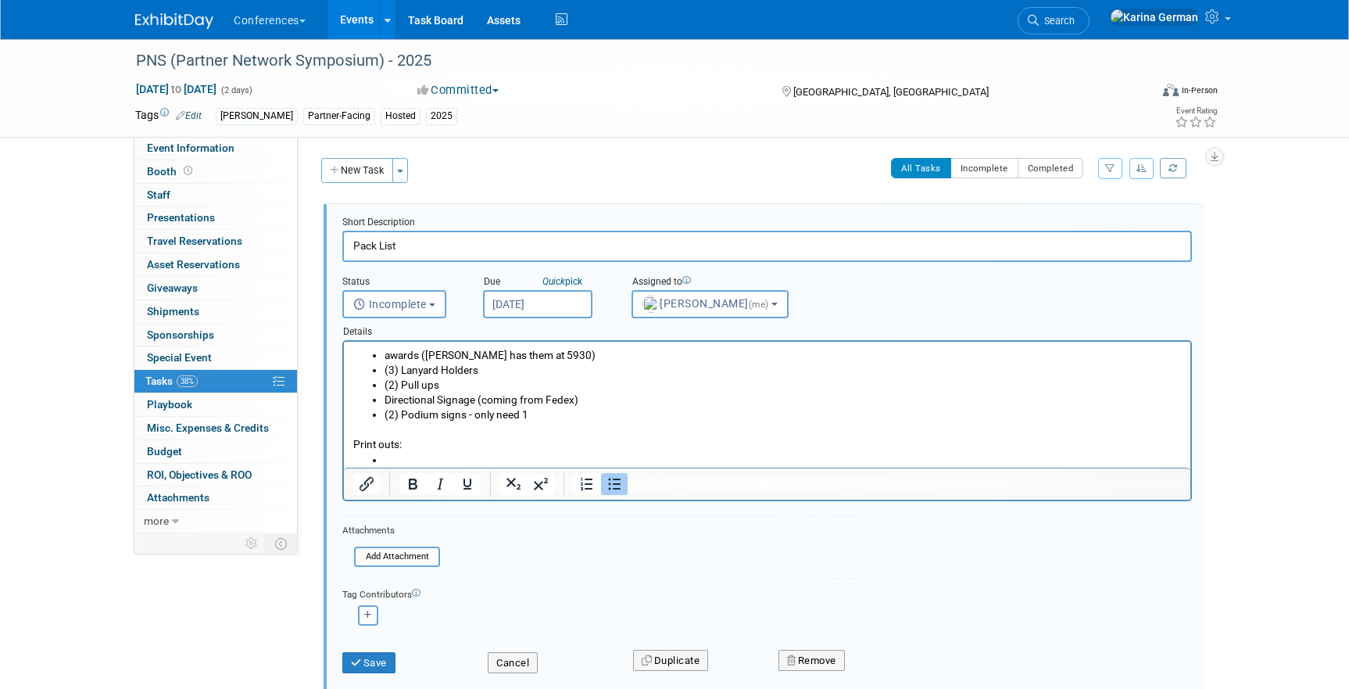
click at [545, 410] on li "(2) Podium signs - only need 1" at bounding box center [782, 414] width 797 height 15
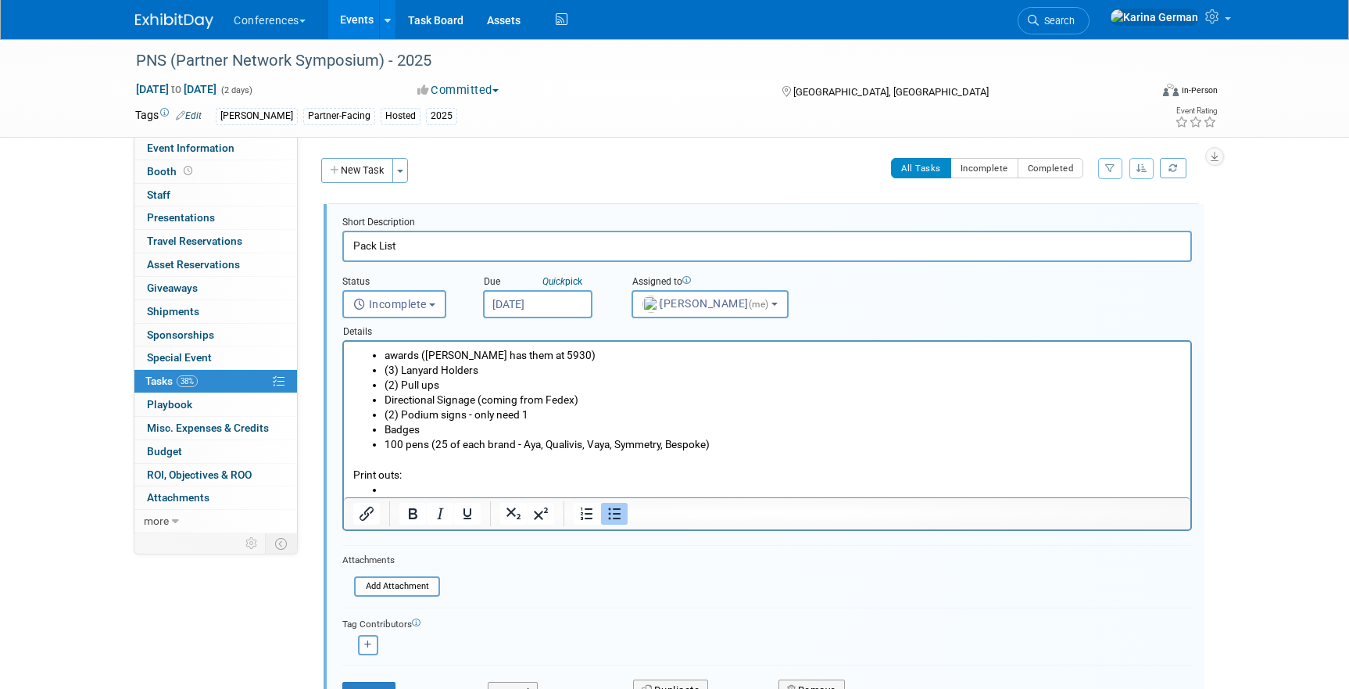
click at [419, 495] on li "Rich Text Area. Press ALT-0 for help." at bounding box center [782, 489] width 797 height 15
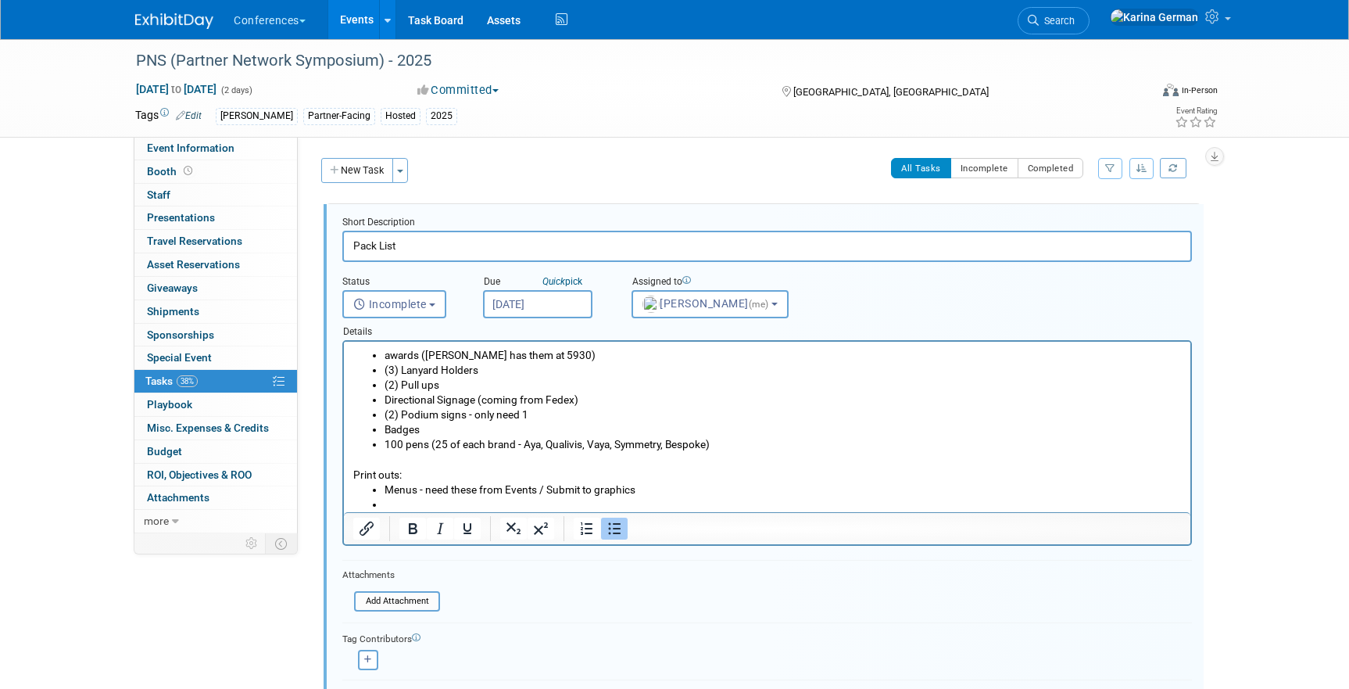
click at [580, 490] on li "Menus - need these from Events / Submit to graphics" at bounding box center [782, 489] width 797 height 15
click at [480, 503] on li "Rich Text Area. Press ALT-0 for help." at bounding box center [782, 504] width 797 height 15
click at [425, 487] on li "Menus - need these from Events / Send to graphics" at bounding box center [782, 489] width 797 height 15
click at [471, 504] on li "Hillary's Sheet -" at bounding box center [782, 504] width 797 height 15
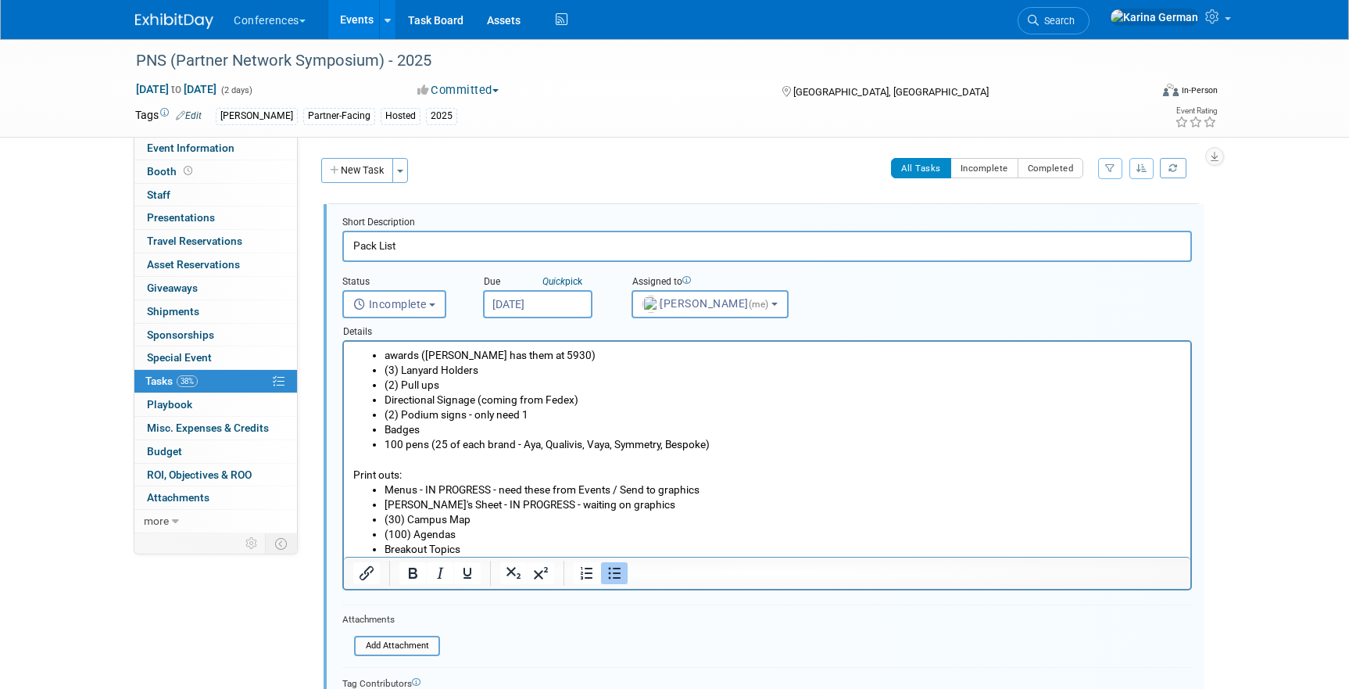
click at [729, 445] on li "100 pens (25 of each brand - Aya, Qualivis, Vaya, Symmetry, Bespoke)" at bounding box center [782, 444] width 797 height 15
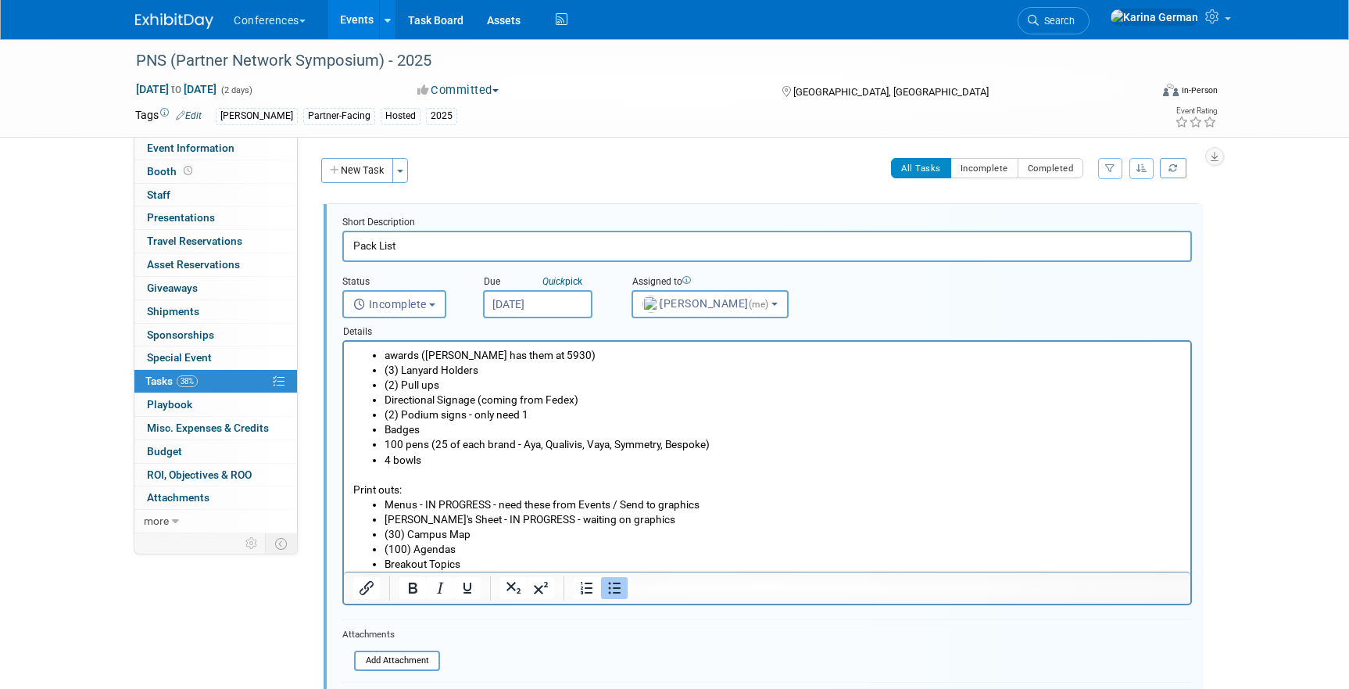
click at [554, 435] on li "Badges" at bounding box center [782, 429] width 797 height 15
click at [448, 452] on li "100 pens (25 of each brand - Aya, Qualivis, Vaya, Symmetry, Bespoke)" at bounding box center [782, 444] width 797 height 15
click at [430, 463] on li "4 bowls" at bounding box center [782, 459] width 797 height 15
click at [641, 538] on li "(30) Campus Map" at bounding box center [782, 534] width 797 height 15
click at [463, 389] on li "(2) Pull ups" at bounding box center [782, 384] width 797 height 15
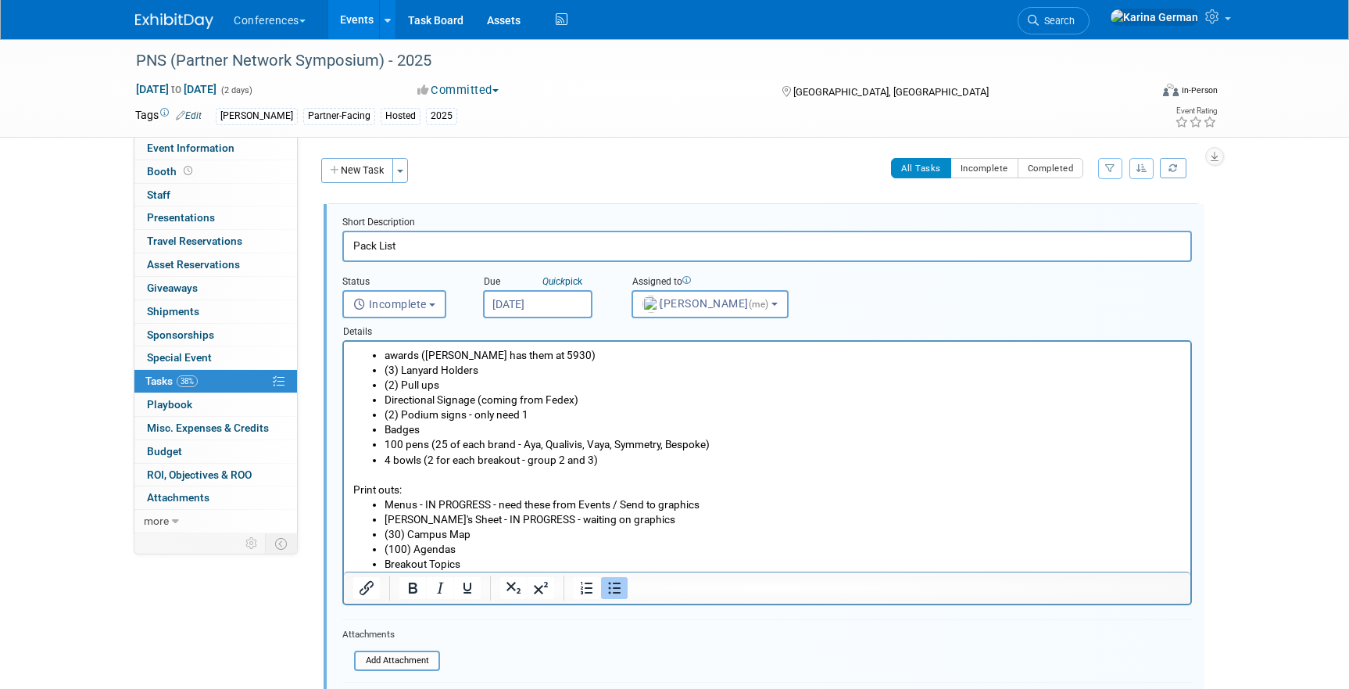
click at [465, 435] on li "Badges" at bounding box center [782, 429] width 797 height 15
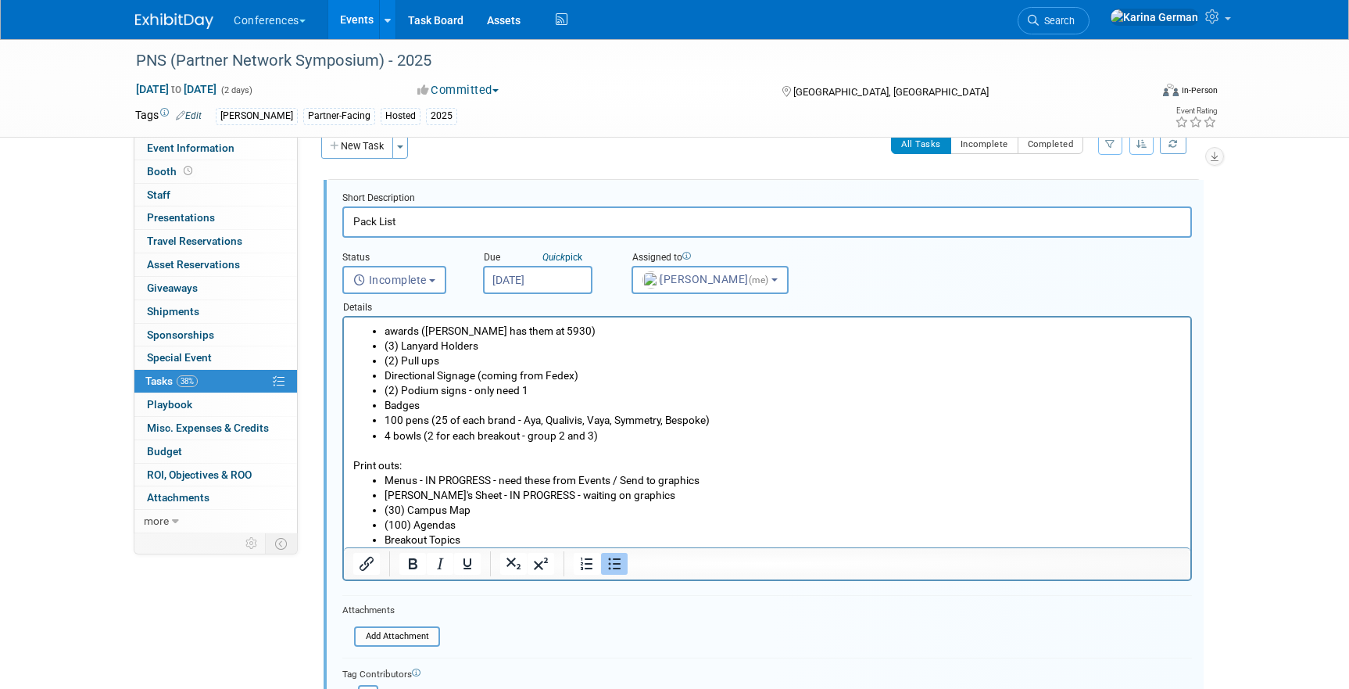
scroll to position [22, 0]
click at [734, 427] on li "100 pens (25 of each brand - Aya, Qualivis, Vaya, Symmetry, Bespoke)" at bounding box center [782, 422] width 797 height 15
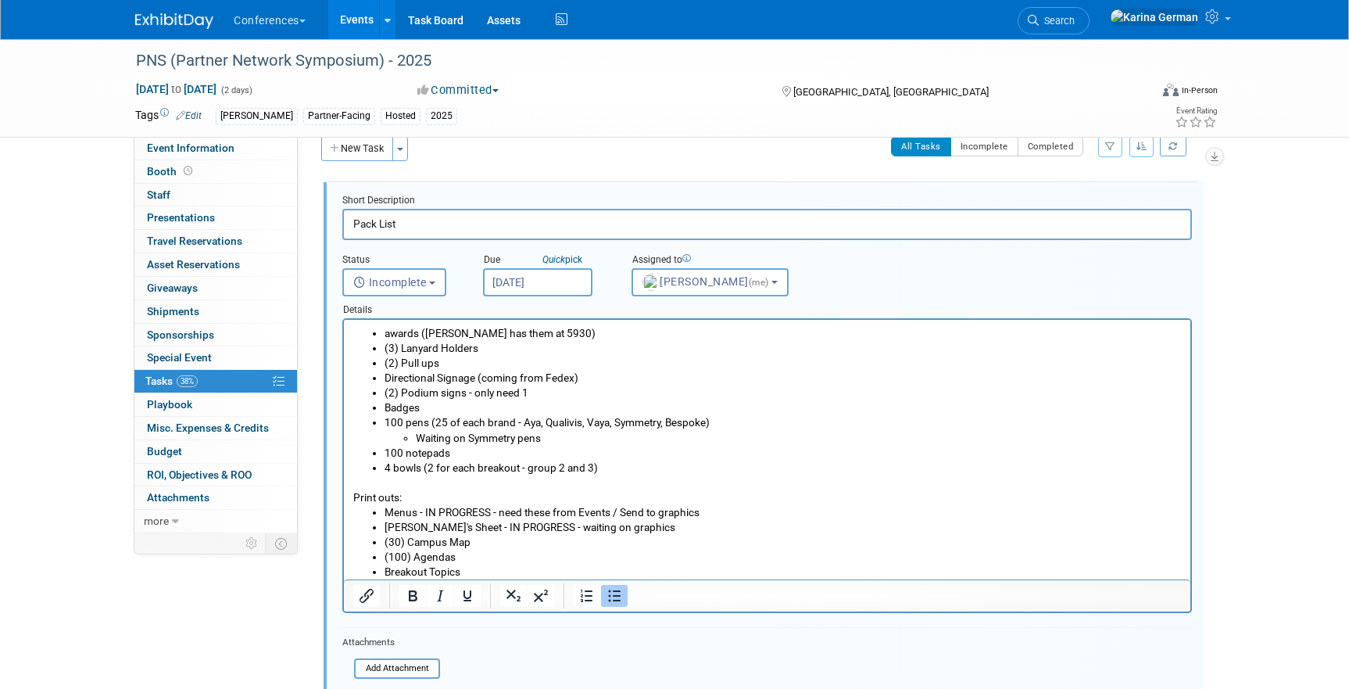
click at [385, 420] on li "100 pens (25 of each brand - Aya, Qualivis, Vaya, Symmetry, Bespoke) Waiting on…" at bounding box center [782, 430] width 797 height 30
click at [387, 451] on li "100 notepads" at bounding box center [782, 452] width 797 height 15
click at [405, 452] on li "(100 notepads" at bounding box center [782, 452] width 797 height 15
click at [556, 552] on li "(100) Agendas" at bounding box center [782, 556] width 797 height 15
click at [385, 572] on li "Breakout Topics" at bounding box center [782, 571] width 797 height 15
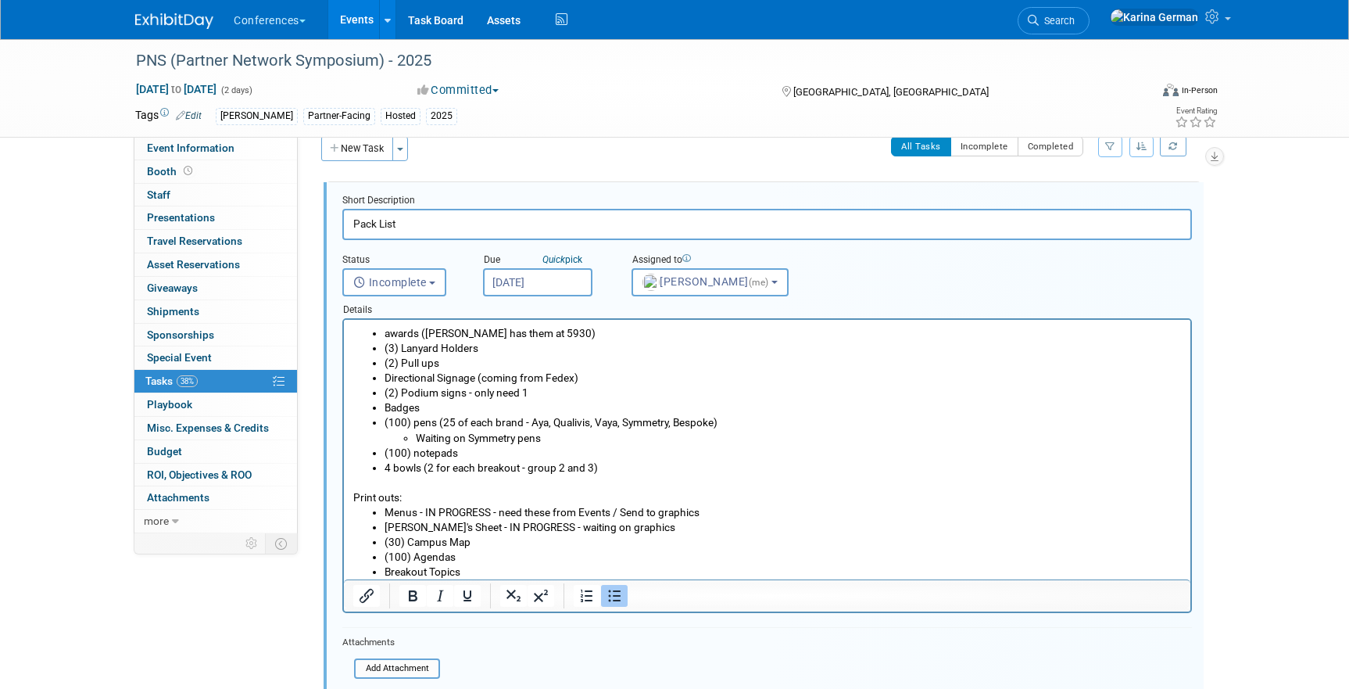
scroll to position [49, 0]
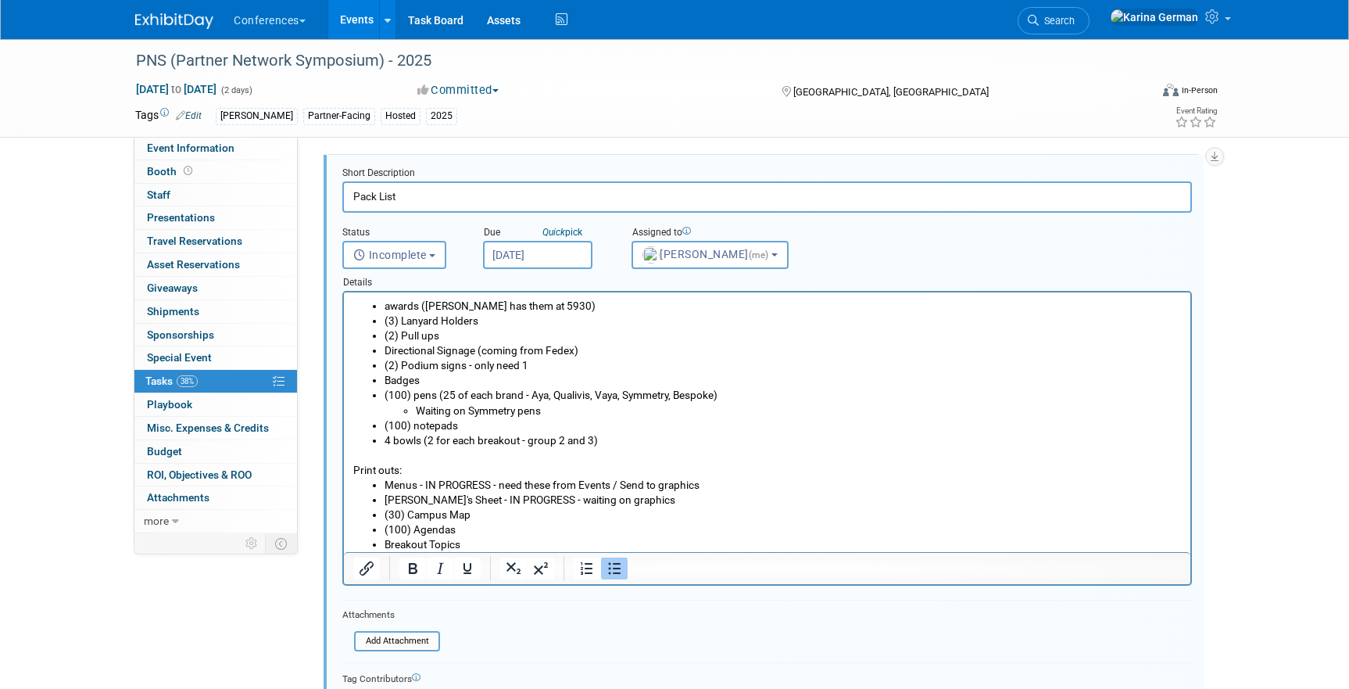
click at [475, 546] on li "Breakout Topics" at bounding box center [782, 544] width 797 height 15
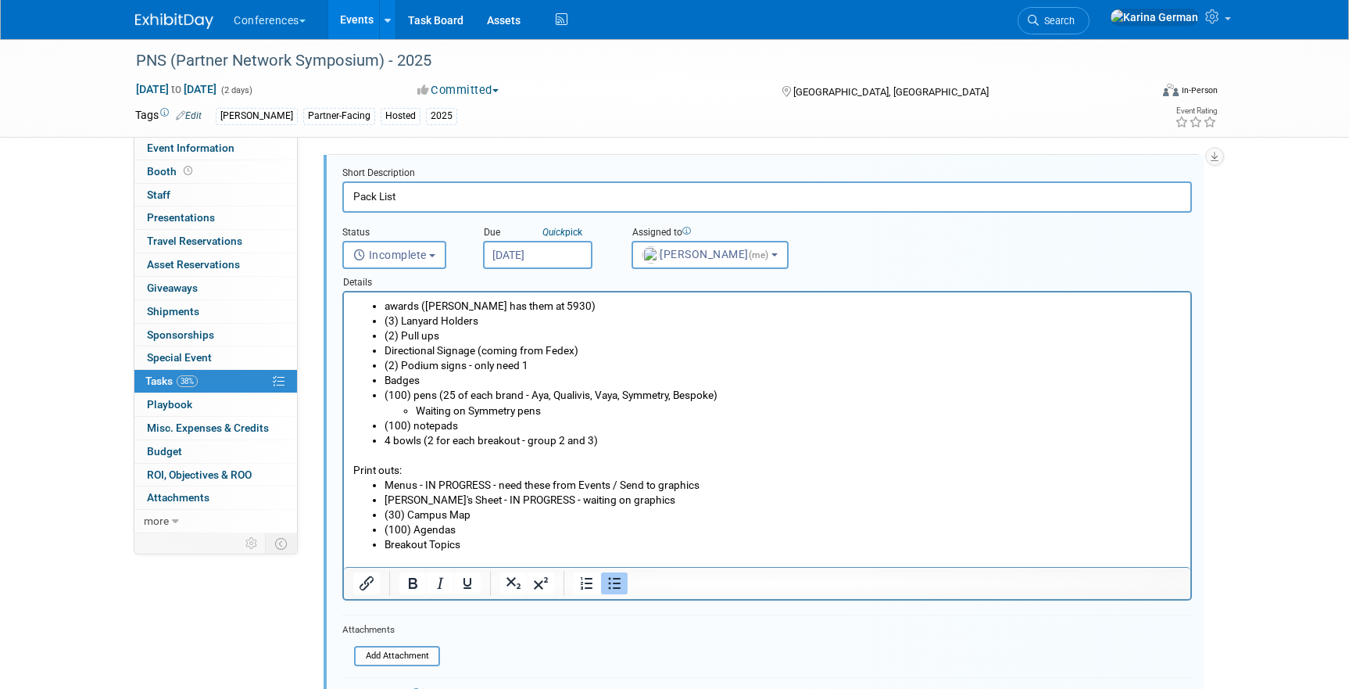
scroll to position [0, 0]
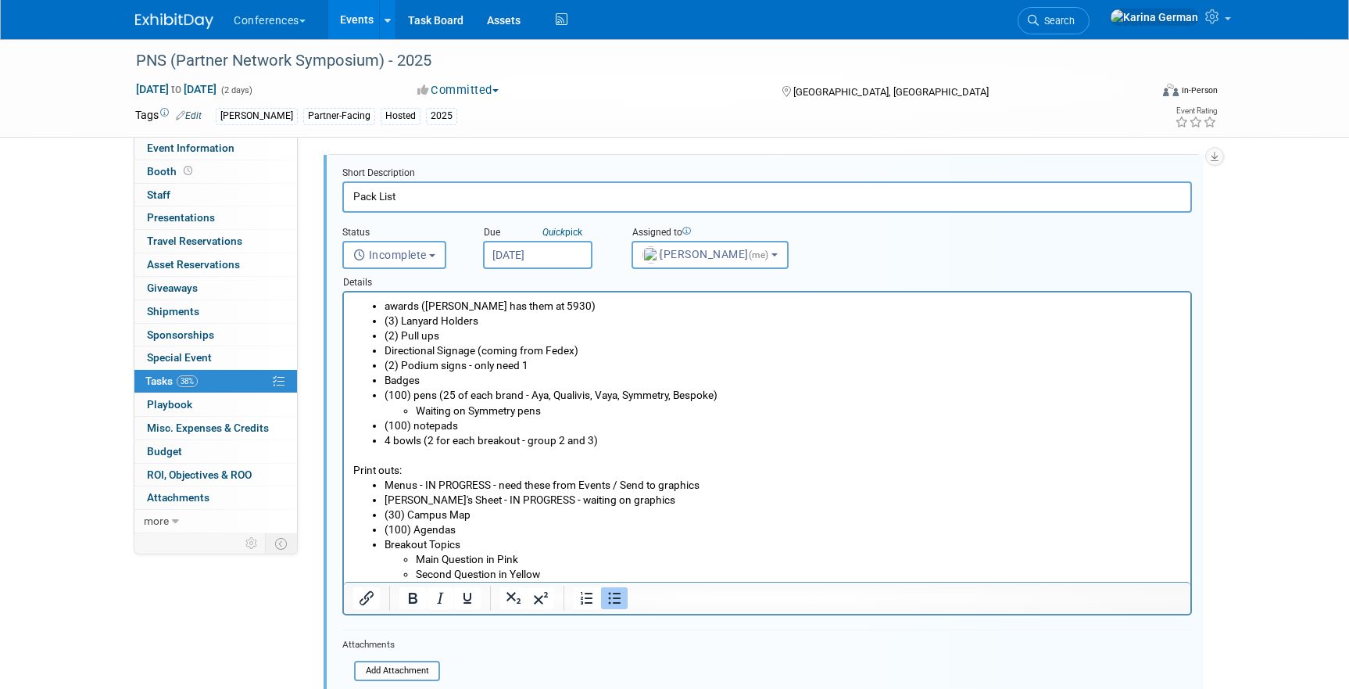
click at [615, 441] on li "4 bowls (2 for each breakout - group 2 and 3)" at bounding box center [782, 440] width 797 height 15
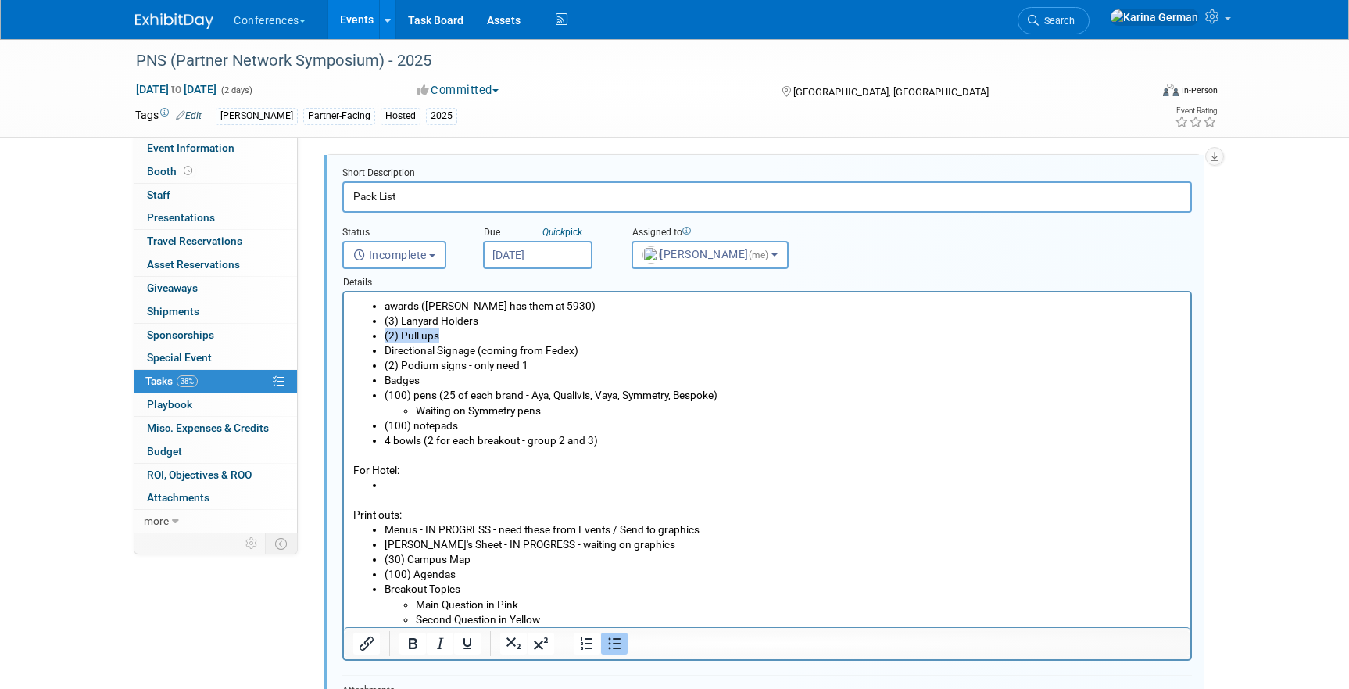
drag, startPoint x: 445, startPoint y: 337, endPoint x: 381, endPoint y: 337, distance: 64.1
click at [381, 337] on ul "awards (Taylor G has them at 5930) (3) Lanyard Holders (2) Pull ups Directional…" at bounding box center [767, 373] width 828 height 149
copy li "(2) Pull ups"
click at [396, 485] on li "Rich Text Area. Press ALT-0 for help." at bounding box center [782, 484] width 797 height 15
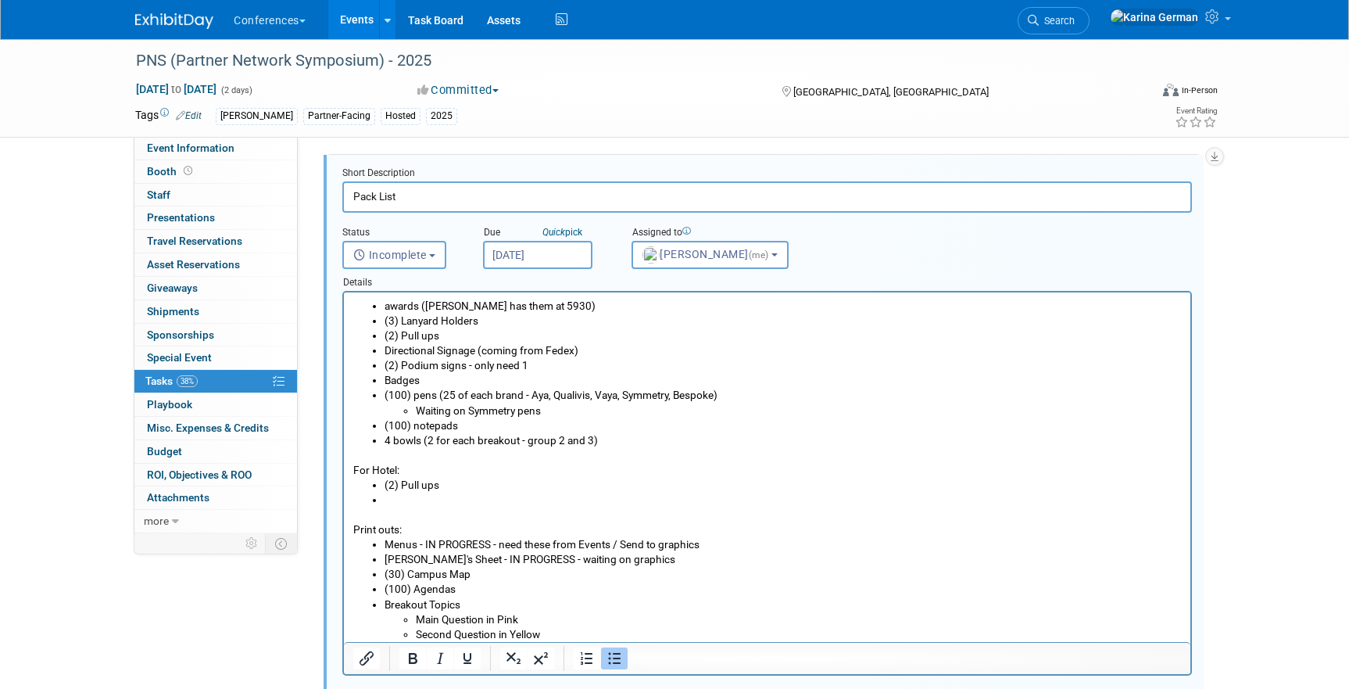
click at [441, 497] on li "Rich Text Area. Press ALT-0 for help." at bounding box center [782, 499] width 797 height 15
drag, startPoint x: 446, startPoint y: 338, endPoint x: 382, endPoint y: 337, distance: 64.1
click at [382, 337] on ul "awards (Taylor G has them at 5930) (3) Lanyard Holders (2) Pull ups Directional…" at bounding box center [767, 373] width 828 height 149
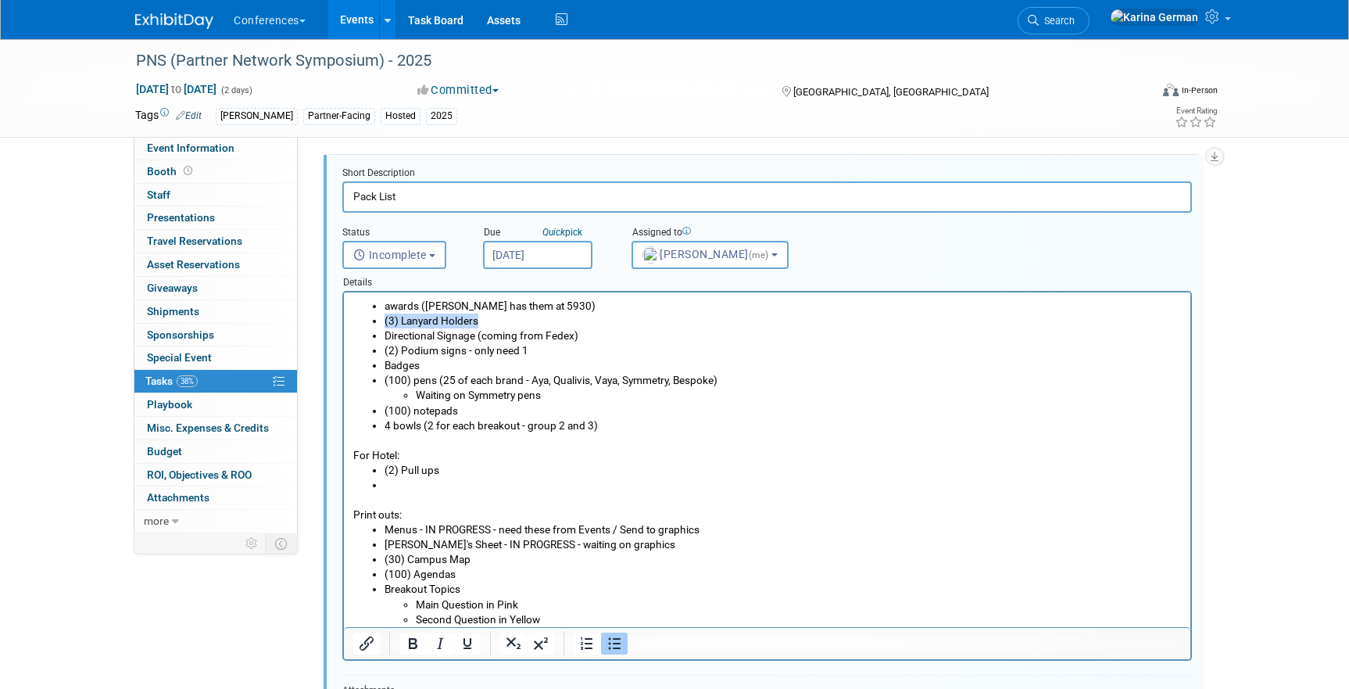
drag, startPoint x: 482, startPoint y: 320, endPoint x: 384, endPoint y: 321, distance: 97.7
click at [384, 321] on li "(3) Lanyard Holders" at bounding box center [782, 320] width 797 height 15
copy li "(3) Lanyard Holders"
click at [401, 482] on li "Rich Text Area. Press ALT-0 for help." at bounding box center [782, 484] width 797 height 15
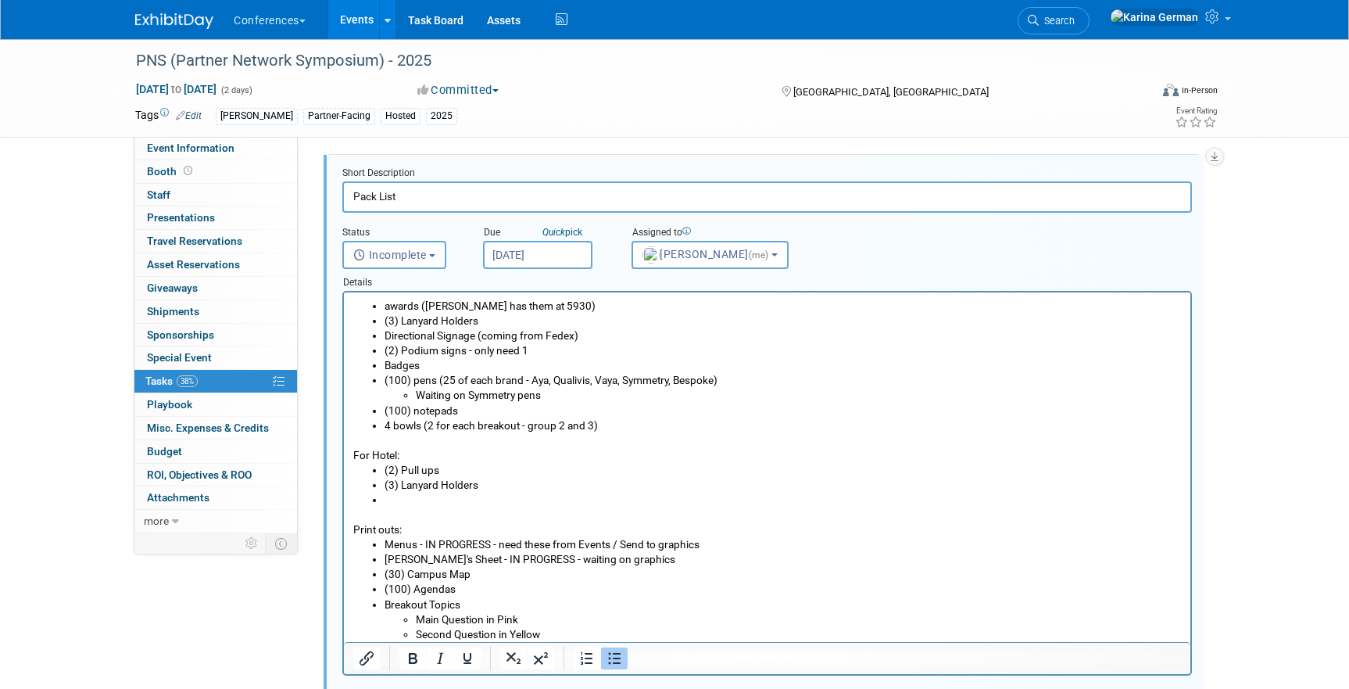
click at [441, 507] on p "Rich Text Area. Press ALT-0 for help." at bounding box center [767, 514] width 828 height 15
click at [414, 497] on li "Rich Text Area. Press ALT-0 for help." at bounding box center [782, 499] width 797 height 15
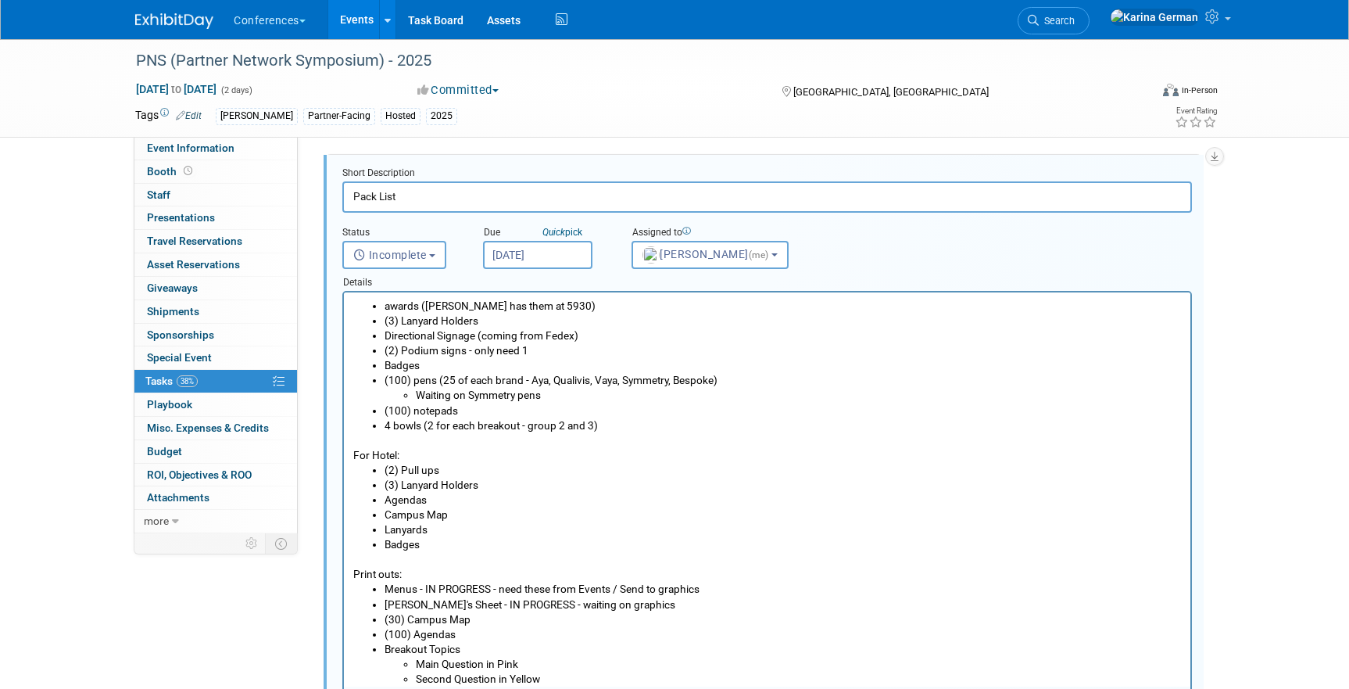
click at [455, 363] on li "Badges" at bounding box center [782, 365] width 797 height 15
click at [469, 407] on li "(100) notepads" at bounding box center [782, 410] width 797 height 15
drag, startPoint x: 481, startPoint y: 319, endPoint x: 358, endPoint y: 315, distance: 122.8
click at [358, 315] on ul "awards (Taylor G has them at 5930) (3) Lanyard Holders Directional Signage (com…" at bounding box center [767, 366] width 828 height 134
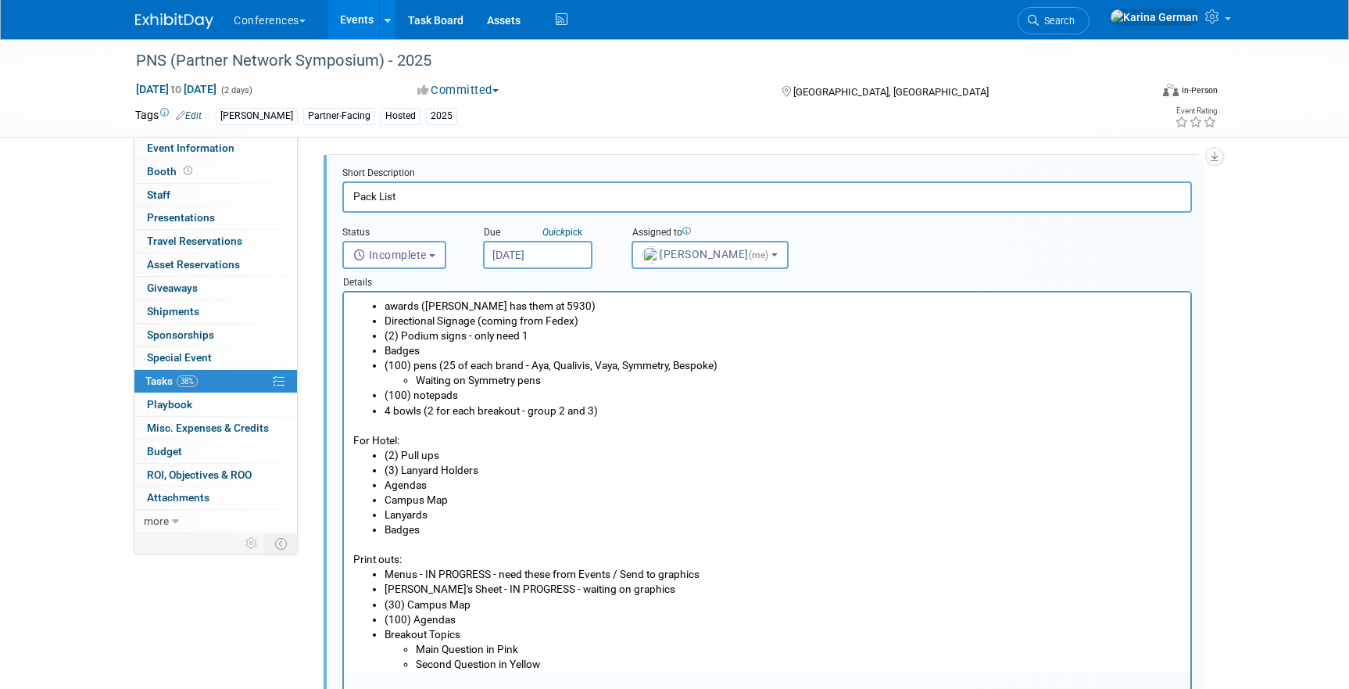
click at [500, 394] on li "(100) notepads" at bounding box center [782, 395] width 797 height 15
click at [503, 371] on li "(100) pens (25 of each brand - Aya, Qualivis, Vaya, Symmetry, Bespoke) Waiting …" at bounding box center [782, 373] width 797 height 30
click at [472, 478] on li "Agendas" at bounding box center [782, 484] width 797 height 15
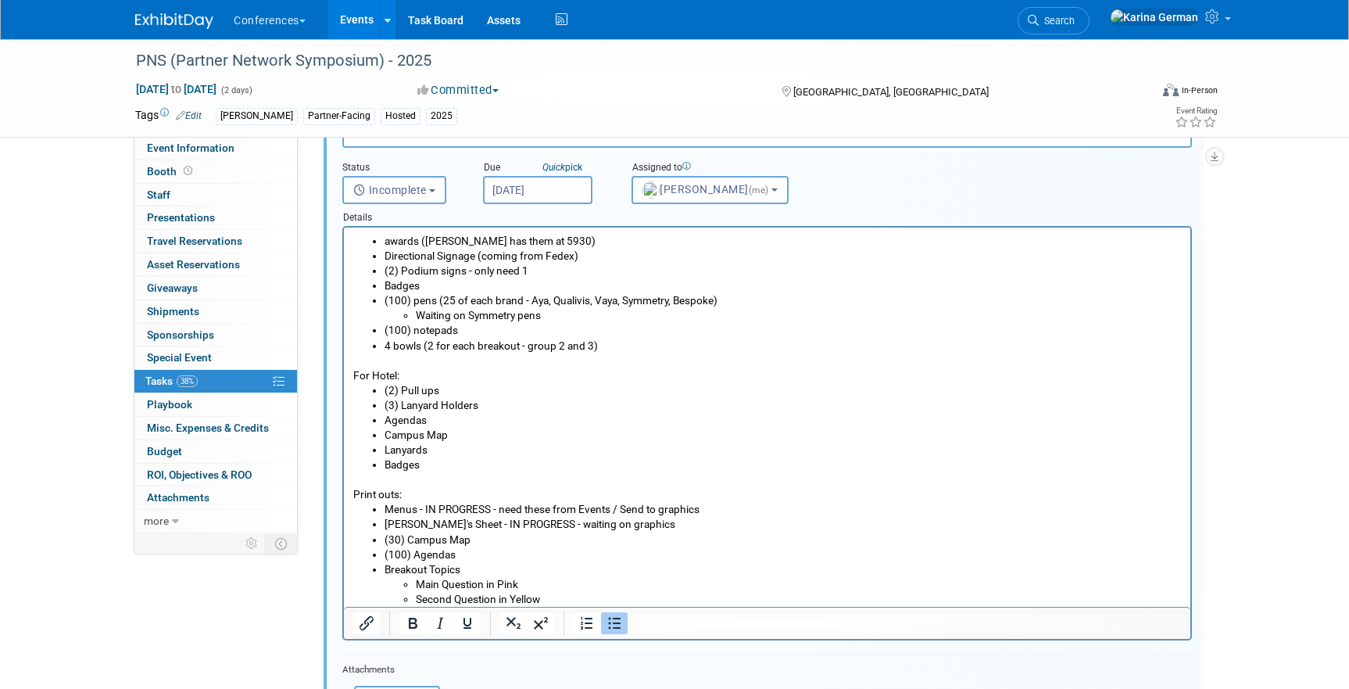
scroll to position [127, 0]
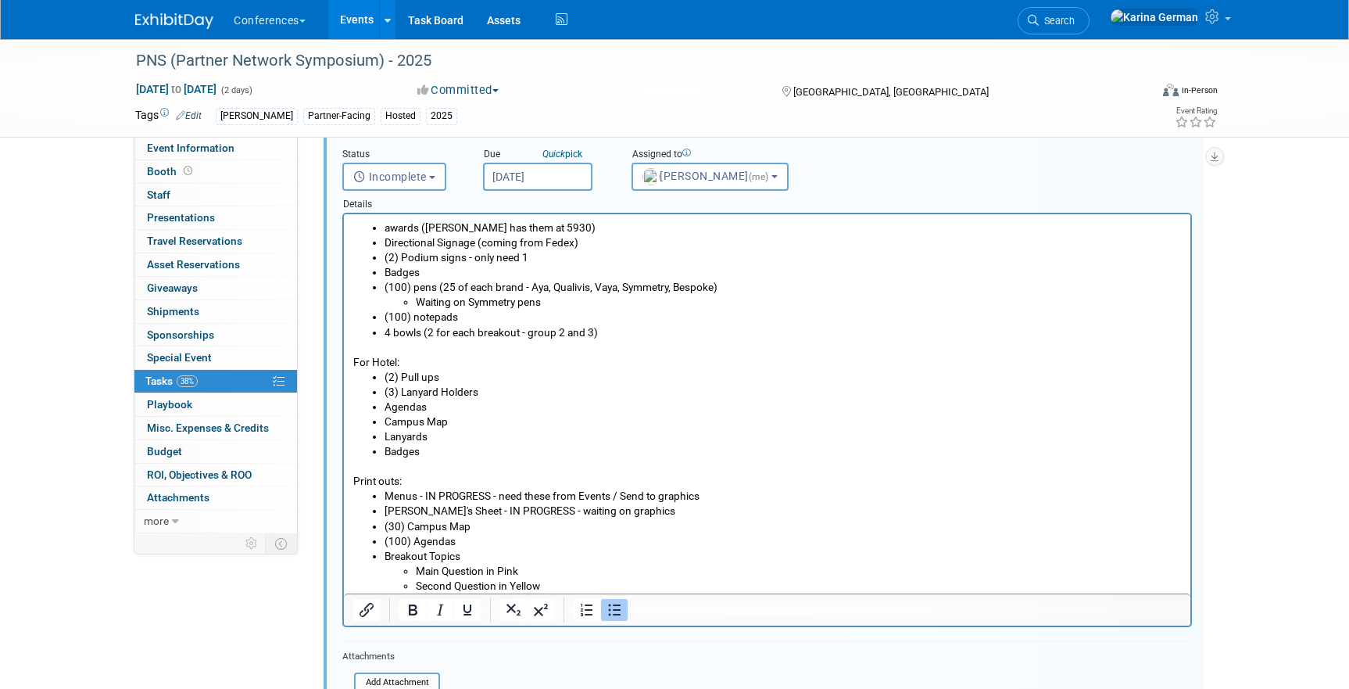
click at [432, 413] on li "Agendas" at bounding box center [782, 406] width 797 height 15
click at [431, 427] on li "Campus Map" at bounding box center [782, 421] width 797 height 15
click at [431, 444] on li "Badges" at bounding box center [782, 451] width 797 height 15
click at [438, 435] on li "Lanyards" at bounding box center [782, 436] width 797 height 15
click at [432, 451] on li "Badges" at bounding box center [782, 451] width 797 height 15
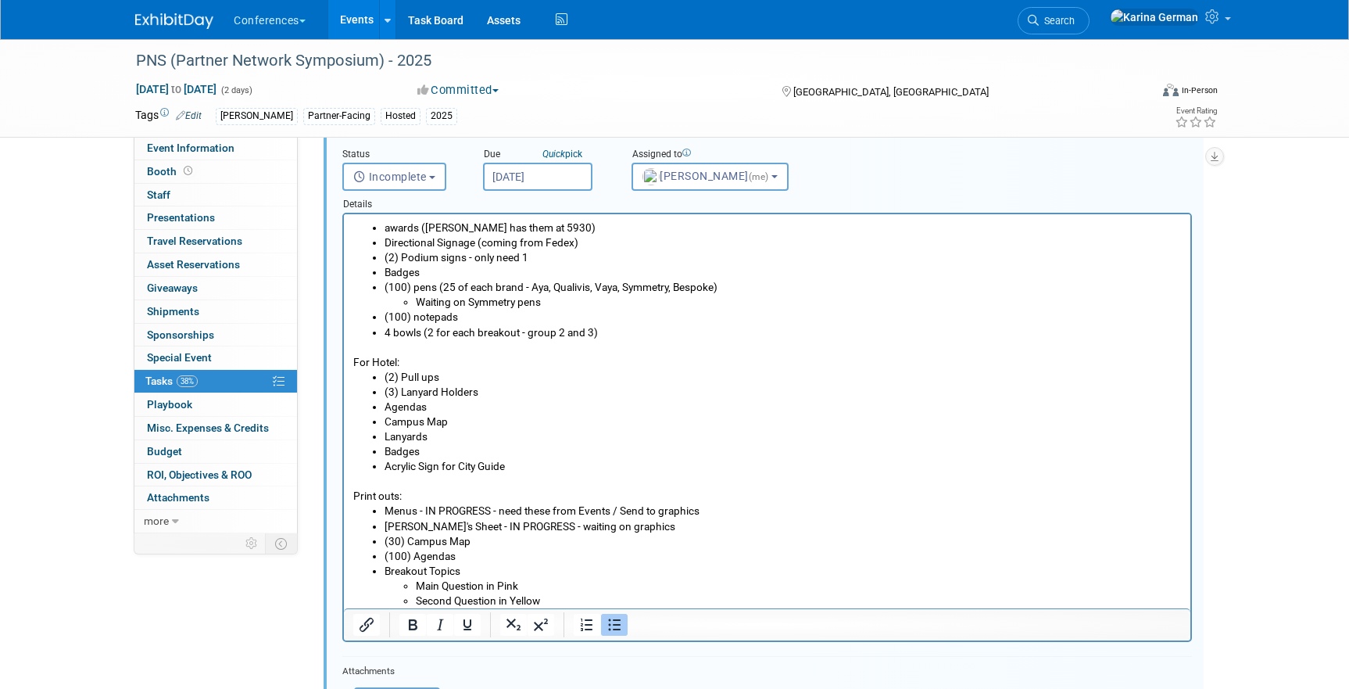
click at [549, 605] on li "Second Question in Yellow" at bounding box center [799, 600] width 766 height 15
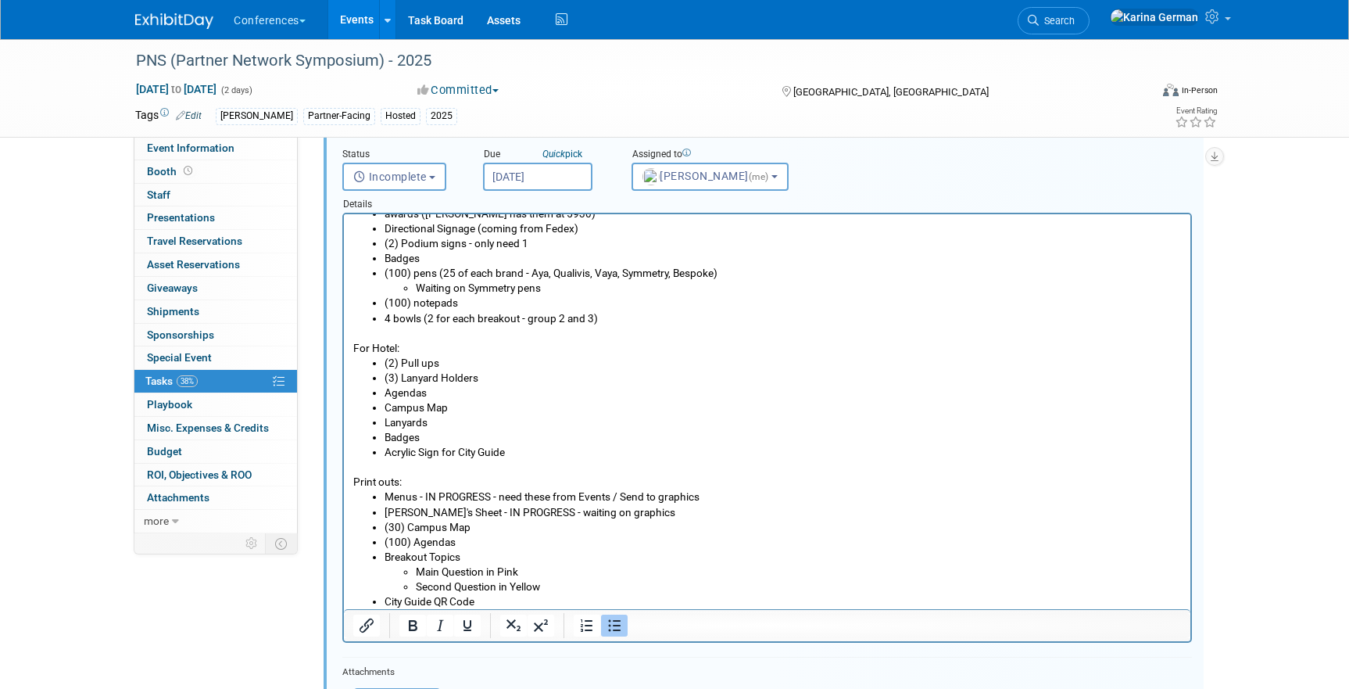
click at [523, 454] on li "Acrylic Sign for City Guide" at bounding box center [782, 452] width 797 height 15
click at [431, 436] on li "Badges" at bounding box center [782, 437] width 797 height 15
click at [435, 421] on li "Lanyards" at bounding box center [782, 422] width 797 height 15
click at [462, 406] on li "Campus Map" at bounding box center [782, 407] width 797 height 15
drag, startPoint x: 407, startPoint y: 350, endPoint x: 333, endPoint y: 338, distance: 75.3
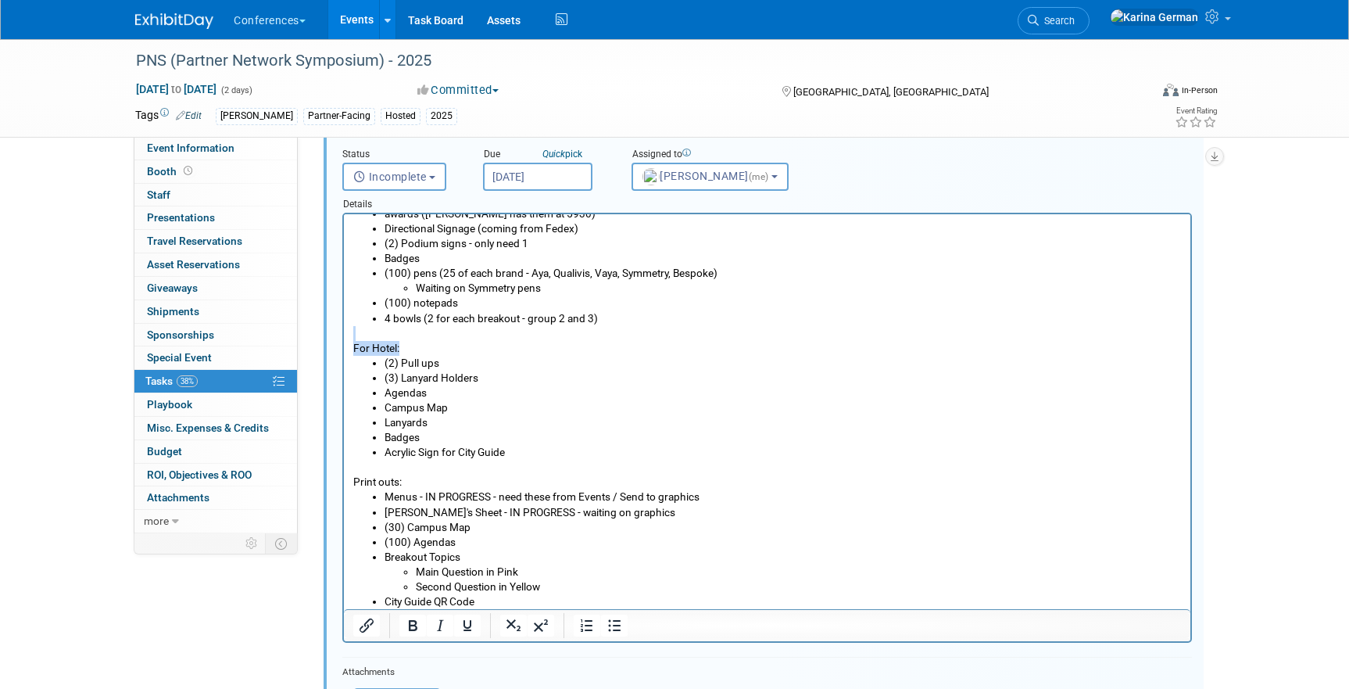
click at [344, 338] on html "awards (Taylor G has them at 5930) Directional Signage (coming from Fedex) (2) …" at bounding box center [767, 404] width 846 height 409
click at [371, 349] on p "For Hotel:" at bounding box center [767, 348] width 828 height 15
drag, startPoint x: 409, startPoint y: 349, endPoint x: 354, endPoint y: 349, distance: 54.7
click at [354, 349] on p "For Hotel:" at bounding box center [767, 348] width 828 height 15
click at [413, 627] on icon "Bold" at bounding box center [412, 625] width 19 height 19
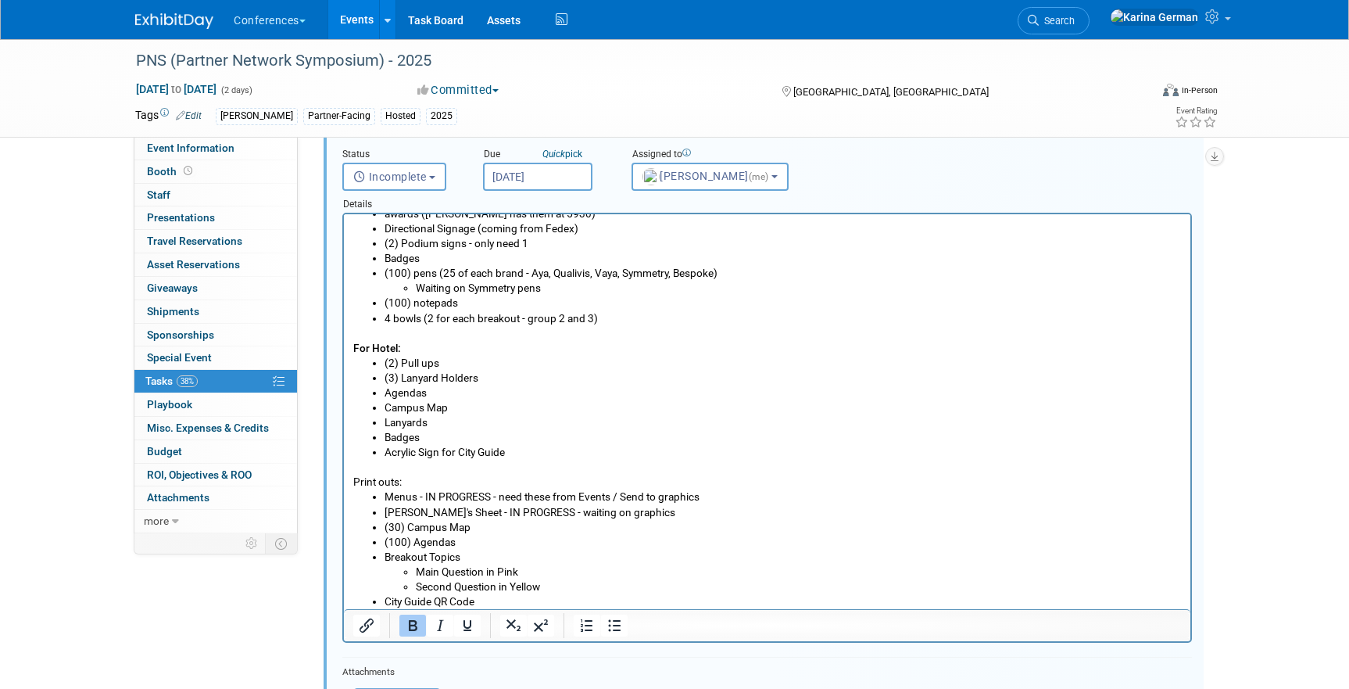
click at [524, 439] on li "Badges" at bounding box center [782, 437] width 797 height 15
click at [519, 457] on li "Acrylic Sign for City Guide" at bounding box center [782, 452] width 797 height 15
click at [456, 407] on li "Campus Map" at bounding box center [782, 407] width 797 height 15
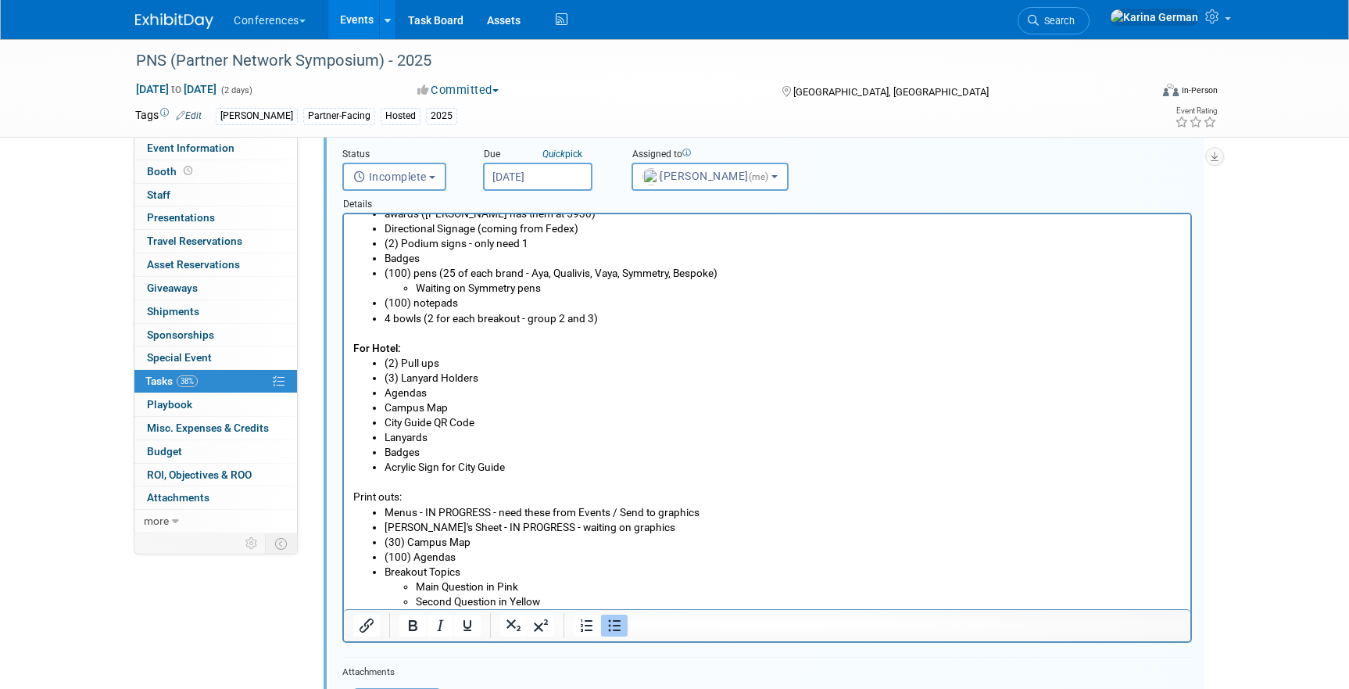
click at [426, 392] on li "Agendas" at bounding box center [782, 392] width 797 height 15
click at [467, 420] on li "City Guide QR Code" at bounding box center [782, 422] width 797 height 15
click at [442, 392] on li "Agendas" at bounding box center [782, 392] width 797 height 15
click at [426, 444] on li "Lanyards" at bounding box center [782, 437] width 797 height 15
click at [419, 459] on li "Badges" at bounding box center [782, 452] width 797 height 15
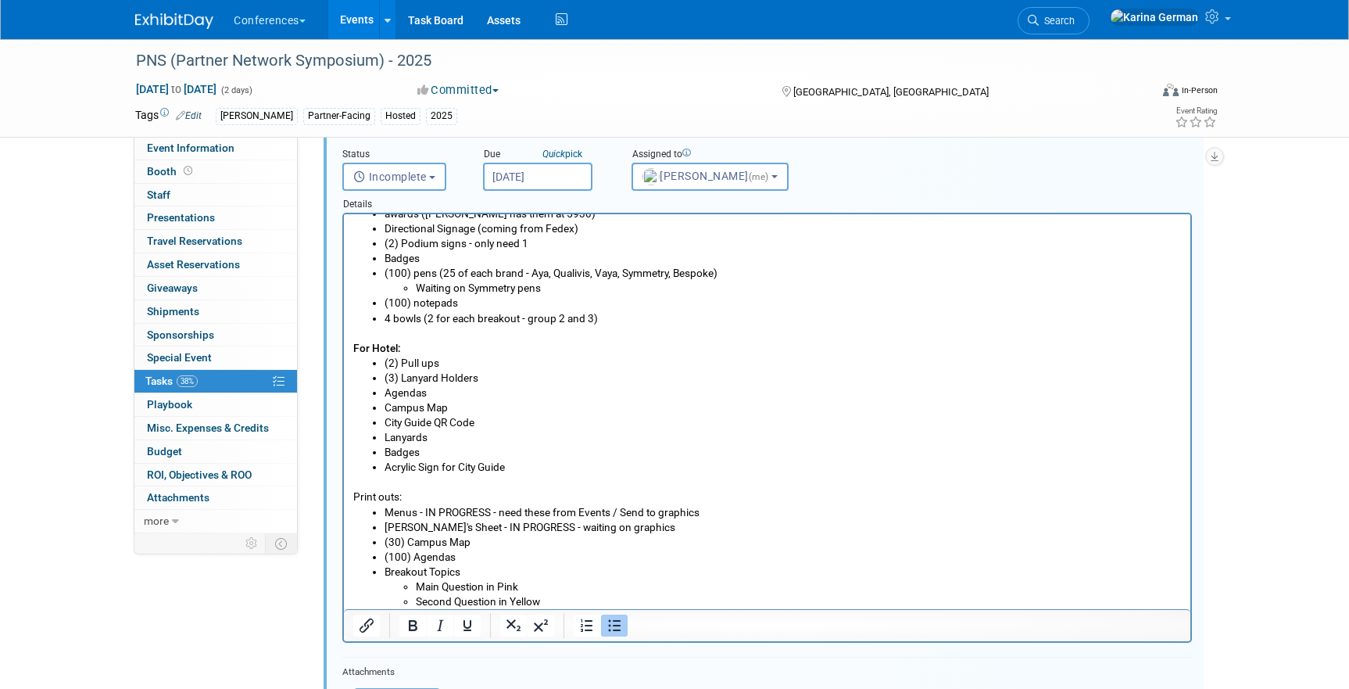
click at [505, 467] on li "Acrylic Sign for City Guide" at bounding box center [782, 467] width 797 height 15
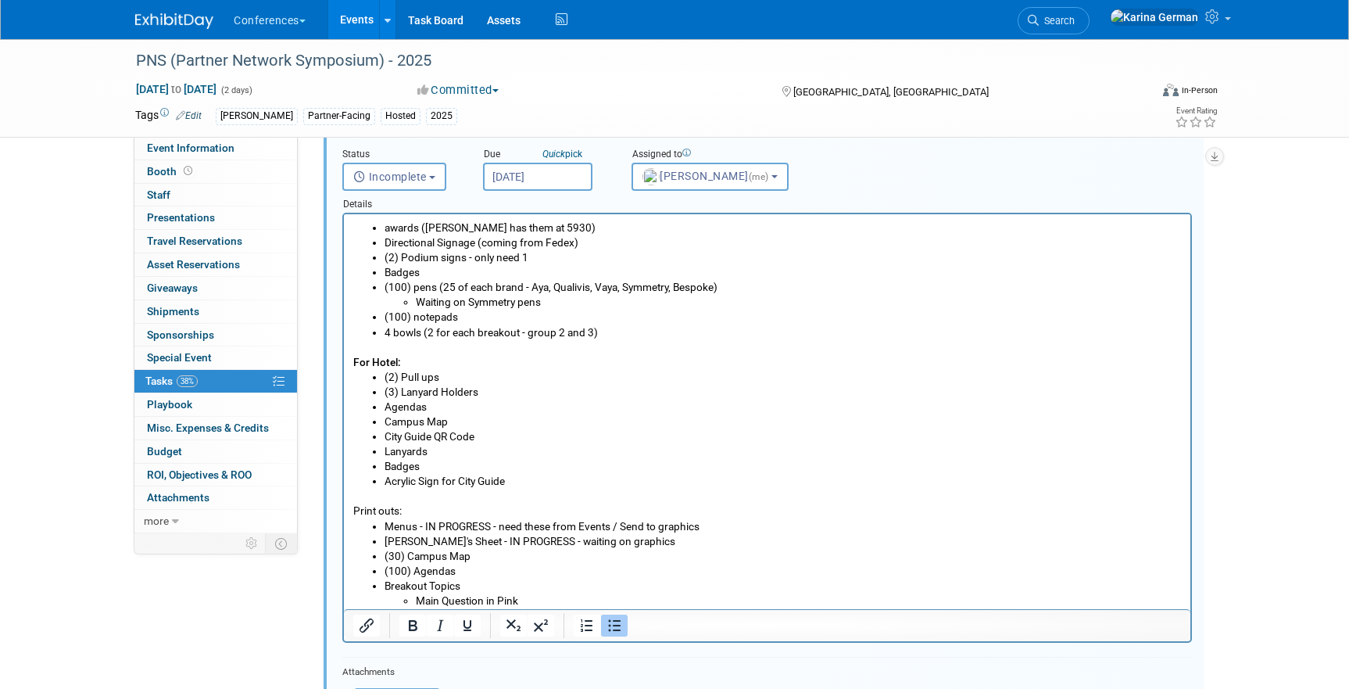
scroll to position [29, 0]
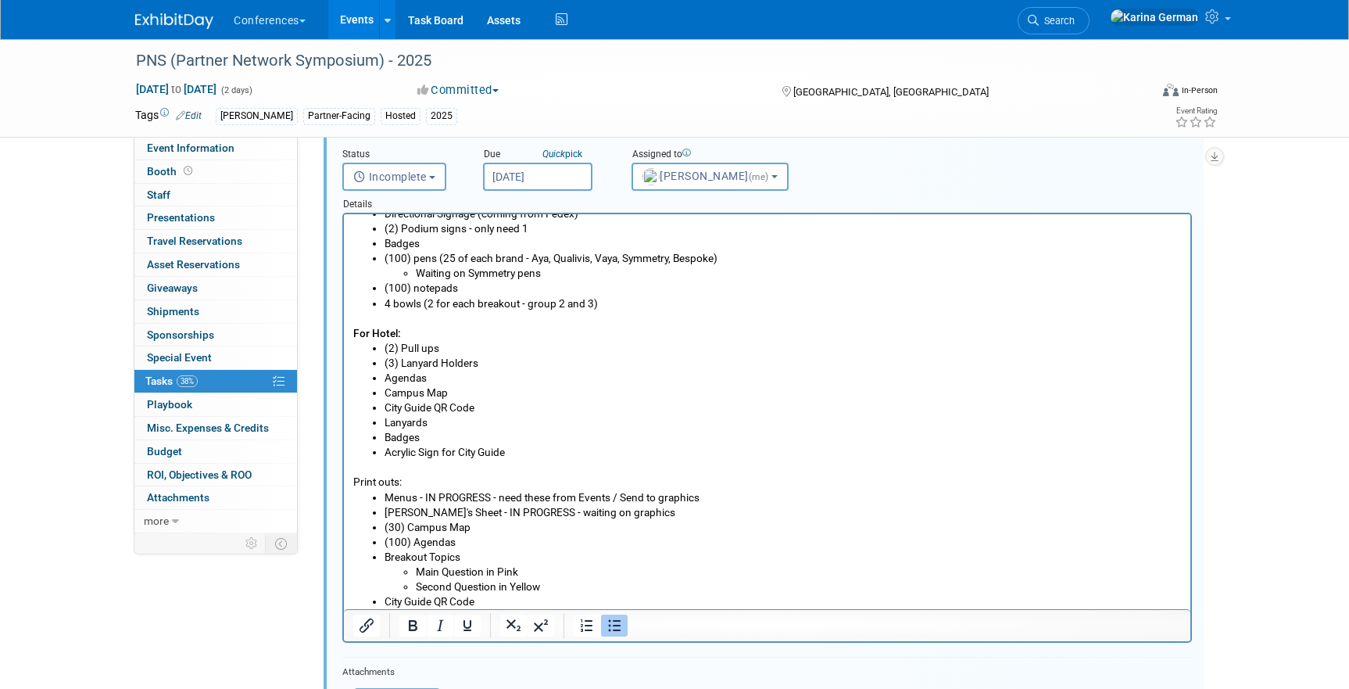
click at [488, 599] on li "City Guide QR Code" at bounding box center [782, 601] width 797 height 15
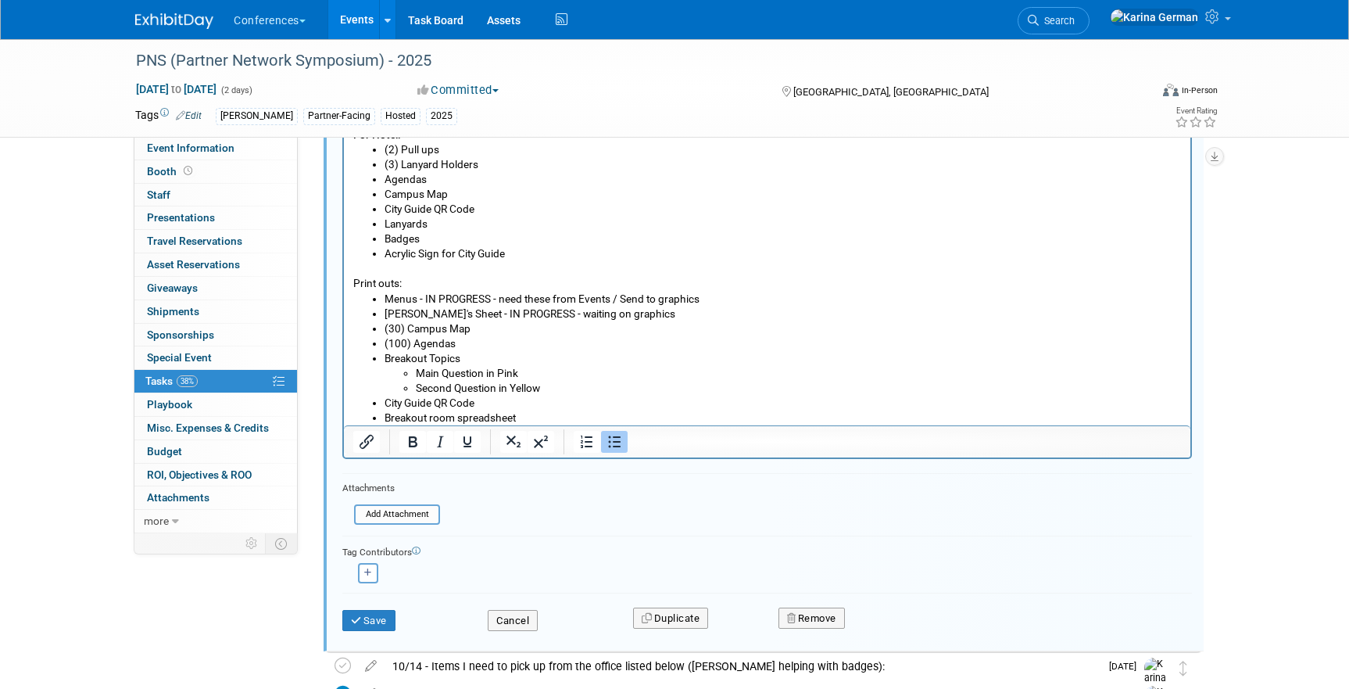
scroll to position [331, 0]
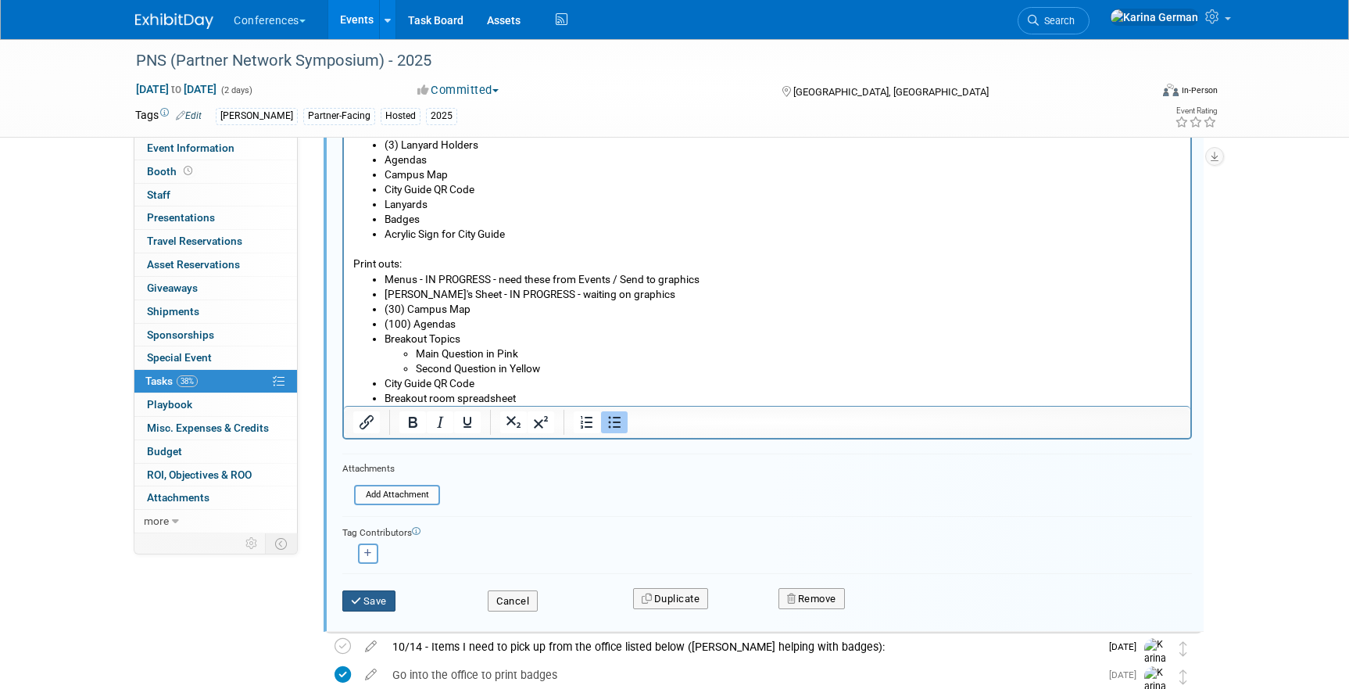
click at [365, 590] on button "Save" at bounding box center [368, 601] width 53 height 22
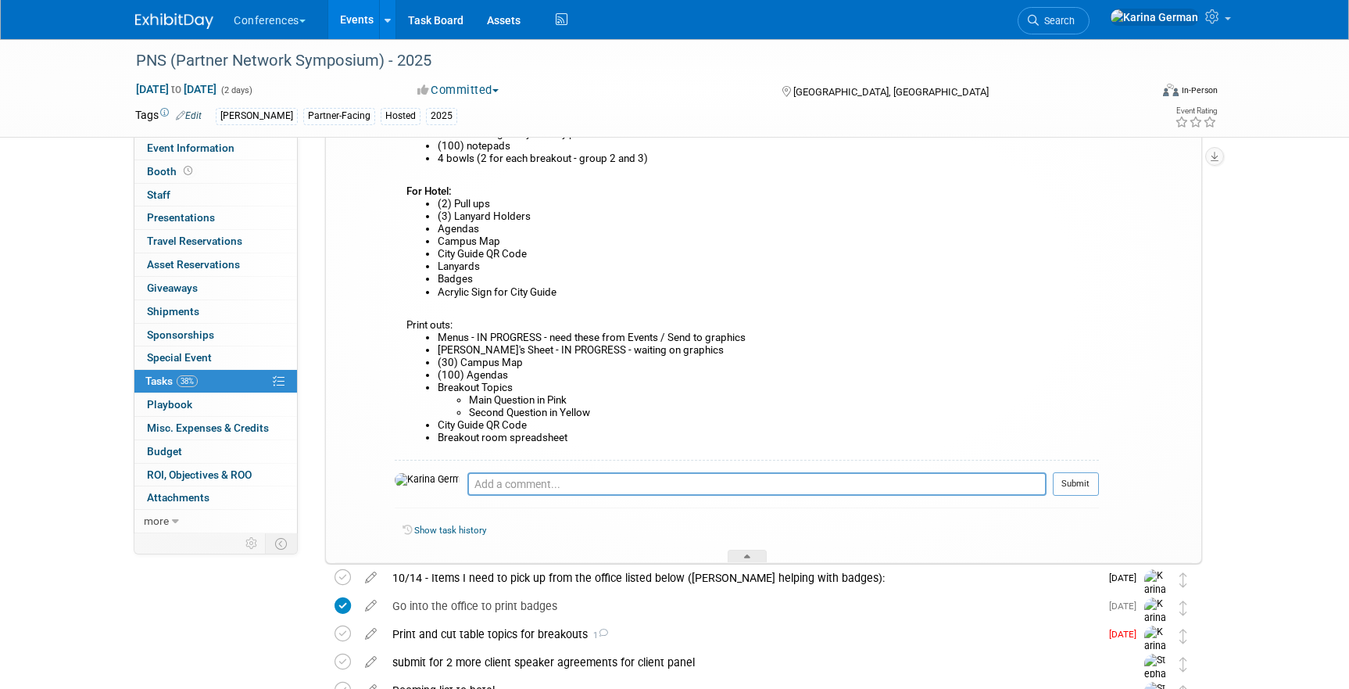
scroll to position [160, 0]
